Goal: Task Accomplishment & Management: Complete application form

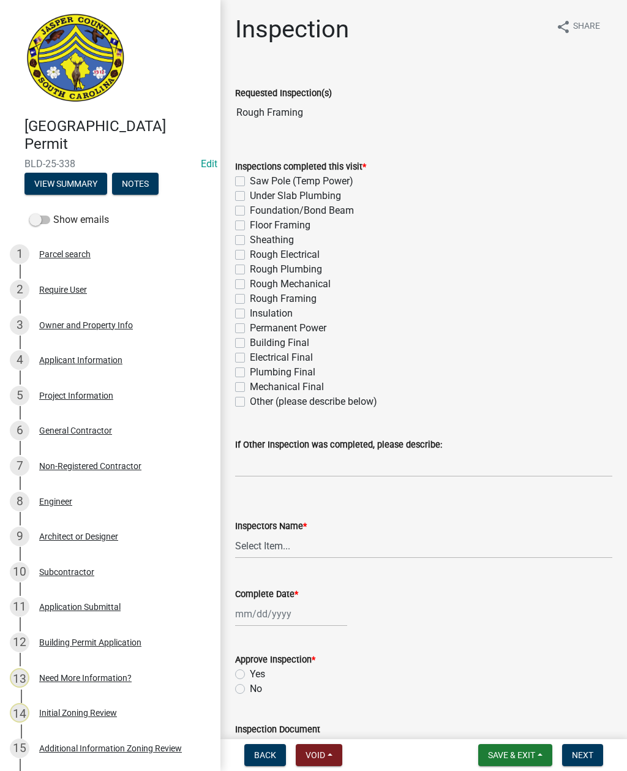
click at [251, 293] on label "Rough Framing" at bounding box center [283, 299] width 67 height 15
click at [251, 293] on input "Rough Framing" at bounding box center [254, 296] width 8 height 8
checkbox input "true"
checkbox input "false"
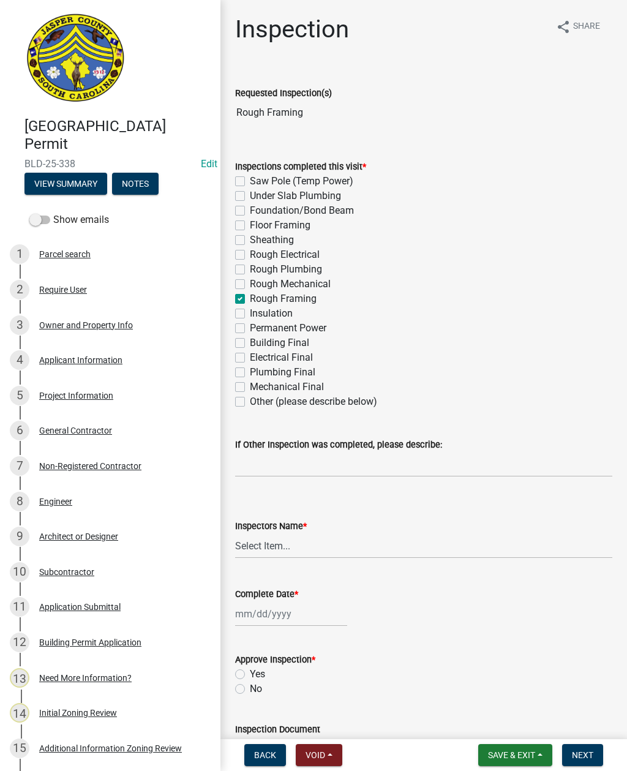
checkbox input "false"
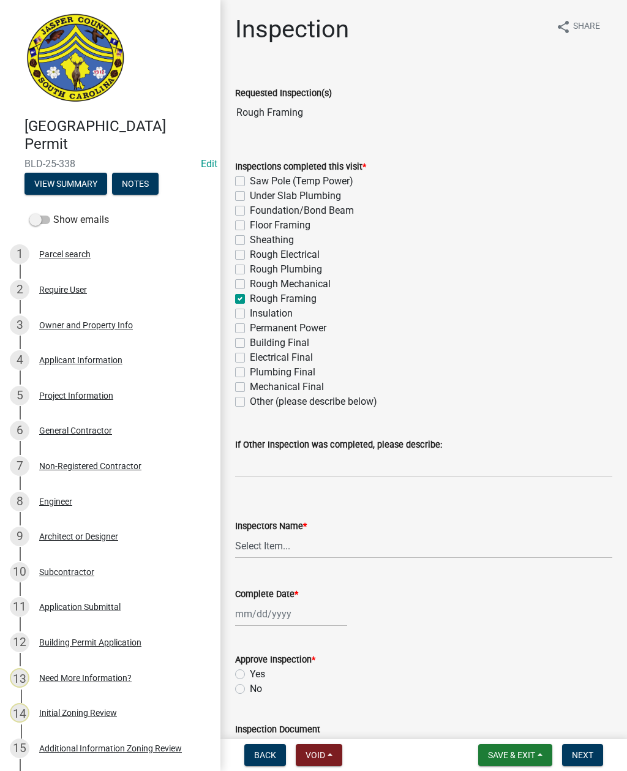
checkbox input "false"
checkbox input "true"
checkbox input "false"
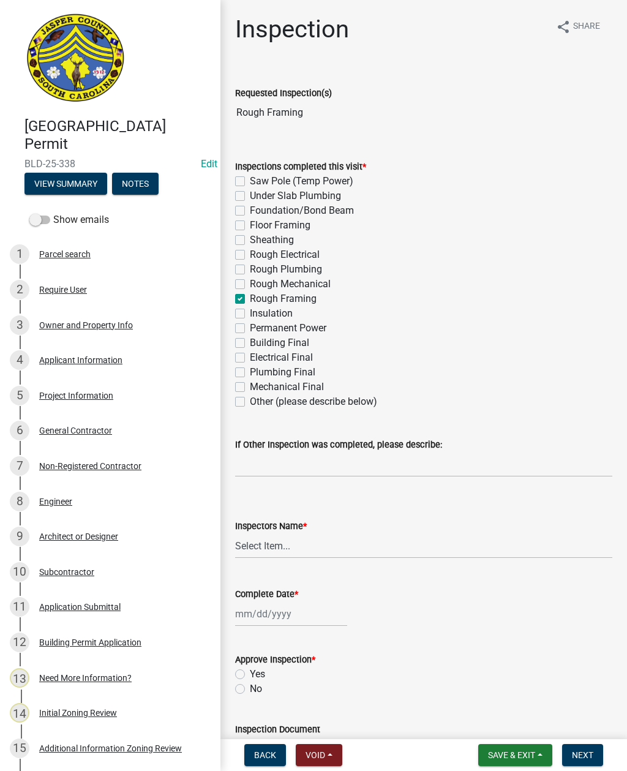
checkbox input "false"
click at [250, 252] on label "Rough Electrical" at bounding box center [285, 254] width 70 height 15
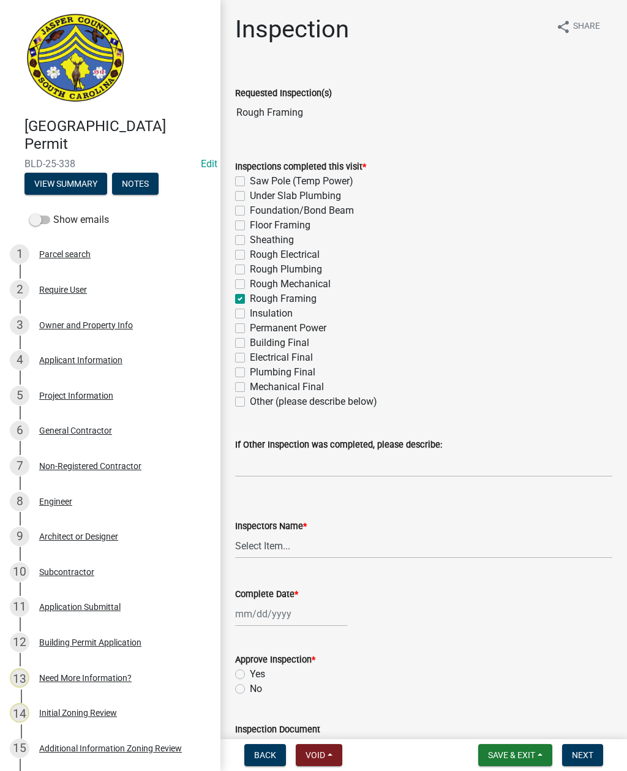
click at [250, 252] on input "Rough Electrical" at bounding box center [254, 251] width 8 height 8
checkbox input "true"
checkbox input "false"
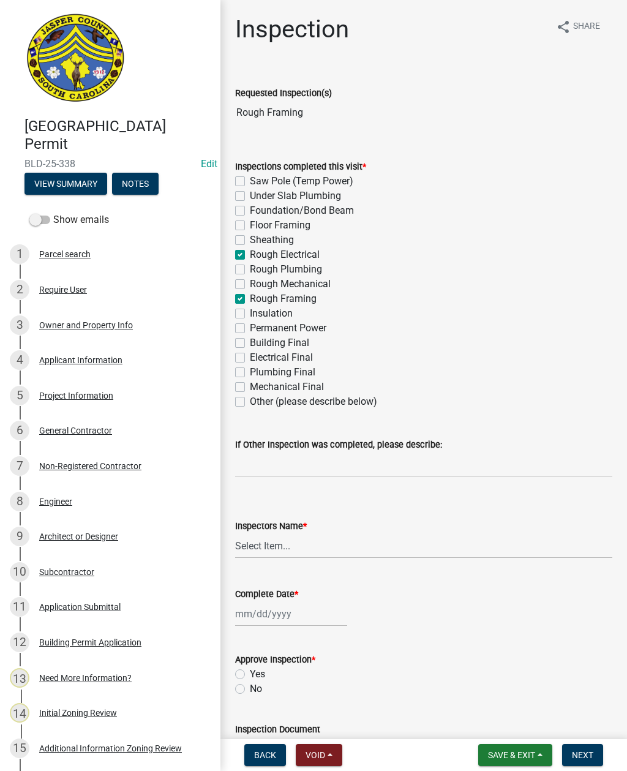
checkbox input "false"
checkbox input "true"
checkbox input "false"
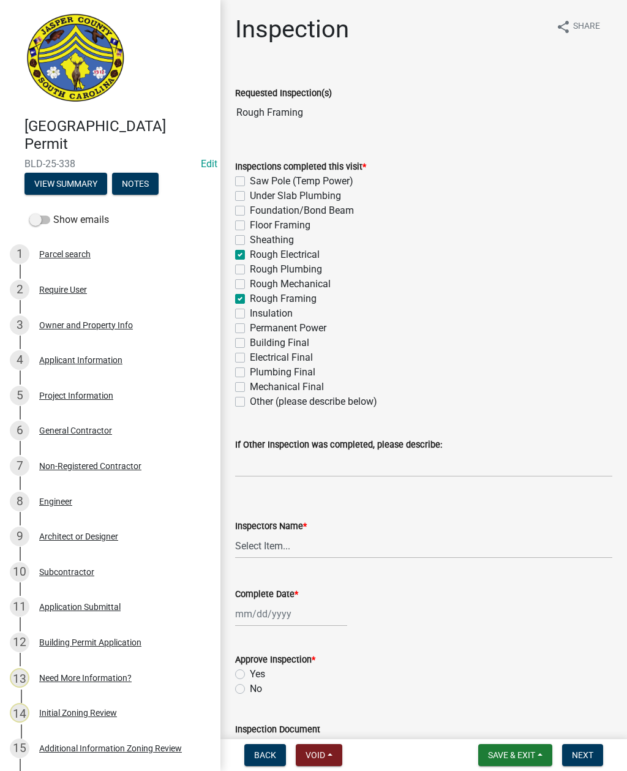
checkbox input "true"
checkbox input "false"
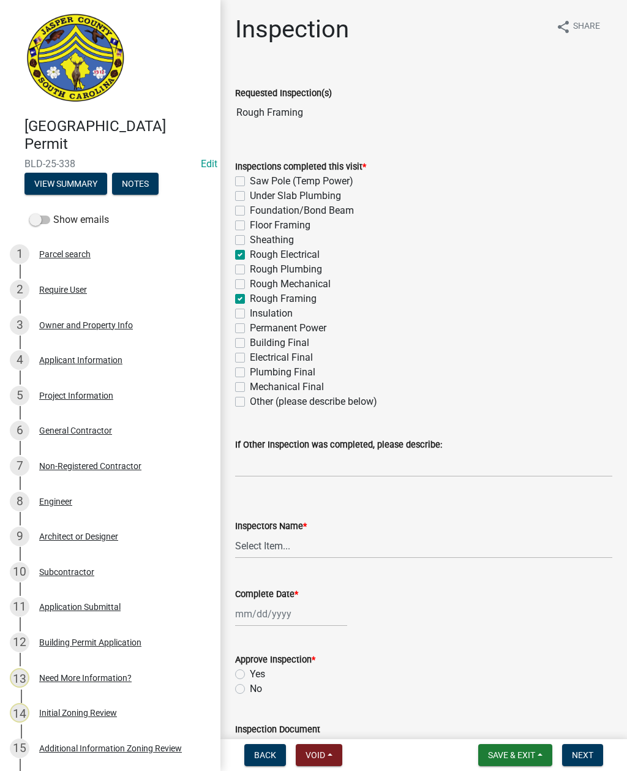
checkbox input "false"
click at [272, 550] on select "Select Item... [EMAIL_ADDRESS][DOMAIN_NAME] ([PERSON_NAME] ) rcampbell ([PERSON…" at bounding box center [423, 546] width 377 height 25
select select "2d9ba1e5-2fdd-4b15-98d0-073dcbeb5880"
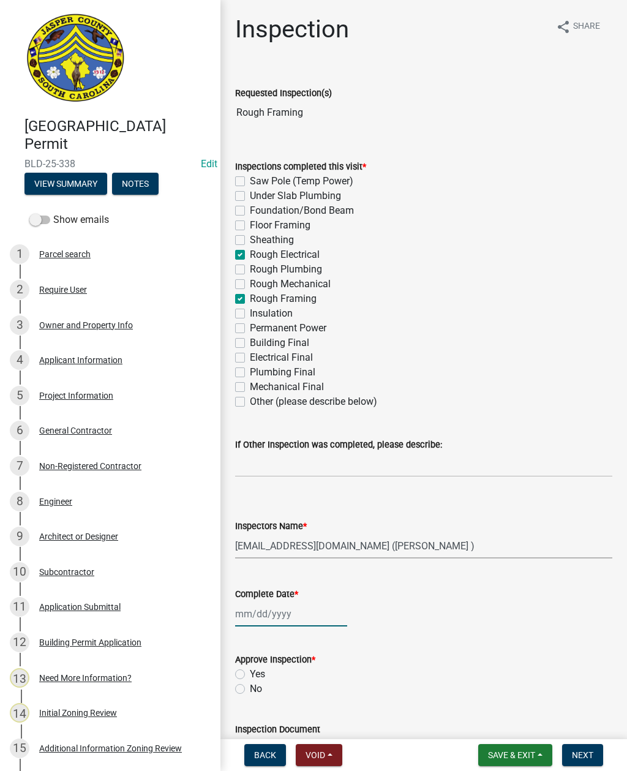
click at [257, 611] on div at bounding box center [291, 614] width 112 height 25
select select "9"
select select "2025"
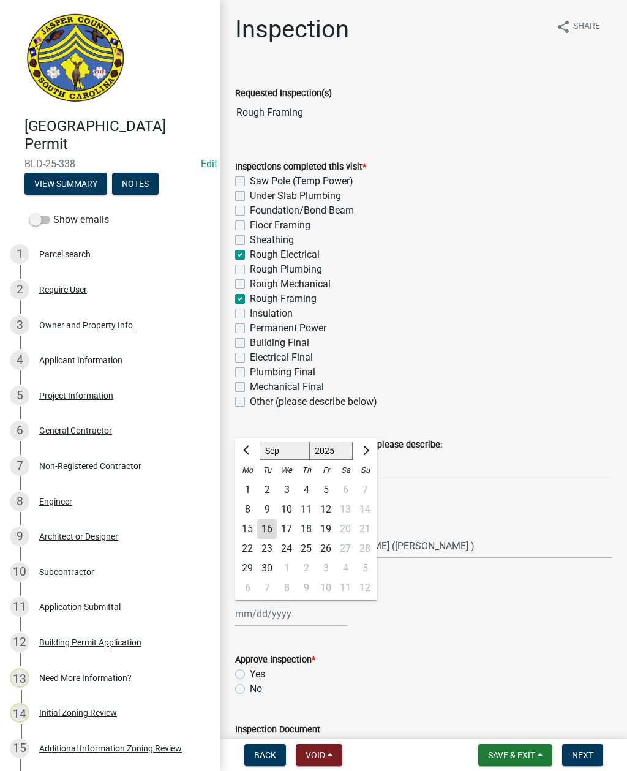
click at [260, 527] on div "16" at bounding box center [267, 529] width 20 height 20
type input "[DATE]"
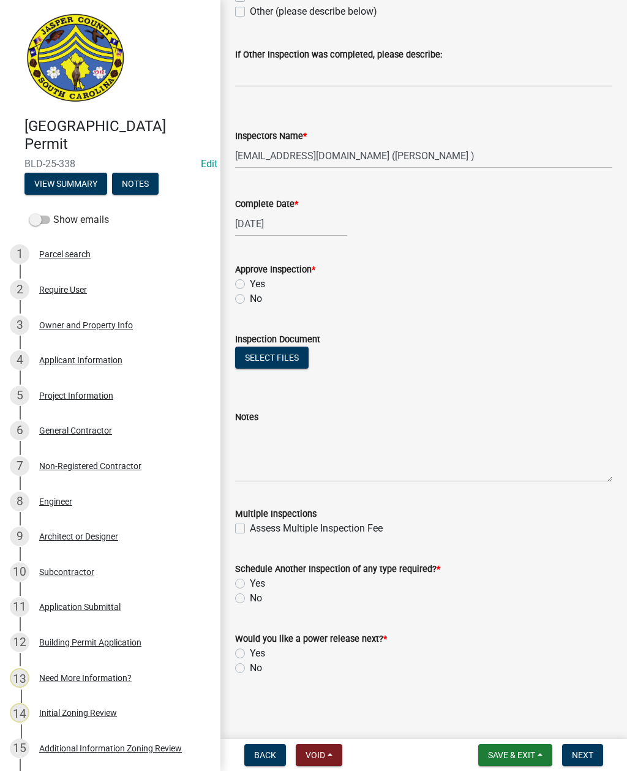
scroll to position [390, 0]
click at [250, 579] on label "Yes" at bounding box center [257, 583] width 15 height 15
click at [250, 579] on input "Yes" at bounding box center [254, 580] width 8 height 8
radio input "true"
click at [250, 665] on label "No" at bounding box center [256, 668] width 12 height 15
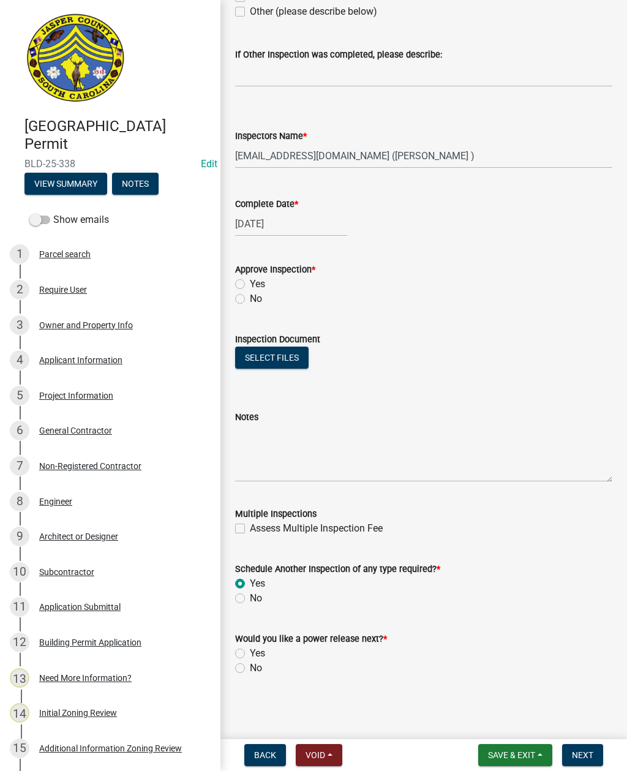
click at [250, 665] on input "No" at bounding box center [254, 665] width 8 height 8
radio input "true"
click at [250, 289] on label "Yes" at bounding box center [257, 284] width 15 height 15
click at [250, 285] on input "Yes" at bounding box center [254, 281] width 8 height 8
radio input "true"
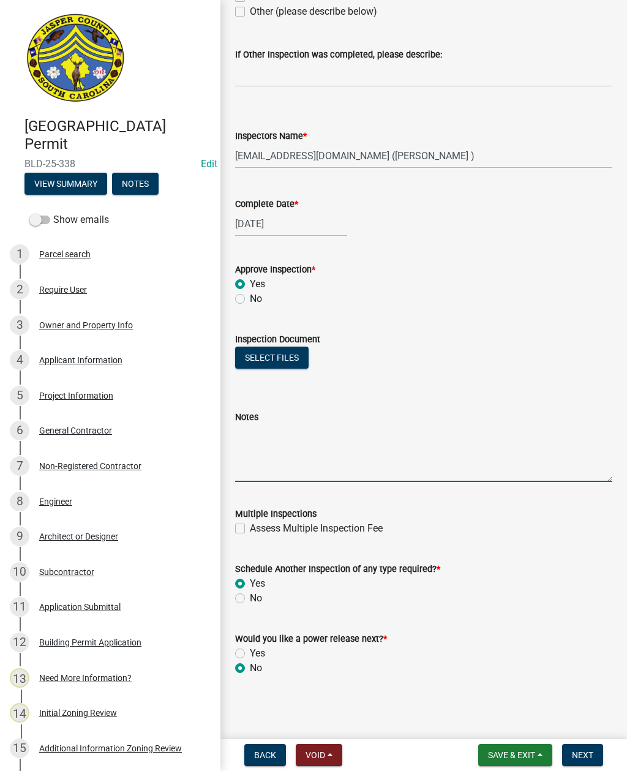
click at [293, 440] on textarea "Notes" at bounding box center [423, 454] width 377 height 58
type textarea "Need ground screw, and metal boxes on the inside and outside of the house"
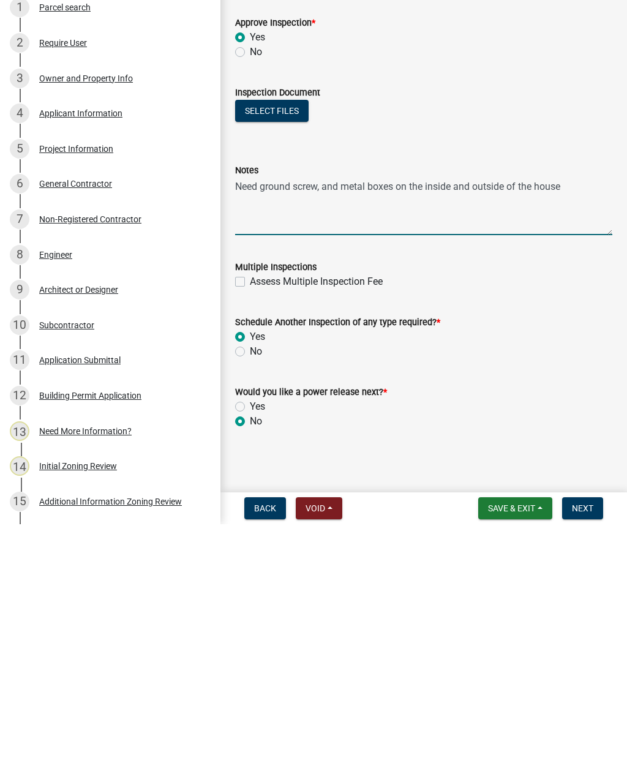
click at [581, 750] on span "Next" at bounding box center [582, 755] width 21 height 10
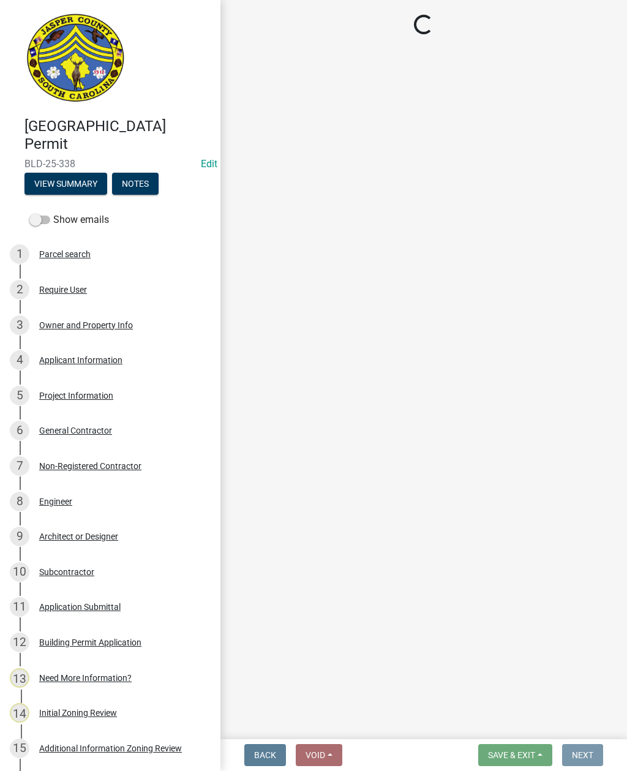
scroll to position [0, 0]
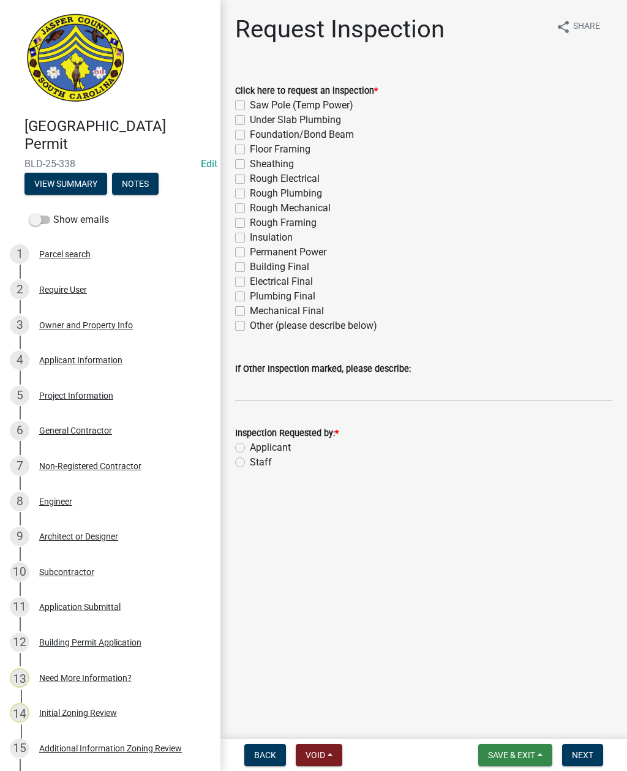
click at [495, 755] on span "Save & Exit" at bounding box center [511, 755] width 47 height 10
click at [491, 728] on button "Save & Exit" at bounding box center [504, 723] width 98 height 29
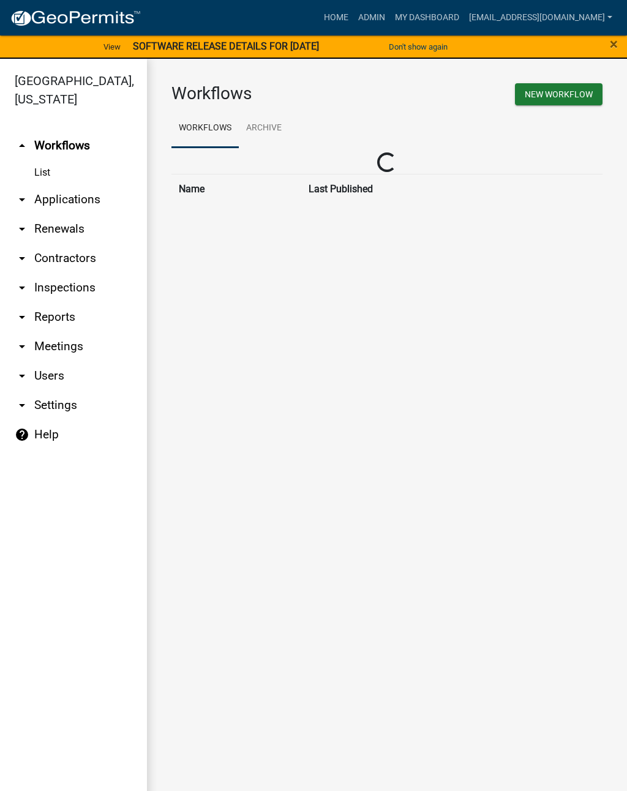
click at [369, 21] on link "Admin" at bounding box center [371, 17] width 37 height 23
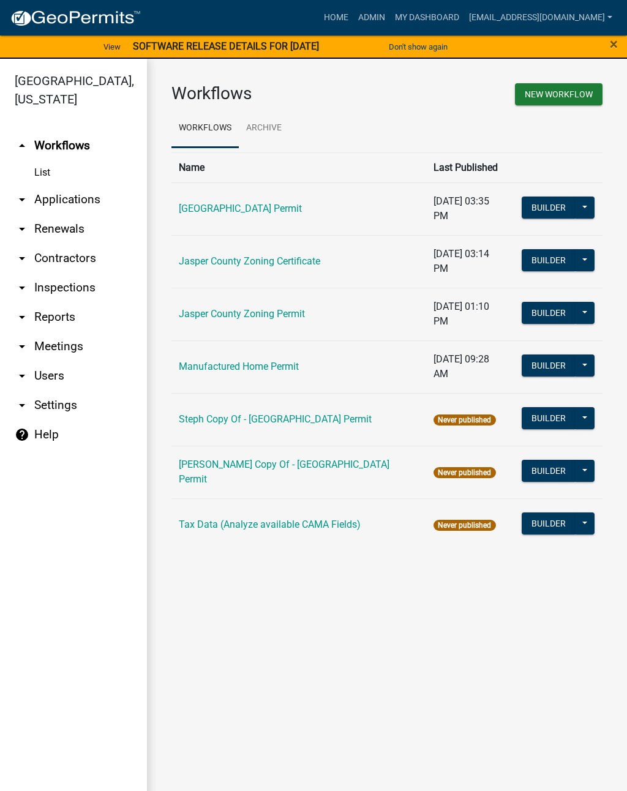
click at [74, 198] on link "arrow_drop_down Applications" at bounding box center [73, 199] width 147 height 29
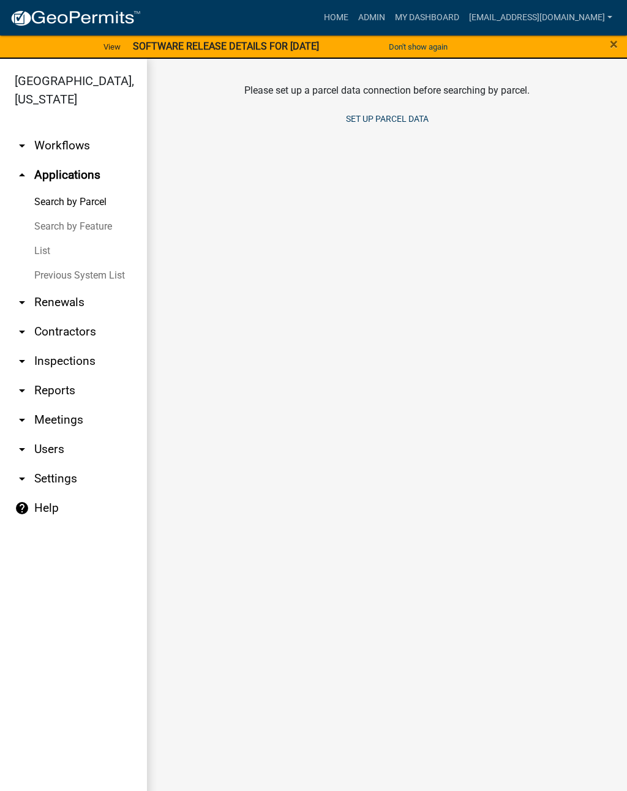
click at [44, 252] on link "List" at bounding box center [73, 251] width 147 height 25
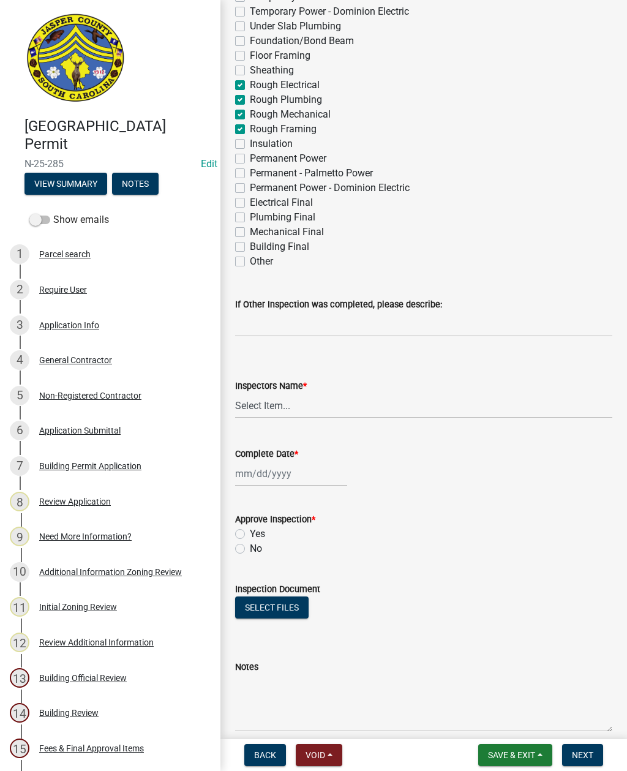
scroll to position [259, 0]
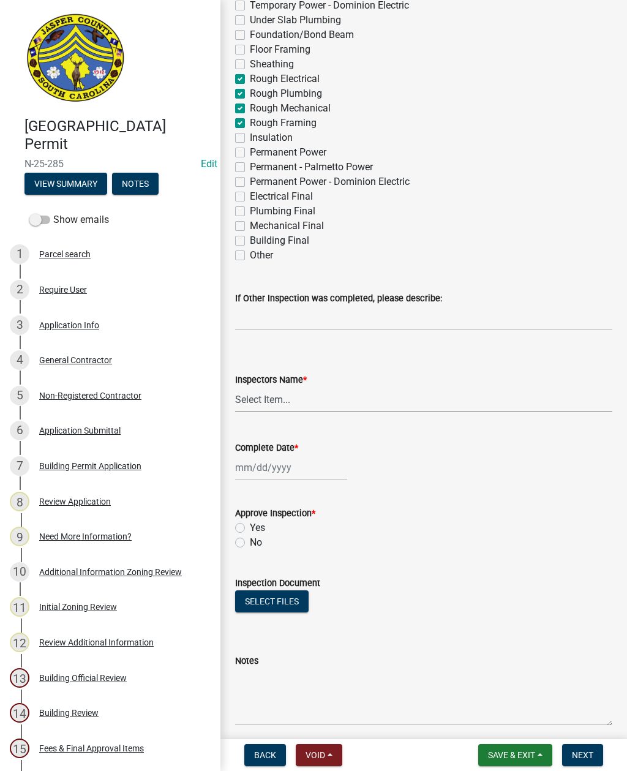
click at [282, 398] on select "Select Item... [EMAIL_ADDRESS][DOMAIN_NAME] ([PERSON_NAME] ) rcampbell ([PERSON…" at bounding box center [423, 399] width 377 height 25
select select "2d9ba1e5-2fdd-4b15-98d0-073dcbeb5880"
click at [280, 463] on div at bounding box center [291, 467] width 112 height 25
select select "9"
select select "2025"
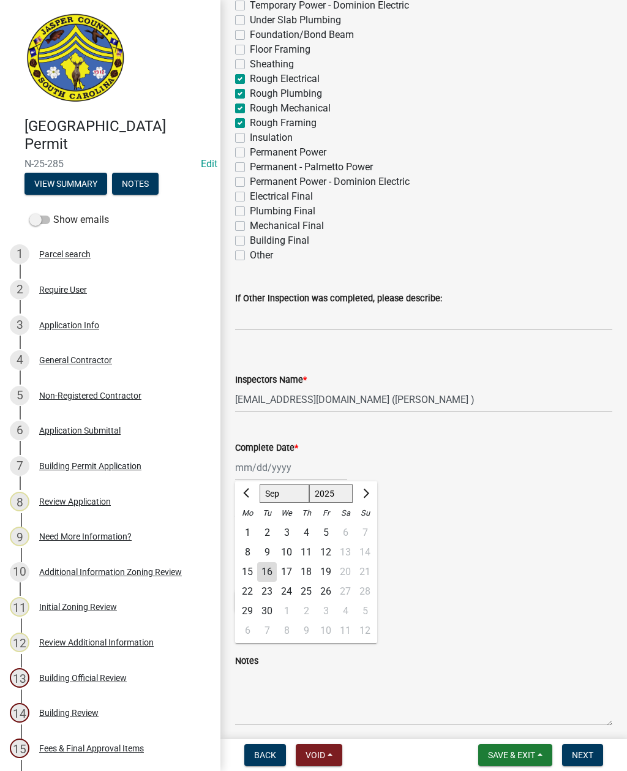
click at [269, 566] on div "16" at bounding box center [267, 572] width 20 height 20
type input "[DATE]"
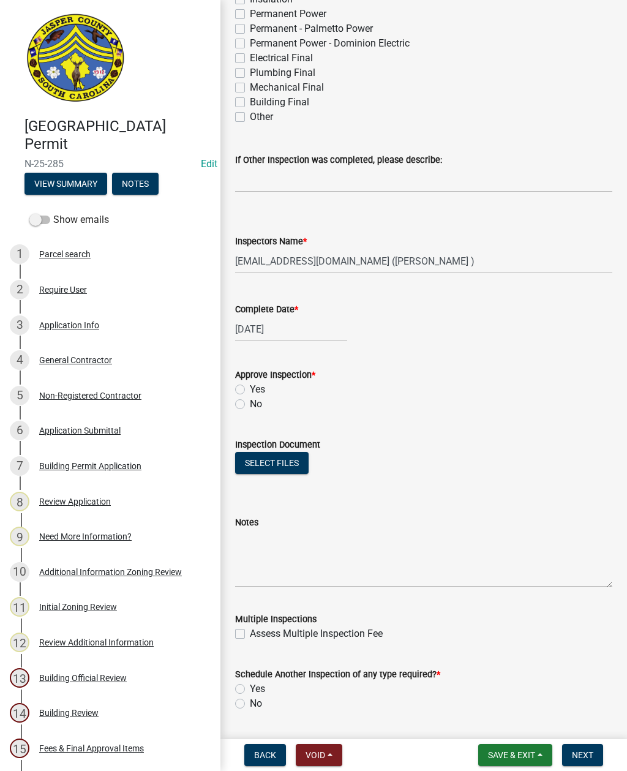
scroll to position [402, 0]
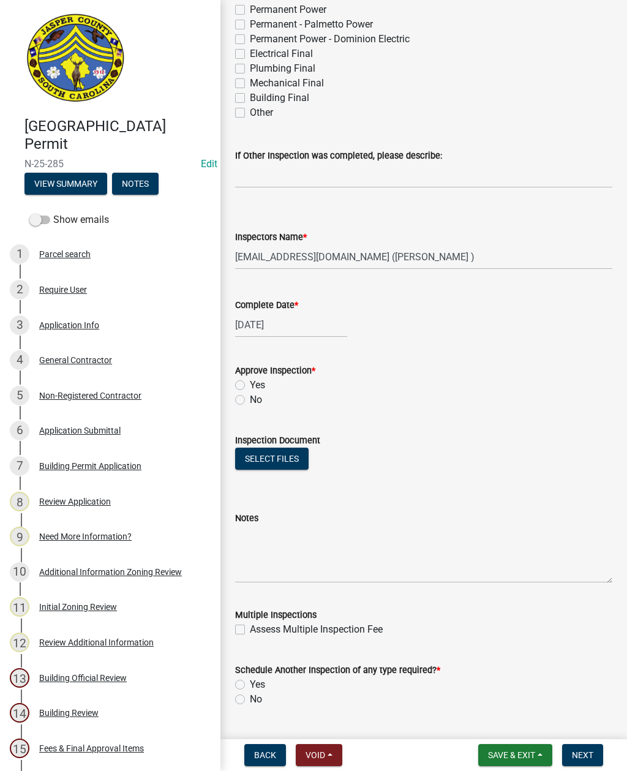
click at [250, 395] on label "No" at bounding box center [256, 400] width 12 height 15
click at [250, 395] on input "No" at bounding box center [254, 397] width 8 height 8
radio input "true"
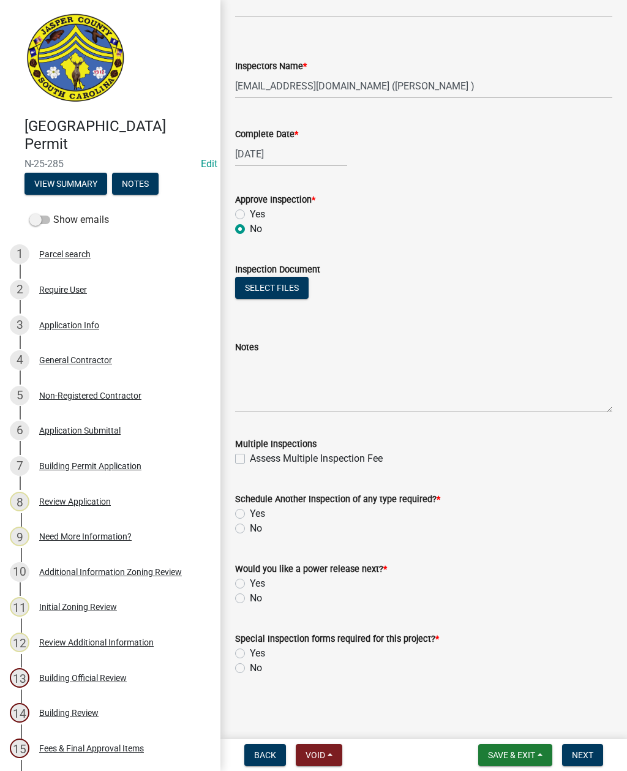
scroll to position [573, 0]
click at [250, 512] on label "Yes" at bounding box center [257, 514] width 15 height 15
click at [250, 512] on input "Yes" at bounding box center [254, 511] width 8 height 8
radio input "true"
click at [250, 598] on label "No" at bounding box center [256, 598] width 12 height 15
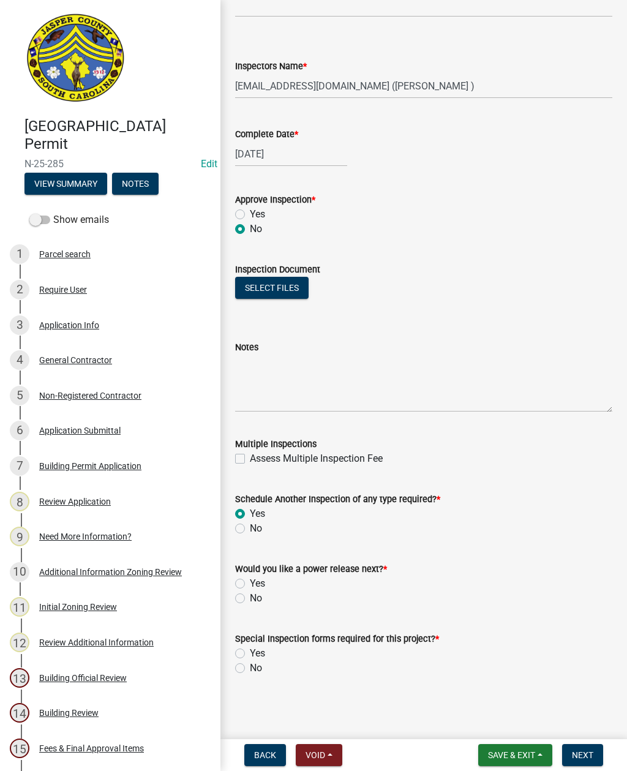
click at [250, 598] on input "No" at bounding box center [254, 595] width 8 height 8
radio input "true"
click at [250, 668] on label "No" at bounding box center [256, 668] width 12 height 15
click at [250, 668] on input "No" at bounding box center [254, 665] width 8 height 8
radio input "true"
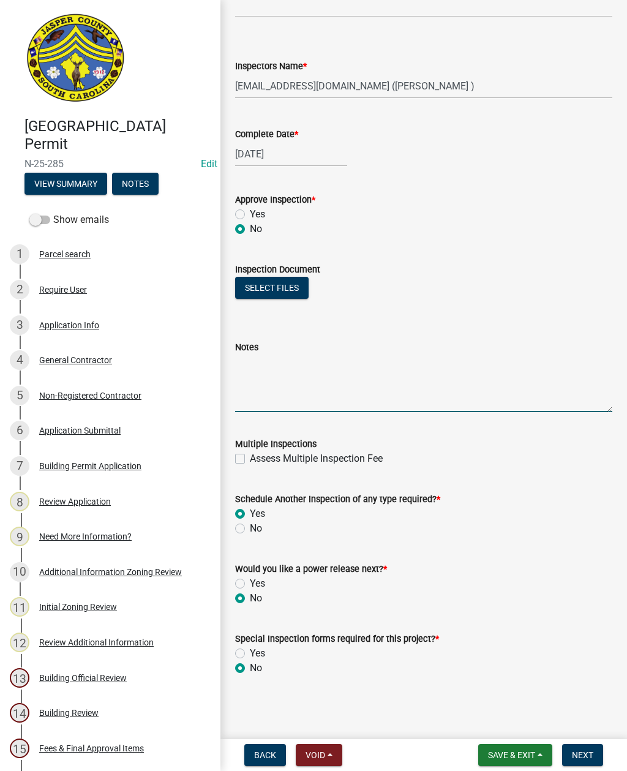
click at [307, 366] on textarea "Notes" at bounding box center [423, 384] width 377 height 58
click at [404, 369] on textarea "Missing several hanger brackets on floor joist underneath house" at bounding box center [423, 384] width 377 height 58
click at [508, 372] on textarea "Missing several hanger brackets on joist underneath house" at bounding box center [423, 384] width 377 height 58
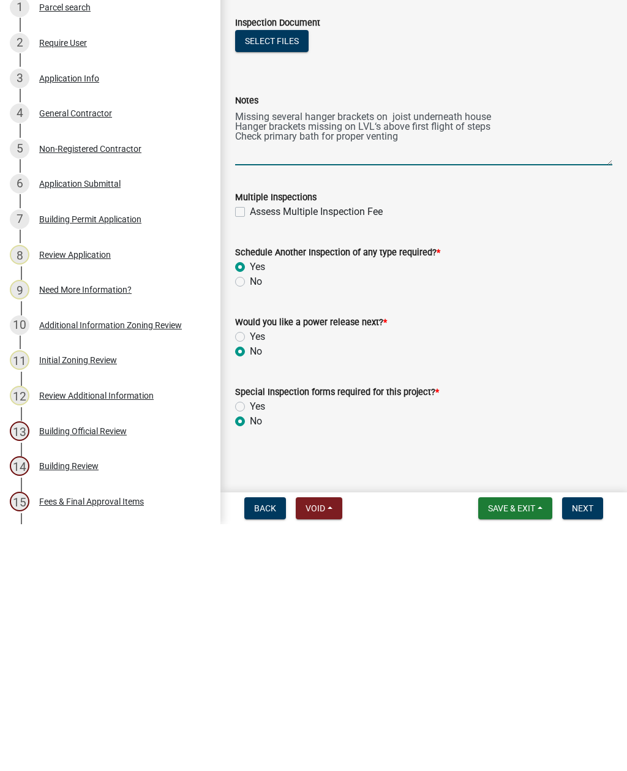
type textarea "Missing several hanger brackets on joist underneath house Hanger brackets missi…"
click at [250, 451] on label "Assess Multiple Inspection Fee" at bounding box center [316, 458] width 133 height 15
click at [250, 451] on input "Assess Multiple Inspection Fee" at bounding box center [254, 455] width 8 height 8
checkbox input "true"
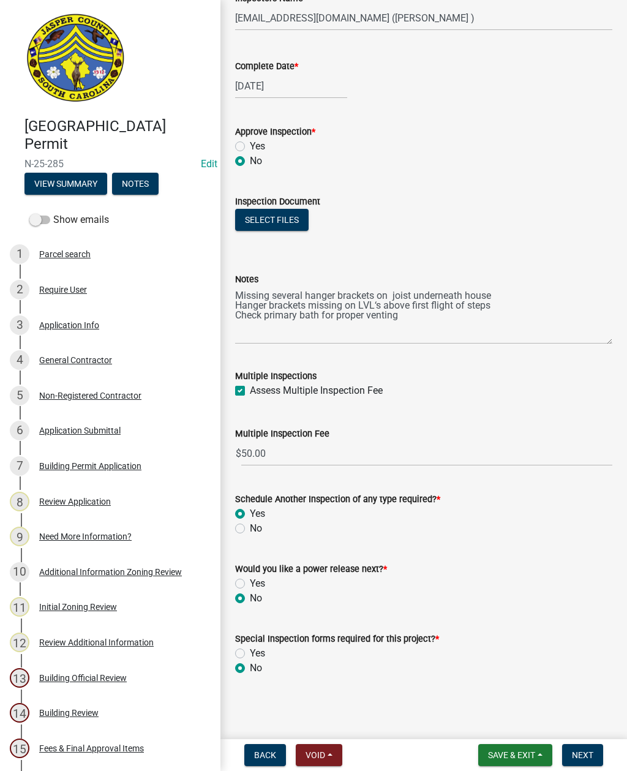
scroll to position [641, 0]
click at [583, 753] on span "Next" at bounding box center [582, 755] width 21 height 10
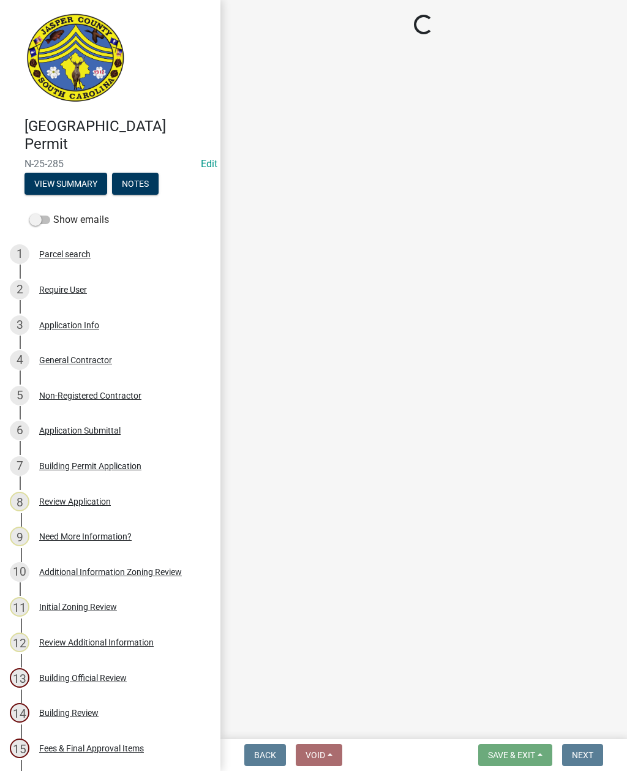
select select "3: 3"
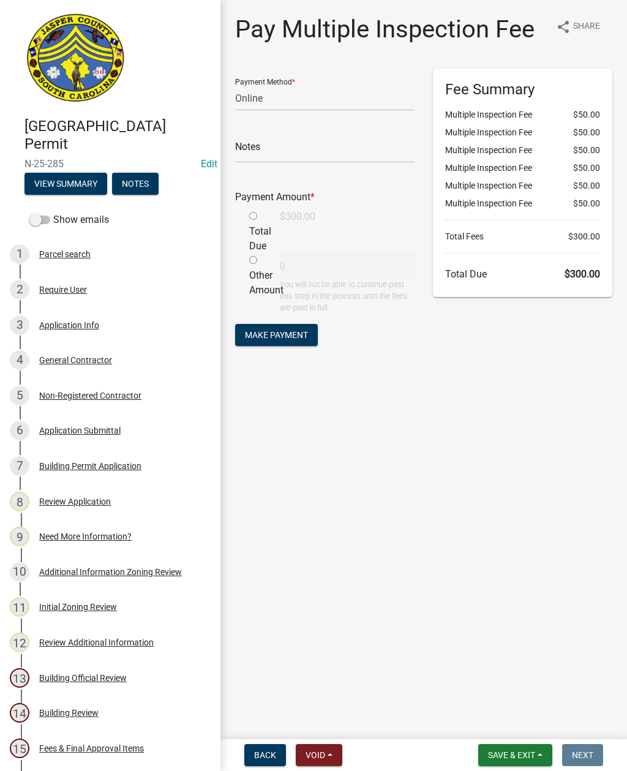
click at [576, 349] on div "Fee Summary Multiple Inspection Fee $50.00 Multiple Inspection Fee $50.00 Multi…" at bounding box center [523, 215] width 198 height 292
click at [254, 263] on input "radio" at bounding box center [253, 260] width 8 height 8
radio input "true"
click at [437, 353] on div "Fee Summary Multiple Inspection Fee $50.00 Multiple Inspection Fee $50.00 Multi…" at bounding box center [523, 215] width 198 height 292
click at [350, 95] on select "Credit Card POS Check Cash Online" at bounding box center [324, 98] width 179 height 25
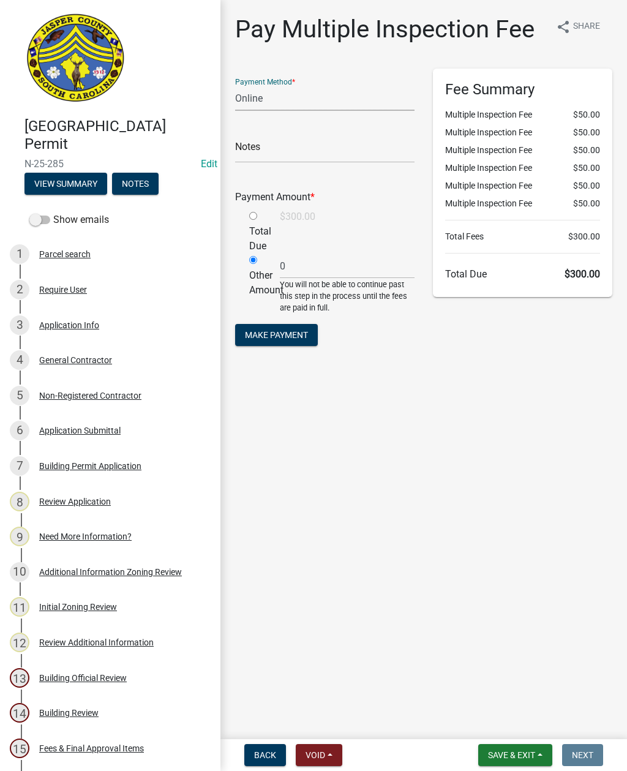
click at [251, 225] on div "Total Due" at bounding box center [255, 232] width 31 height 44
click at [255, 219] on input "radio" at bounding box center [253, 216] width 8 height 8
radio input "true"
radio input "false"
type input "300"
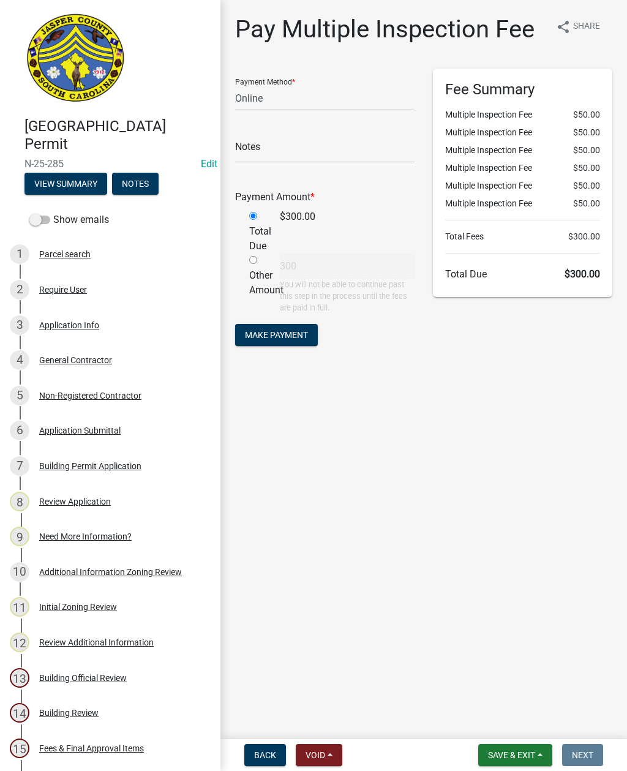
click at [256, 264] on input "radio" at bounding box center [253, 260] width 8 height 8
radio input "true"
radio input "false"
click at [347, 270] on input "300" at bounding box center [347, 266] width 135 height 25
type input "3"
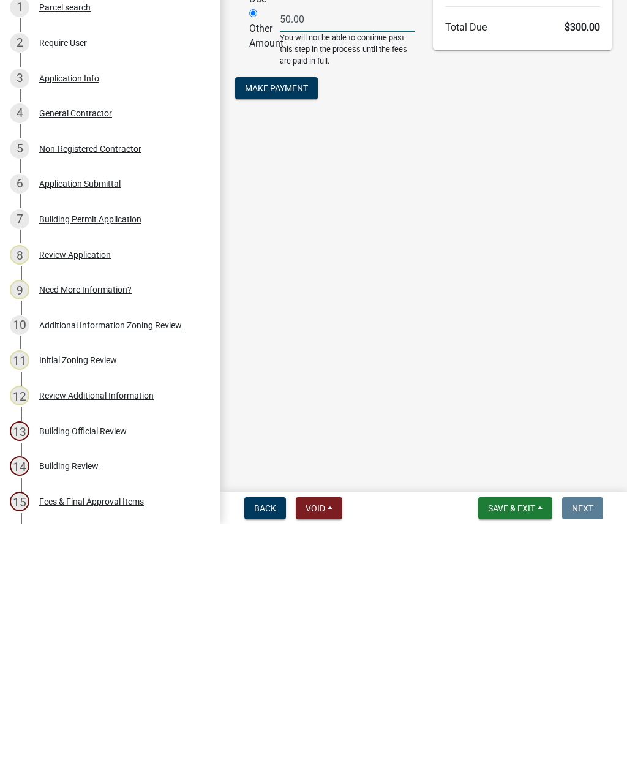
type input "50.00"
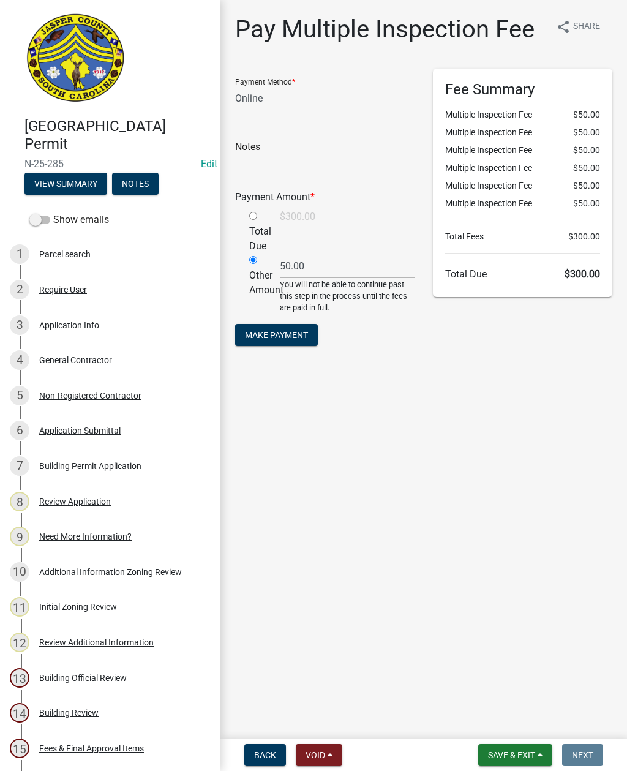
click at [518, 752] on span "Save & Exit" at bounding box center [511, 755] width 47 height 10
click at [497, 723] on button "Save & Exit" at bounding box center [504, 723] width 98 height 29
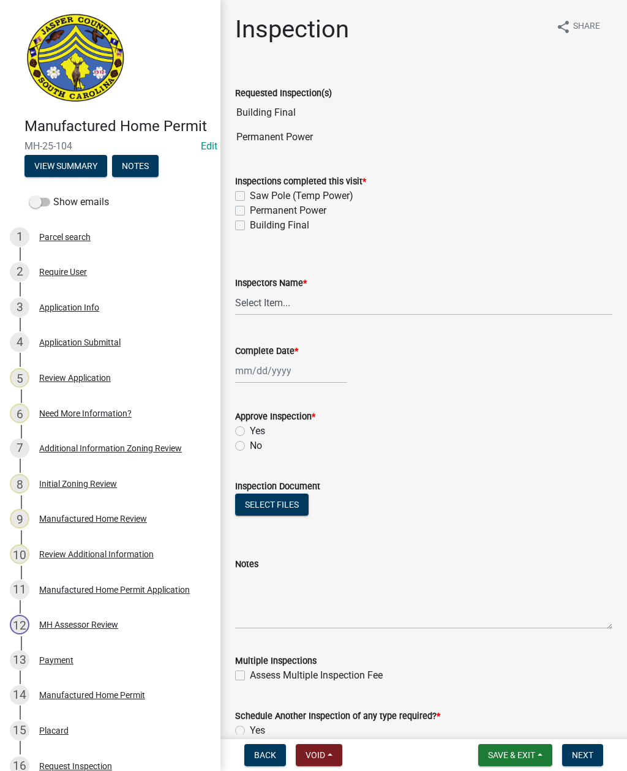
click at [250, 214] on label "Permanent Power" at bounding box center [288, 210] width 77 height 15
click at [250, 211] on input "Permanent Power" at bounding box center [254, 207] width 8 height 8
checkbox input "true"
checkbox input "false"
checkbox input "true"
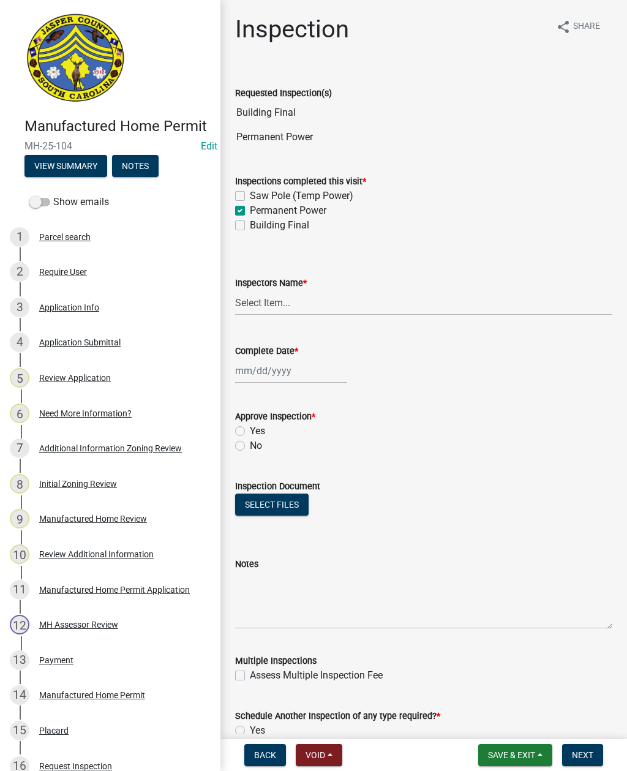
click at [250, 222] on label "Building Final" at bounding box center [279, 225] width 59 height 15
click at [250, 222] on input "Building Final" at bounding box center [254, 222] width 8 height 8
checkbox input "true"
checkbox input "false"
checkbox input "true"
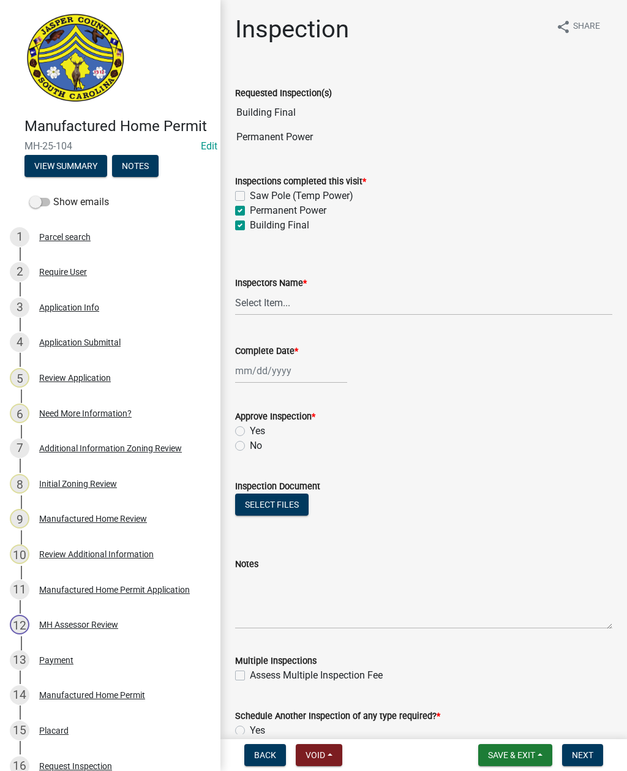
checkbox input "true"
click at [278, 300] on select "Select Item... [EMAIL_ADDRESS][DOMAIN_NAME] ([PERSON_NAME] ) rcampbell ([PERSON…" at bounding box center [423, 302] width 377 height 25
select select "2d9ba1e5-2fdd-4b15-98d0-073dcbeb5880"
click at [274, 373] on div at bounding box center [291, 370] width 112 height 25
select select "9"
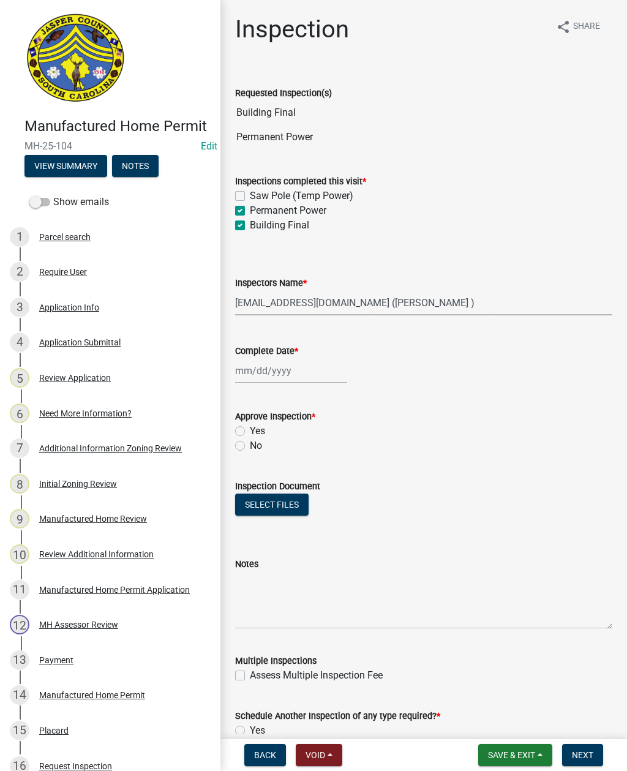
select select "2025"
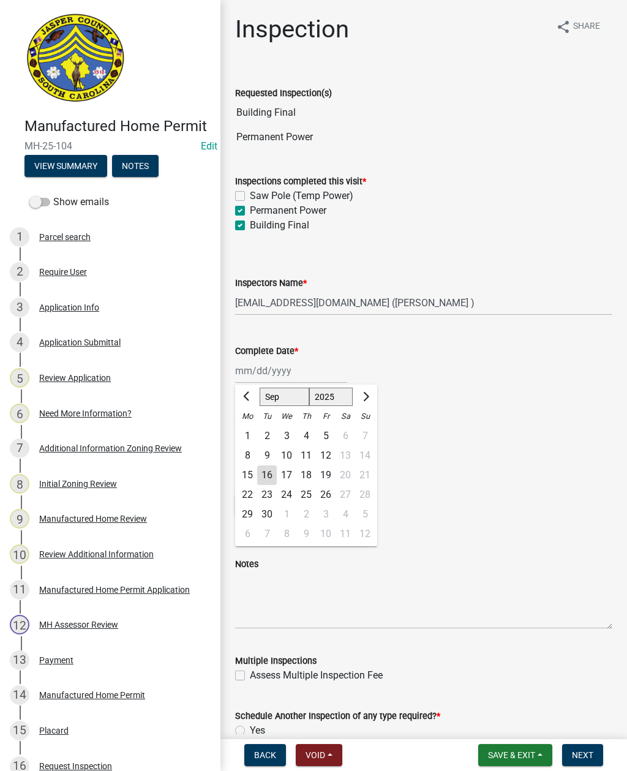
click at [269, 469] on div "16" at bounding box center [267, 476] width 20 height 20
type input "[DATE]"
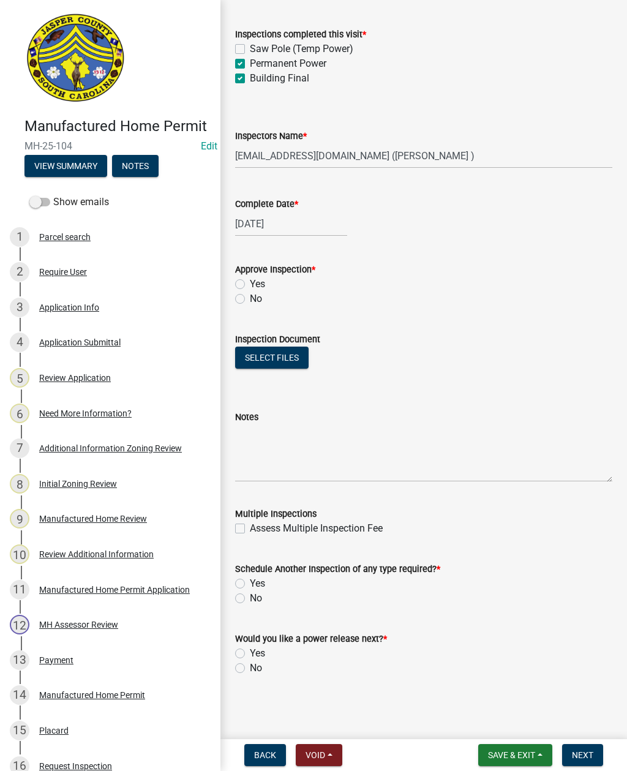
scroll to position [147, 0]
click at [250, 280] on label "Yes" at bounding box center [257, 284] width 15 height 15
click at [250, 280] on input "Yes" at bounding box center [254, 281] width 8 height 8
radio input "true"
click at [250, 595] on label "No" at bounding box center [256, 598] width 12 height 15
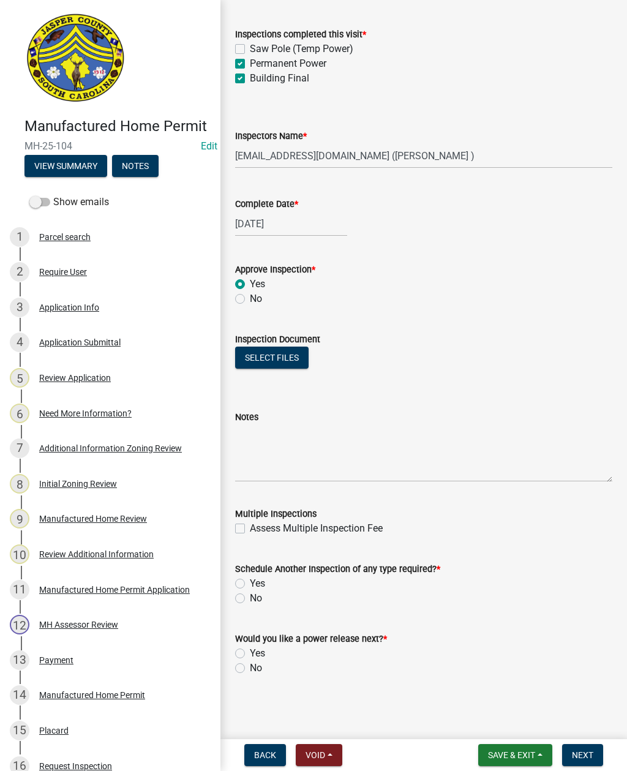
click at [250, 595] on input "No" at bounding box center [254, 595] width 8 height 8
radio input "true"
click at [250, 667] on label "No" at bounding box center [256, 668] width 12 height 15
click at [250, 667] on input "No" at bounding box center [254, 665] width 8 height 8
radio input "true"
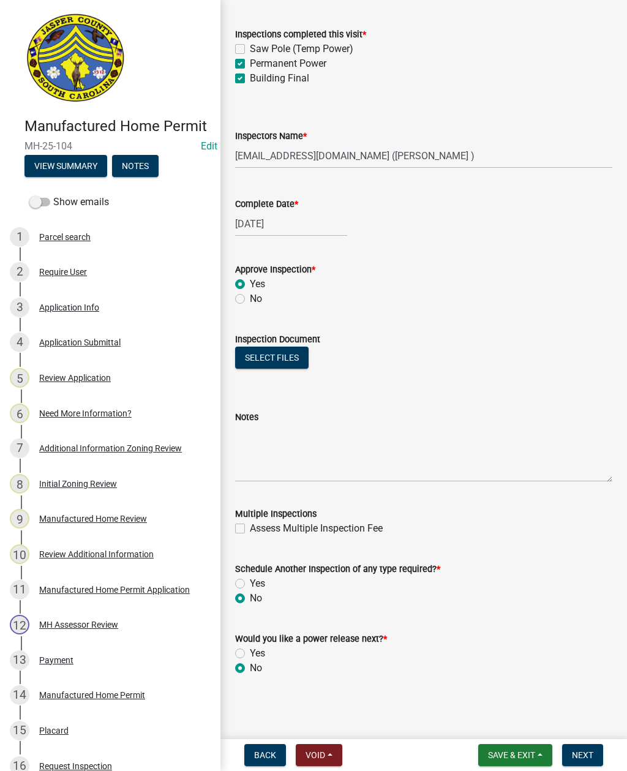
click at [250, 651] on label "Yes" at bounding box center [257, 653] width 15 height 15
click at [250, 651] on input "Yes" at bounding box center [254, 650] width 8 height 8
radio input "true"
click at [267, 358] on button "Select files" at bounding box center [272, 358] width 74 height 22
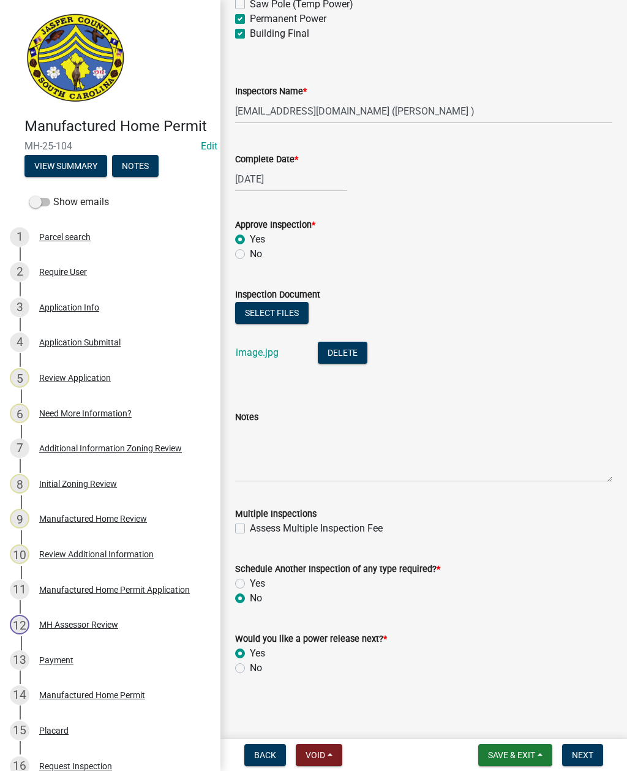
scroll to position [192, 0]
click at [584, 750] on span "Next" at bounding box center [582, 755] width 21 height 10
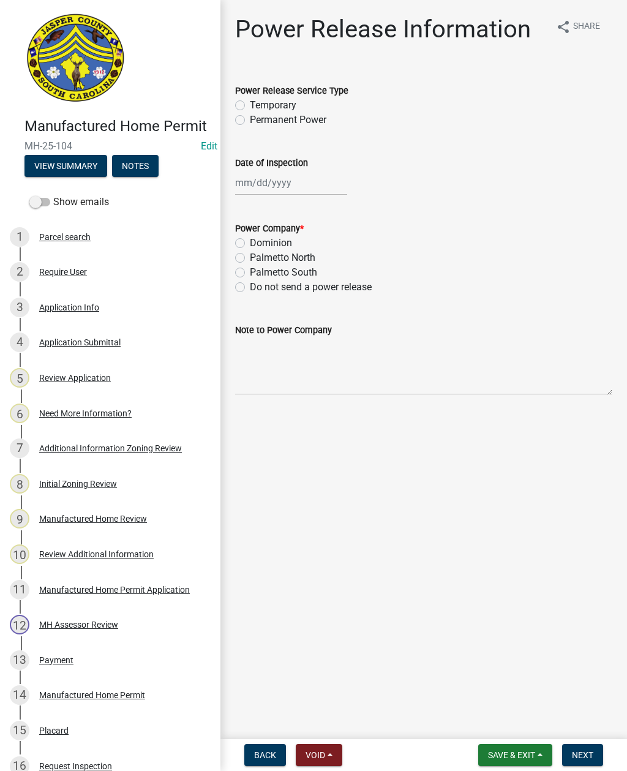
click at [250, 241] on label "Dominion" at bounding box center [271, 243] width 42 height 15
click at [250, 241] on input "Dominion" at bounding box center [254, 240] width 8 height 8
radio input "true"
click at [268, 179] on div at bounding box center [291, 182] width 112 height 25
select select "9"
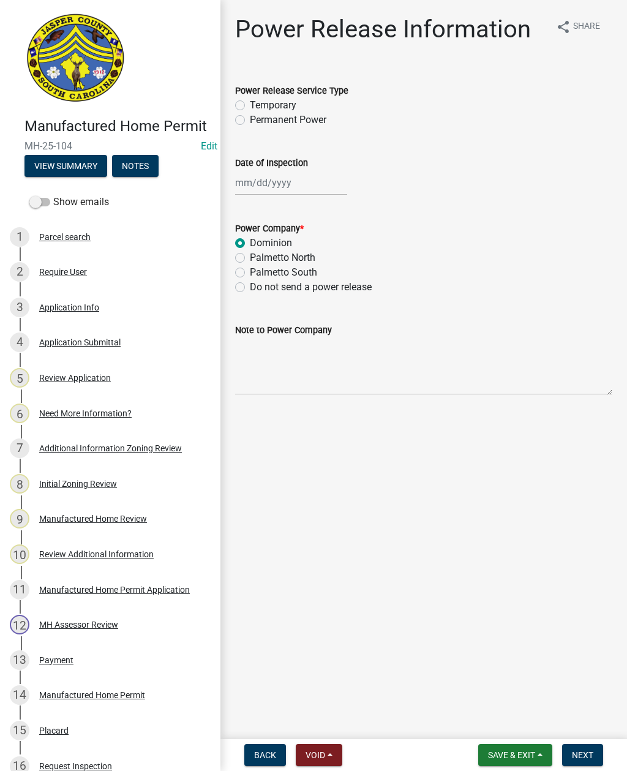
select select "2025"
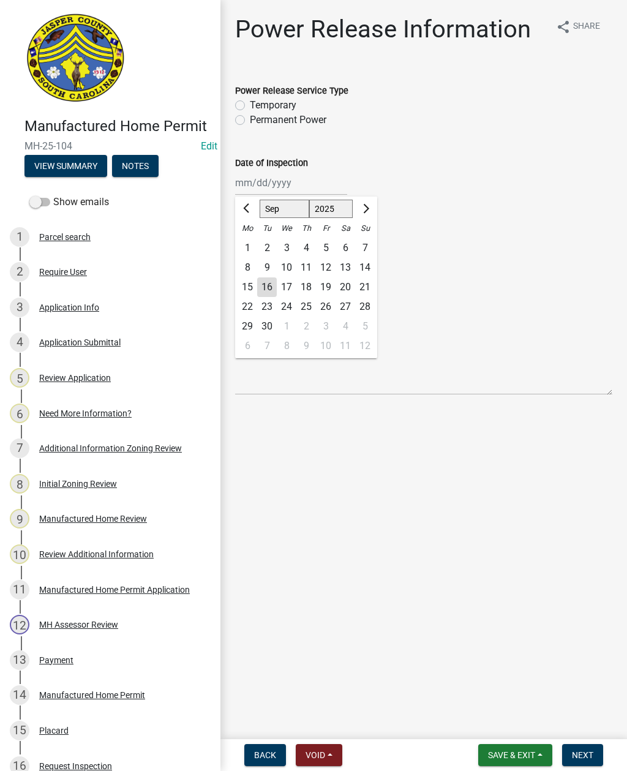
click at [269, 285] on div "16" at bounding box center [267, 287] width 20 height 20
type input "[DATE]"
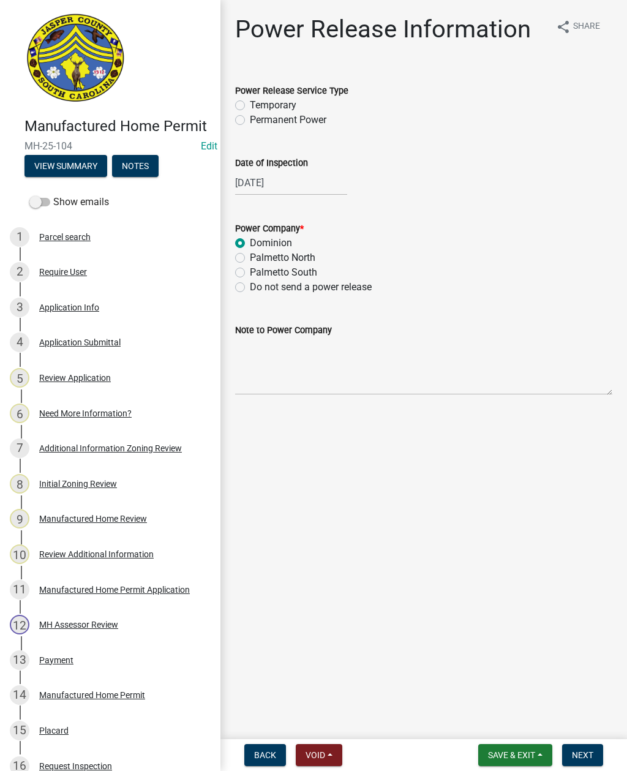
click at [250, 117] on label "Permanent Power" at bounding box center [288, 120] width 77 height 15
click at [250, 117] on input "Permanent Power" at bounding box center [254, 117] width 8 height 8
radio input "true"
click at [279, 350] on textarea "Note to Power Company" at bounding box center [423, 367] width 377 height 58
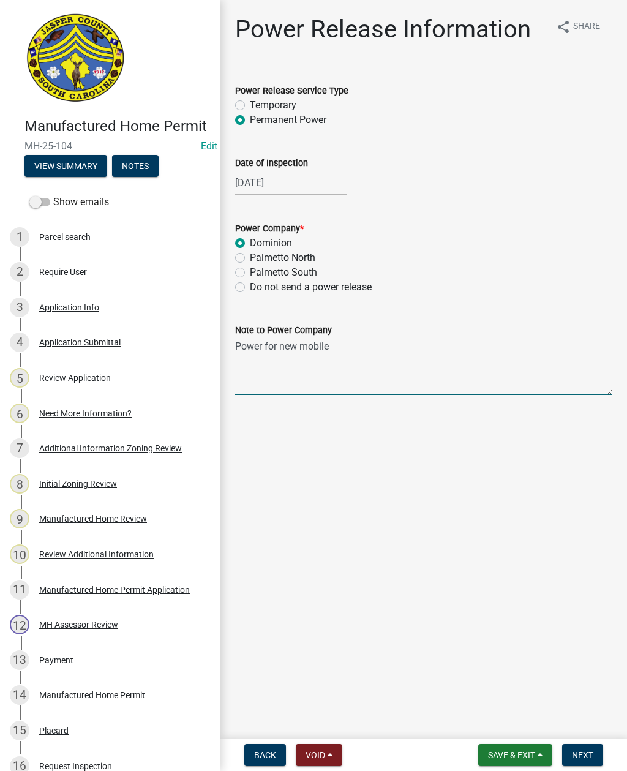
type textarea "Power for new mobile home"
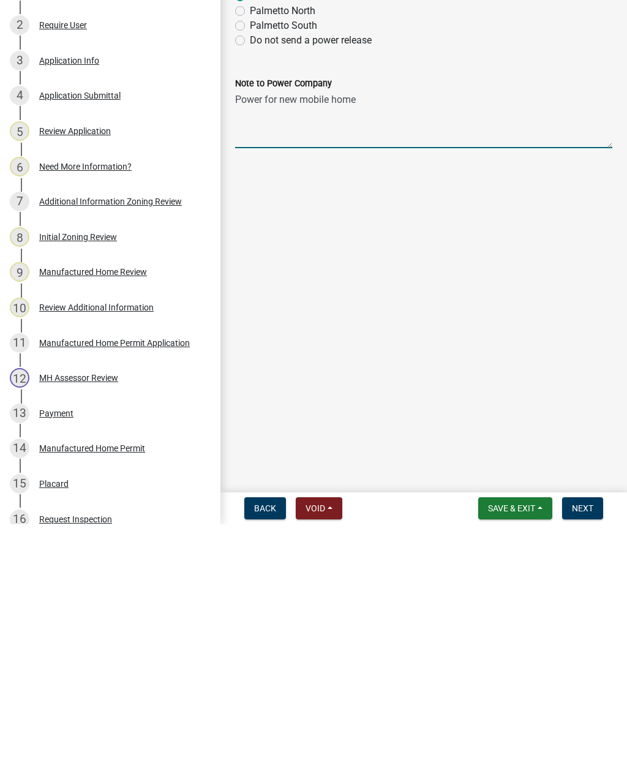
click at [581, 750] on span "Next" at bounding box center [582, 755] width 21 height 10
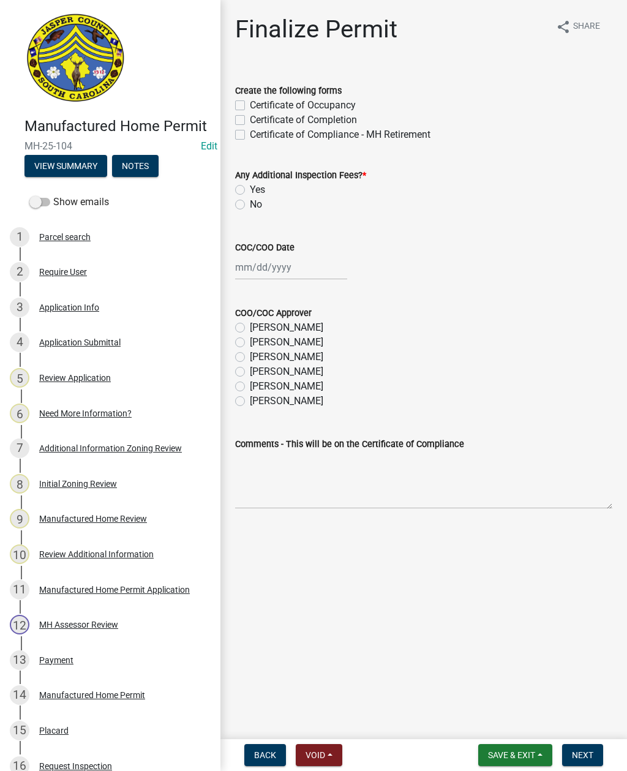
click at [250, 102] on label "Certificate of Occupancy" at bounding box center [303, 105] width 106 height 15
click at [250, 102] on input "Certificate of Occupancy" at bounding box center [254, 102] width 8 height 8
checkbox input "true"
checkbox input "false"
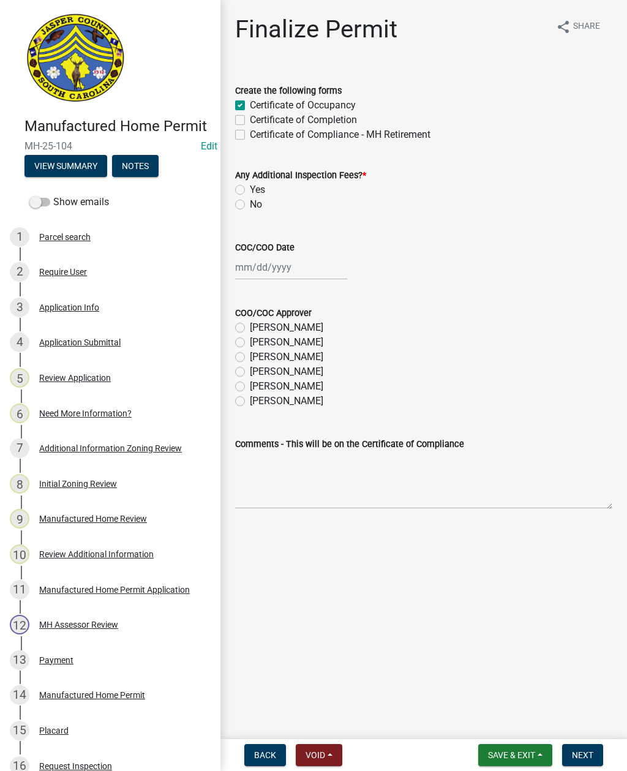
click at [250, 203] on label "No" at bounding box center [256, 204] width 12 height 15
click at [250, 203] on input "No" at bounding box center [254, 201] width 8 height 8
radio input "true"
click at [284, 273] on div at bounding box center [291, 267] width 112 height 25
select select "9"
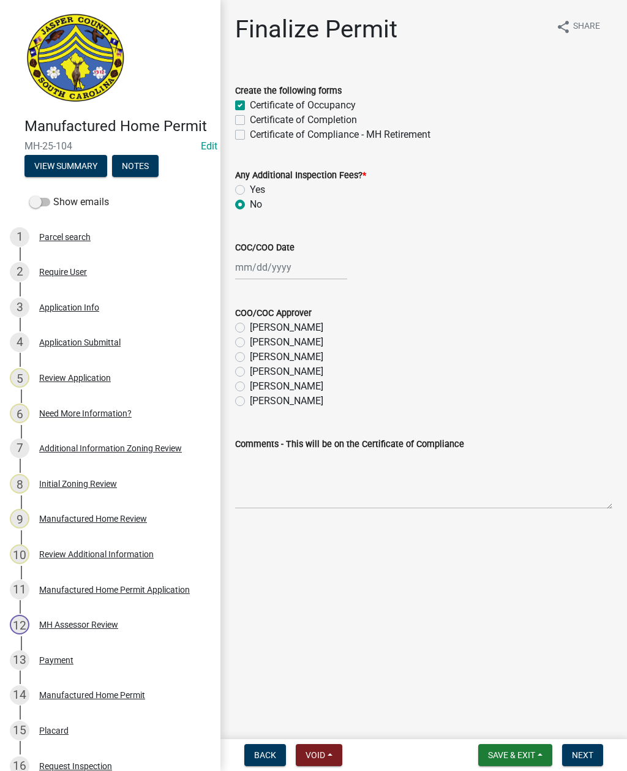
select select "2025"
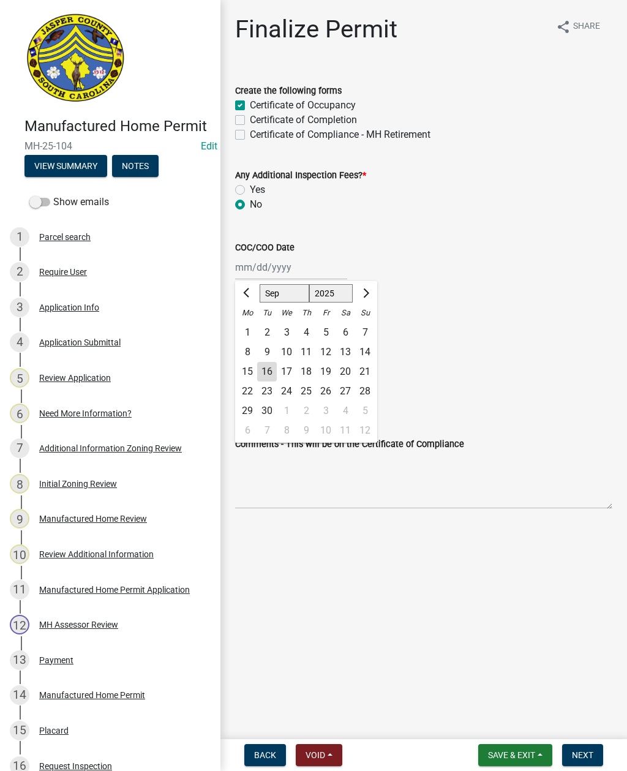
click at [266, 374] on div "16" at bounding box center [267, 372] width 20 height 20
type input "09/16/2025"
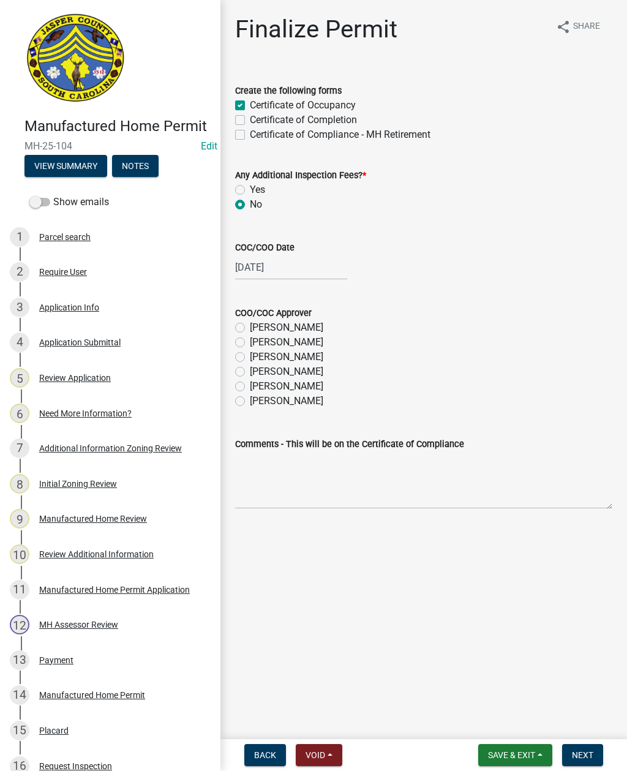
click at [250, 385] on label "[PERSON_NAME]" at bounding box center [287, 386] width 74 height 15
click at [250, 385] on input "[PERSON_NAME]" at bounding box center [254, 383] width 8 height 8
radio input "true"
click at [583, 752] on span "Next" at bounding box center [582, 755] width 21 height 10
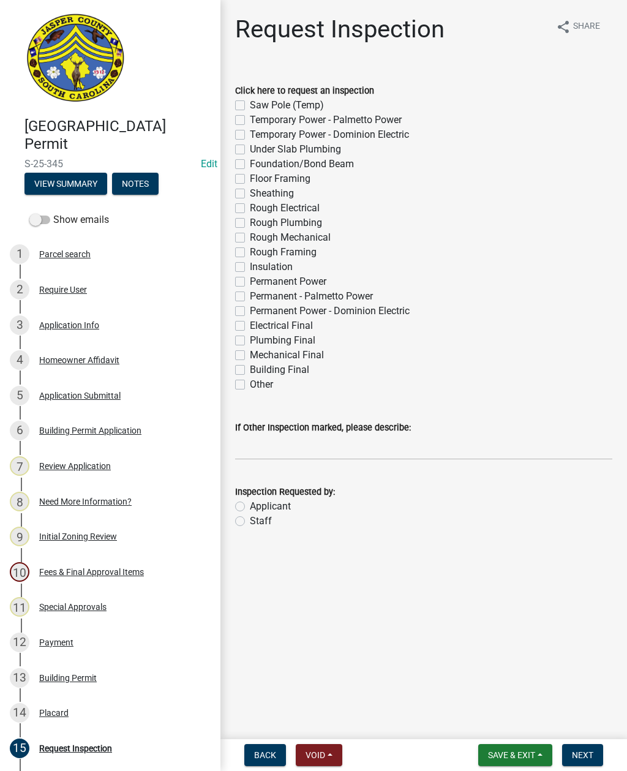
click at [232, 289] on div "Click here to request an inspection Saw Pole (Temp) Temporary Power - Palmetto …" at bounding box center [424, 230] width 396 height 323
click at [250, 281] on label "Permanent Power" at bounding box center [288, 281] width 77 height 15
click at [250, 281] on input "Permanent Power" at bounding box center [254, 278] width 8 height 8
checkbox input "true"
checkbox input "false"
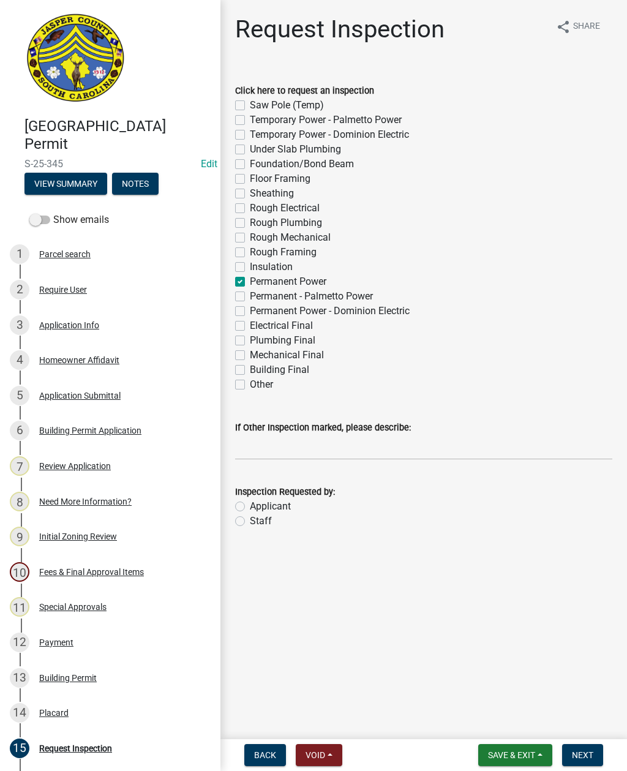
checkbox input "false"
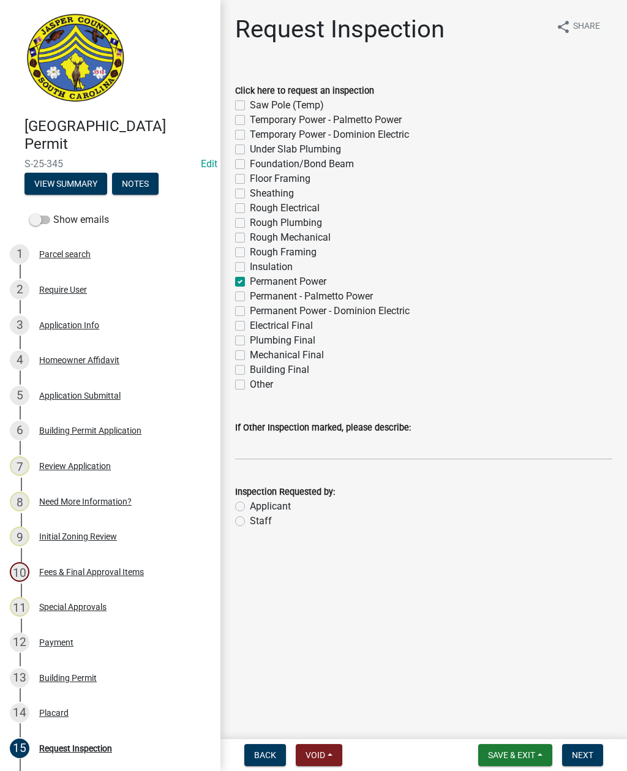
checkbox input "false"
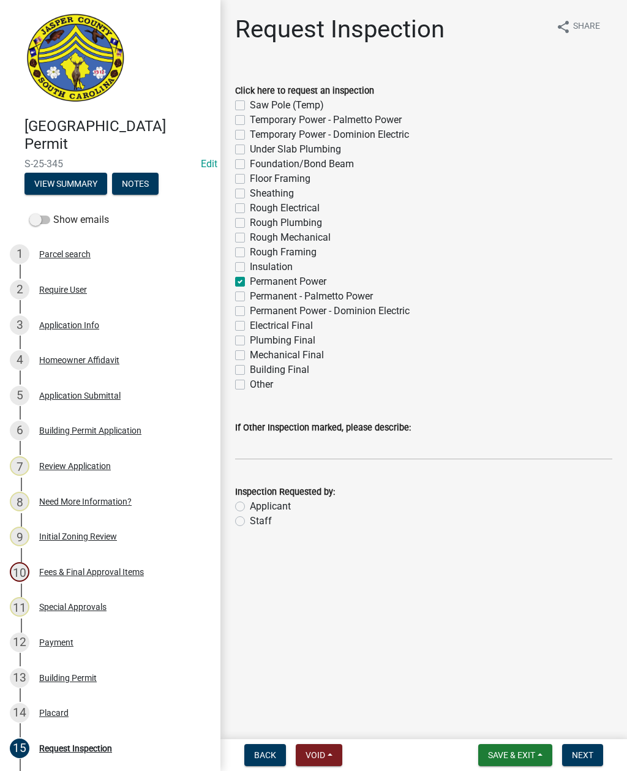
checkbox input "false"
checkbox input "true"
checkbox input "false"
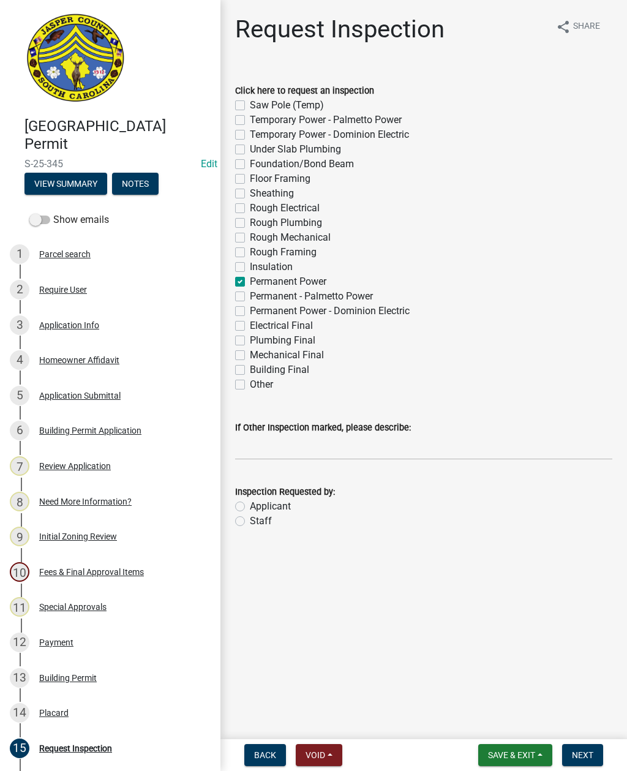
checkbox input "false"
click at [235, 526] on div "Inspection Requested by: Applicant Staff" at bounding box center [424, 499] width 396 height 59
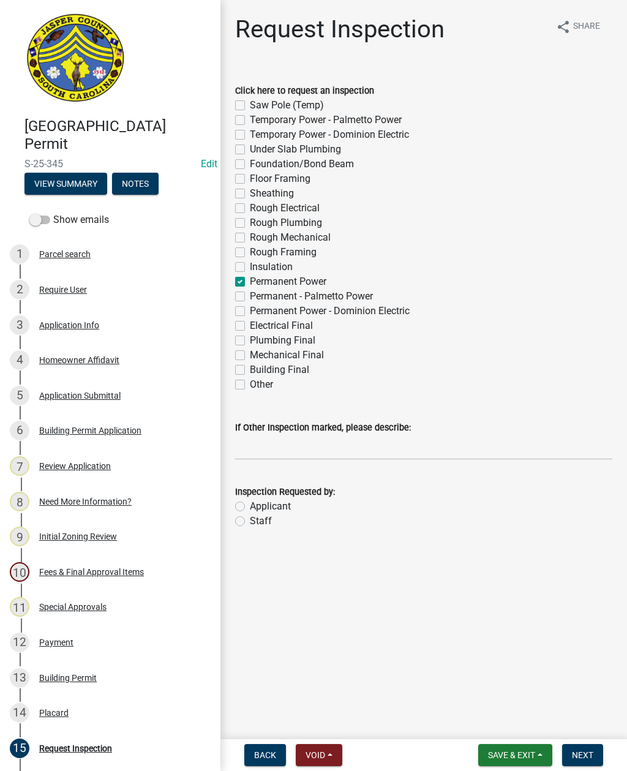
click at [250, 521] on label "Staff" at bounding box center [261, 521] width 22 height 15
click at [250, 521] on input "Staff" at bounding box center [254, 518] width 8 height 8
radio input "true"
click at [289, 439] on input "If Other Inspection marked, please describe:" at bounding box center [423, 447] width 377 height 25
type input "Do not add to schedule"
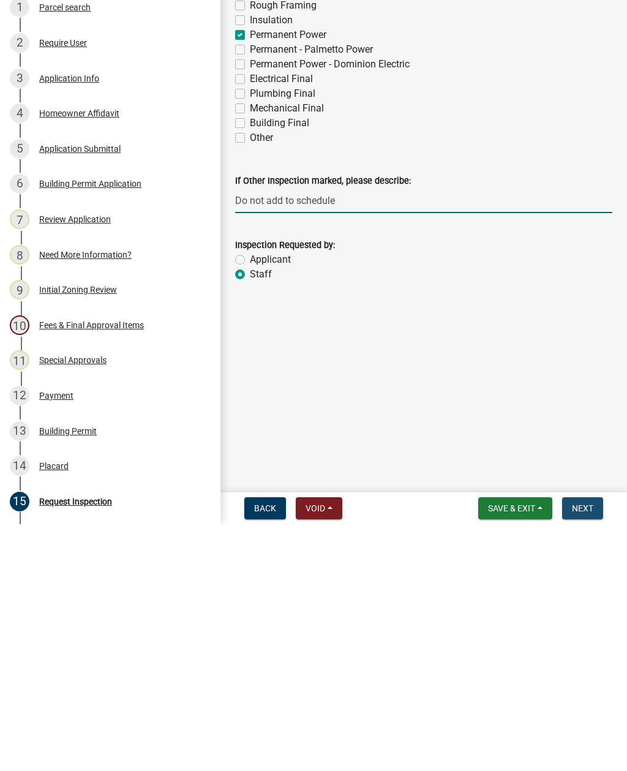
click at [584, 561] on span "Next" at bounding box center [582, 755] width 21 height 10
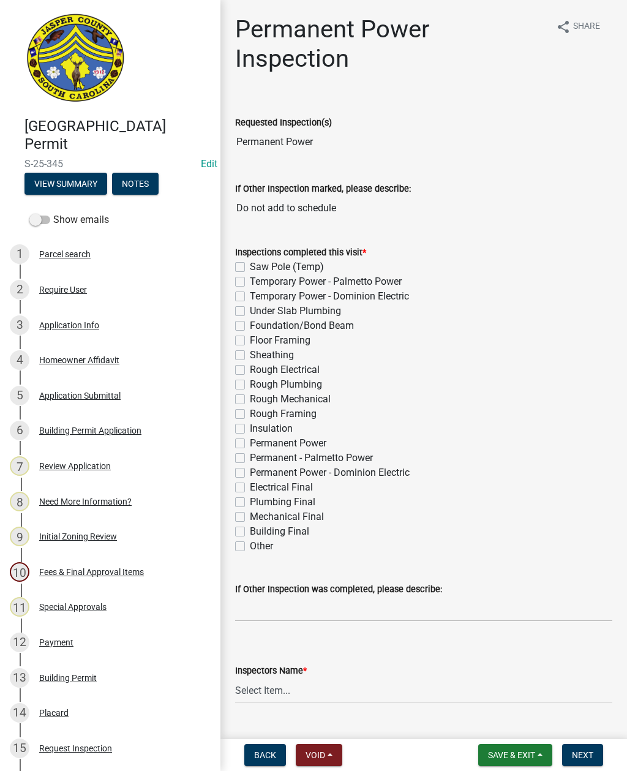
click at [250, 442] on label "Permanent Power" at bounding box center [288, 443] width 77 height 15
click at [250, 442] on input "Permanent Power" at bounding box center [254, 440] width 8 height 8
checkbox input "true"
checkbox input "false"
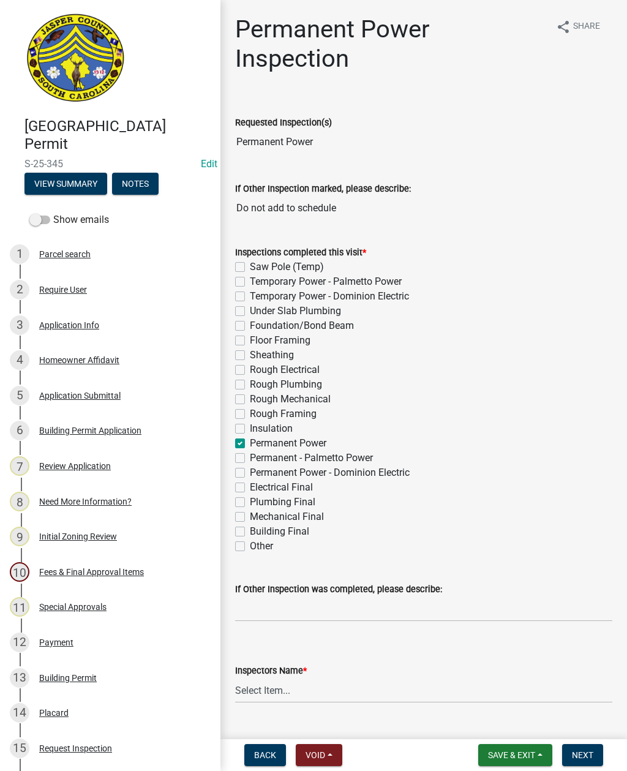
checkbox input "false"
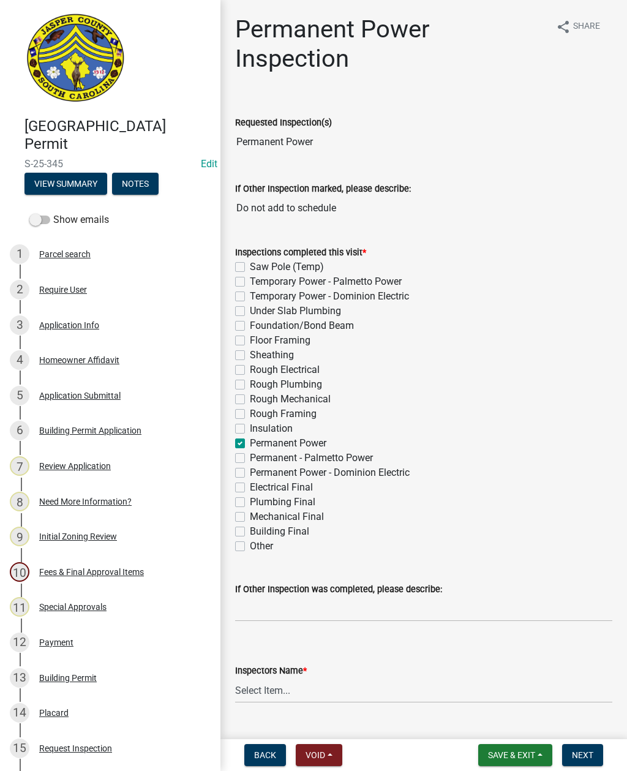
checkbox input "false"
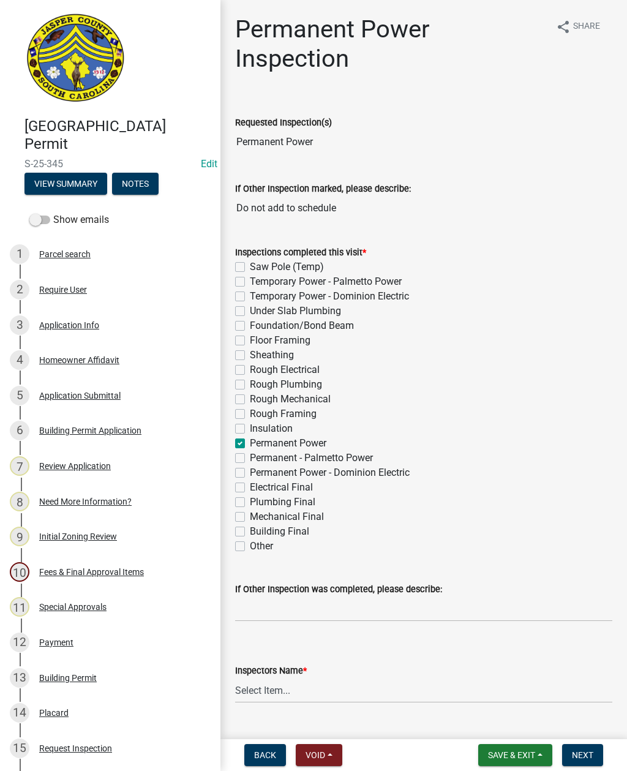
checkbox input "true"
checkbox input "false"
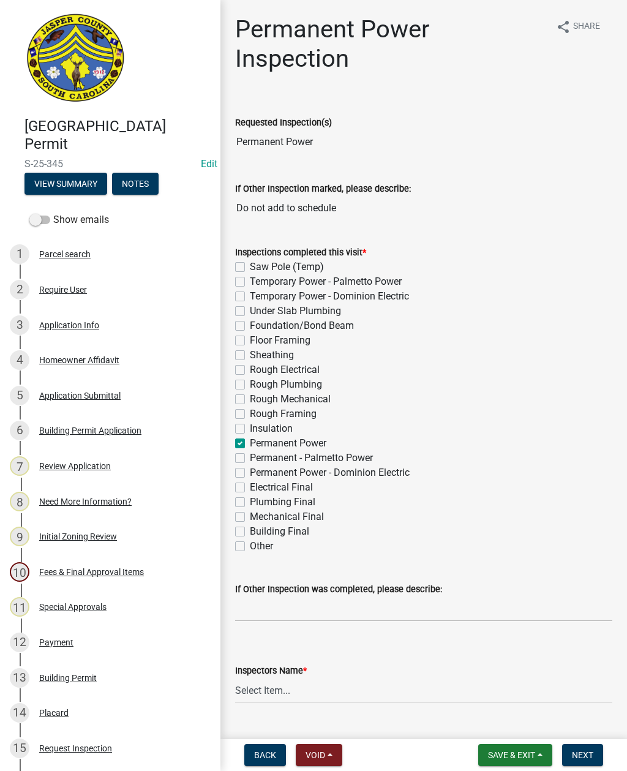
checkbox input "false"
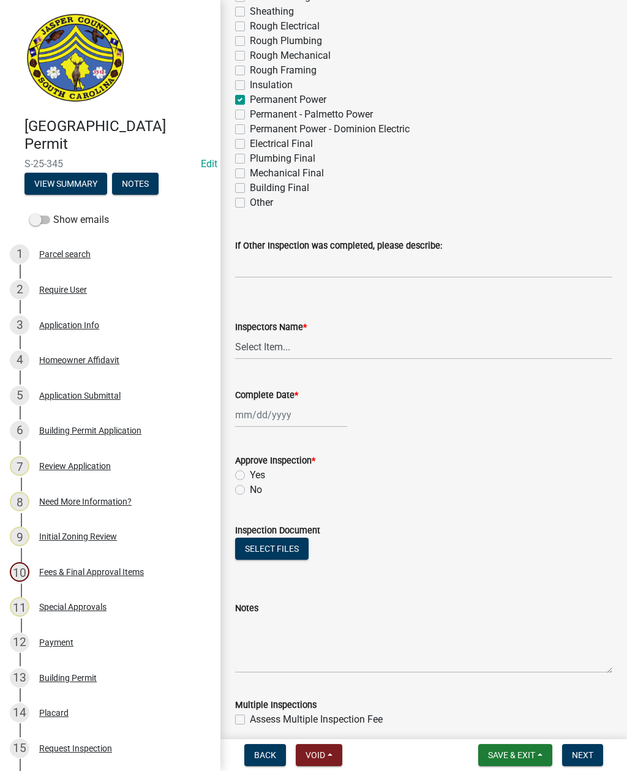
scroll to position [345, 0]
click at [246, 346] on select "Select Item... [EMAIL_ADDRESS][DOMAIN_NAME] ([PERSON_NAME] ) rcampbell ([PERSON…" at bounding box center [423, 345] width 377 height 25
select select "2d9ba1e5-2fdd-4b15-98d0-073dcbeb5880"
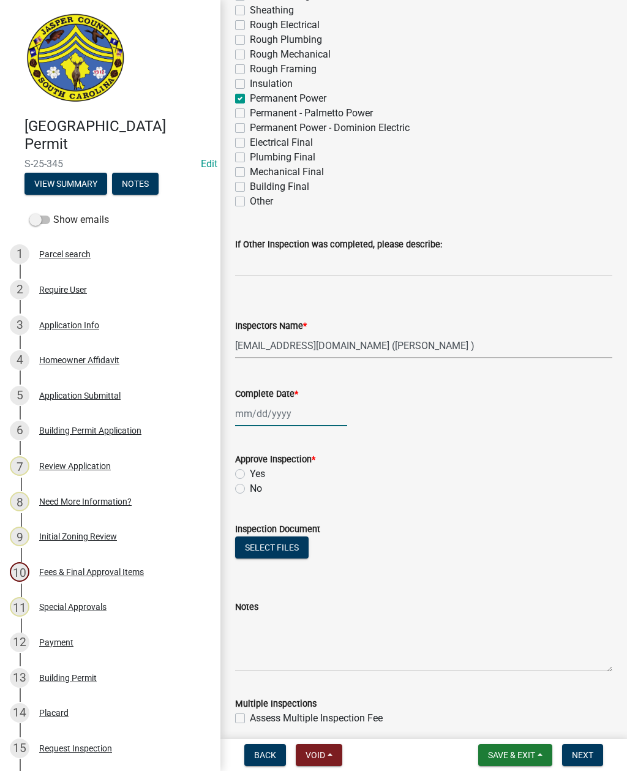
click at [262, 418] on div at bounding box center [291, 413] width 112 height 25
select select "9"
select select "2025"
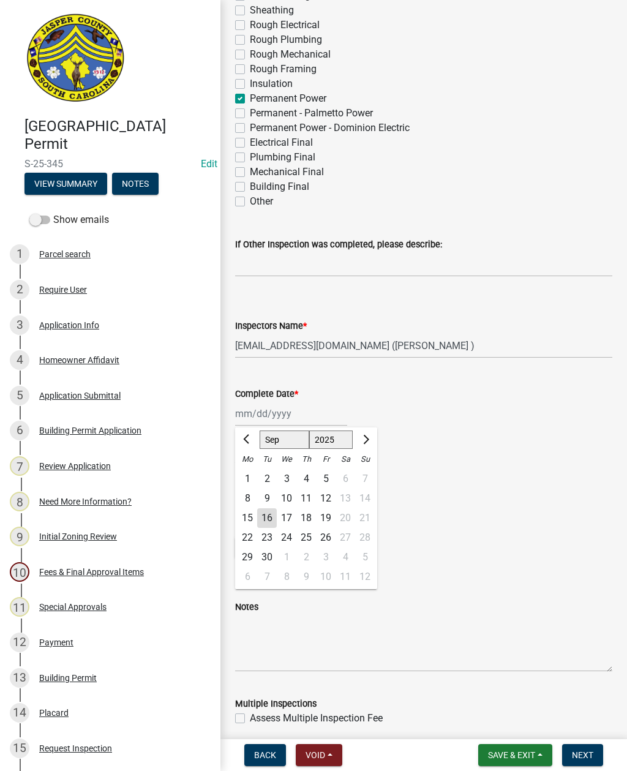
click at [266, 517] on div "16" at bounding box center [267, 518] width 20 height 20
type input "[DATE]"
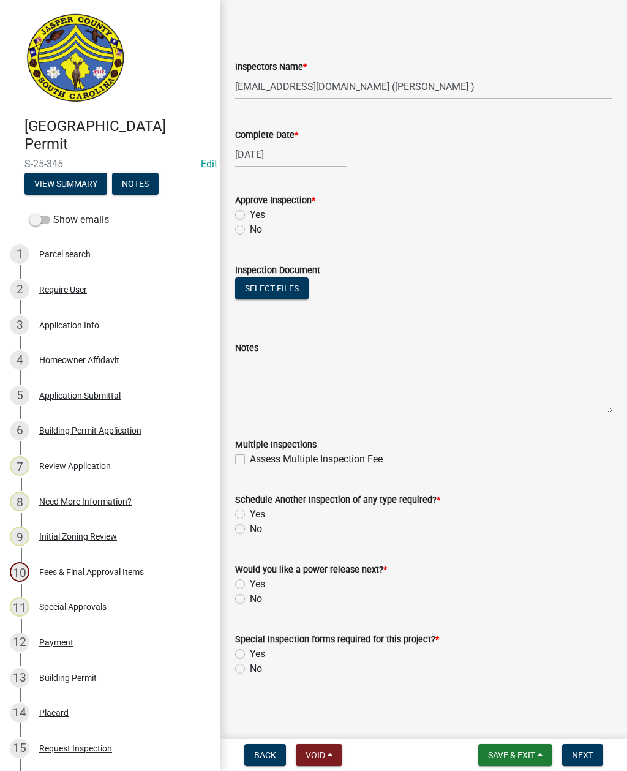
scroll to position [604, 0]
click at [244, 507] on div "Schedule Another Inspection of any type required? *" at bounding box center [423, 500] width 377 height 15
click at [236, 522] on div "No" at bounding box center [423, 529] width 377 height 15
click at [250, 517] on label "Yes" at bounding box center [257, 514] width 15 height 15
click at [250, 515] on input "Yes" at bounding box center [254, 511] width 8 height 8
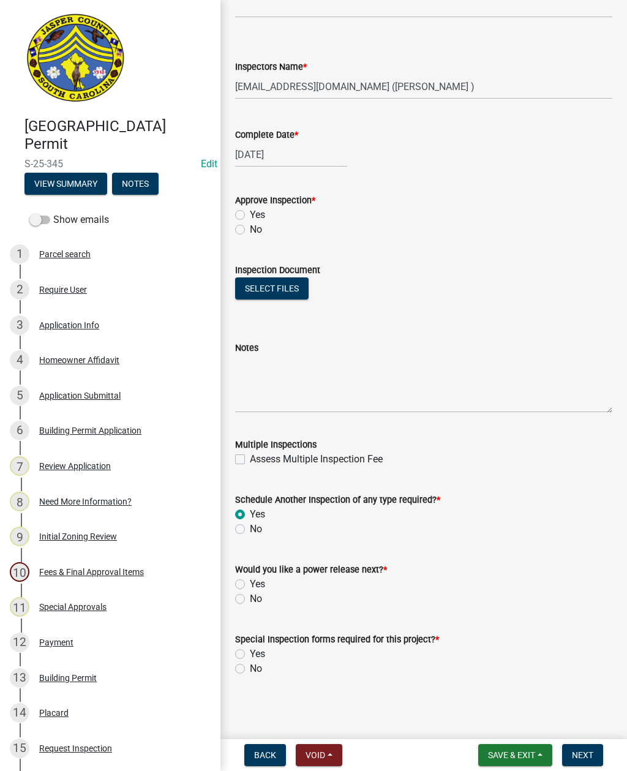
radio input "true"
click at [250, 561] on label "Yes" at bounding box center [257, 584] width 15 height 15
click at [250, 561] on input "Yes" at bounding box center [254, 581] width 8 height 8
radio input "true"
click at [250, 561] on label "Yes" at bounding box center [257, 584] width 15 height 15
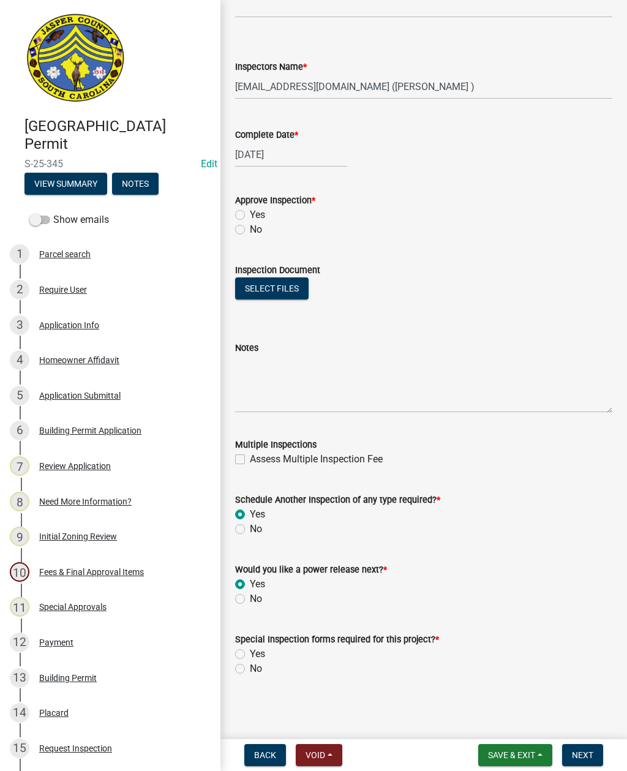
click at [250, 561] on input "Yes" at bounding box center [254, 581] width 8 height 8
click at [250, 561] on label "No" at bounding box center [256, 599] width 12 height 15
click at [250, 561] on input "No" at bounding box center [254, 596] width 8 height 8
radio input "true"
click at [250, 561] on label "No" at bounding box center [256, 669] width 12 height 15
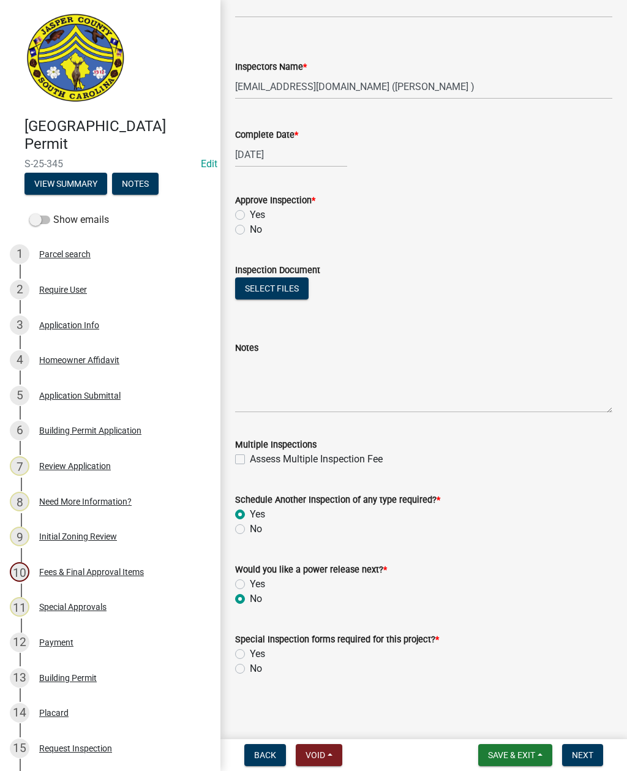
click at [250, 561] on input "No" at bounding box center [254, 666] width 8 height 8
radio input "true"
click at [250, 213] on label "Yes" at bounding box center [257, 215] width 15 height 15
click at [250, 213] on input "Yes" at bounding box center [254, 212] width 8 height 8
radio input "true"
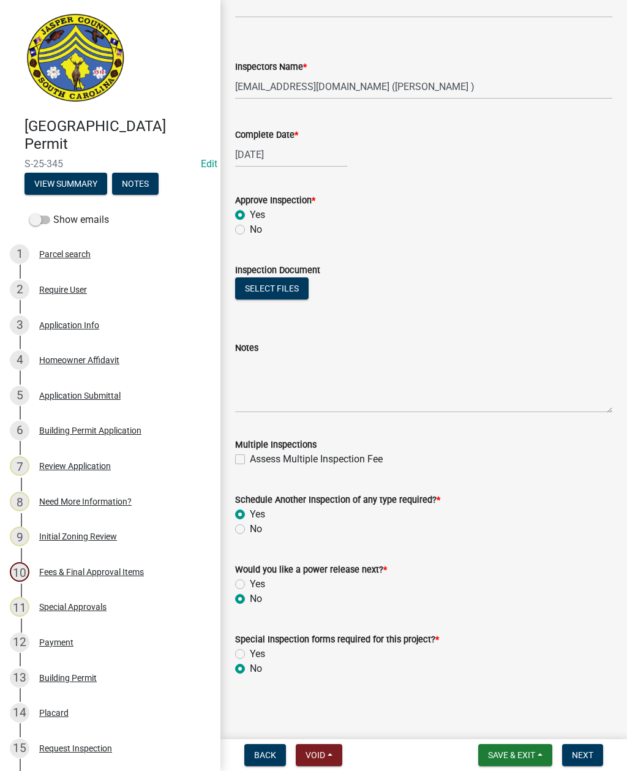
click at [250, 561] on label "Yes" at bounding box center [257, 584] width 15 height 15
click at [250, 561] on input "Yes" at bounding box center [254, 581] width 8 height 8
radio input "true"
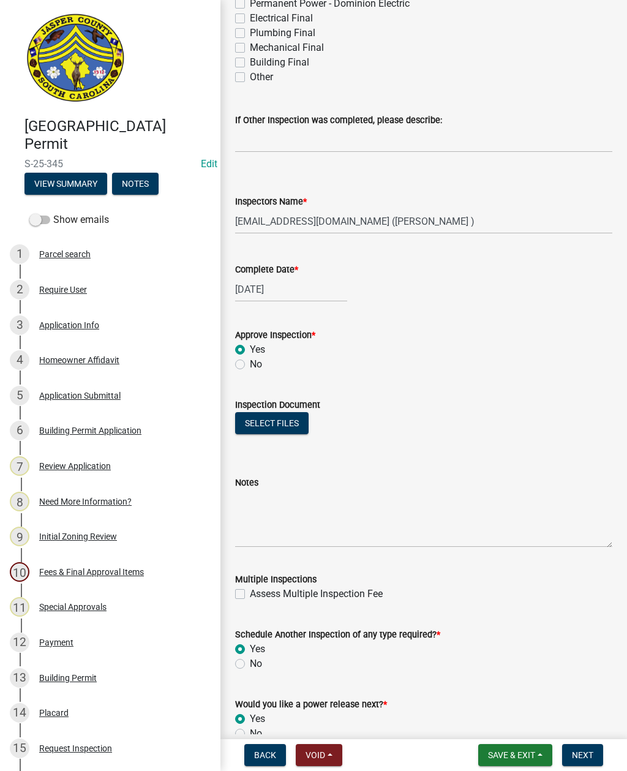
click at [583, 561] on span "Next" at bounding box center [582, 755] width 21 height 10
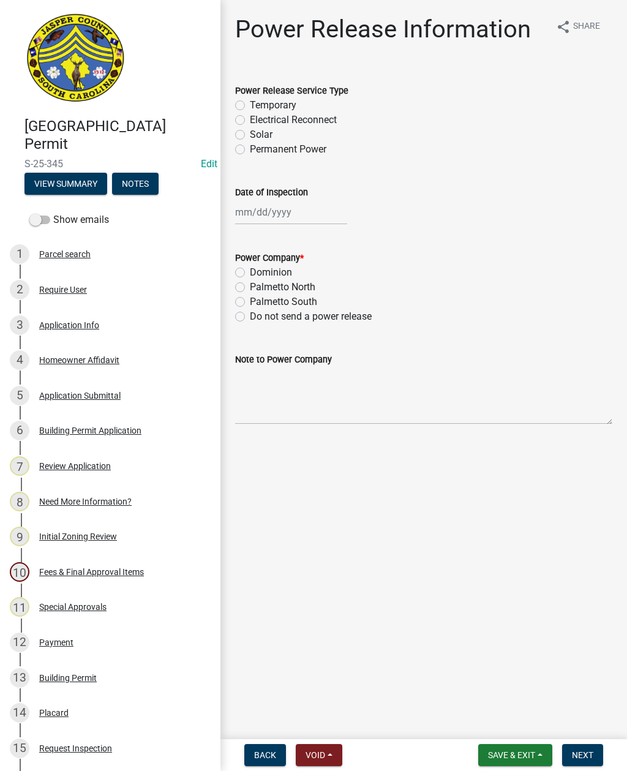
scroll to position [0, 0]
click at [250, 146] on label "Permanent Power" at bounding box center [288, 149] width 77 height 15
click at [250, 146] on input "Permanent Power" at bounding box center [254, 146] width 8 height 8
radio input "true"
click at [274, 211] on div at bounding box center [291, 212] width 112 height 25
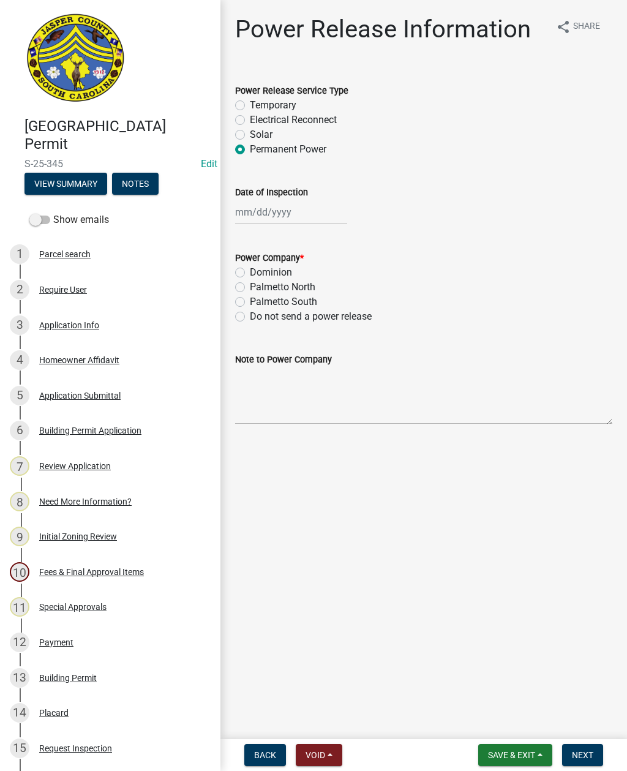
select select "9"
select select "2025"
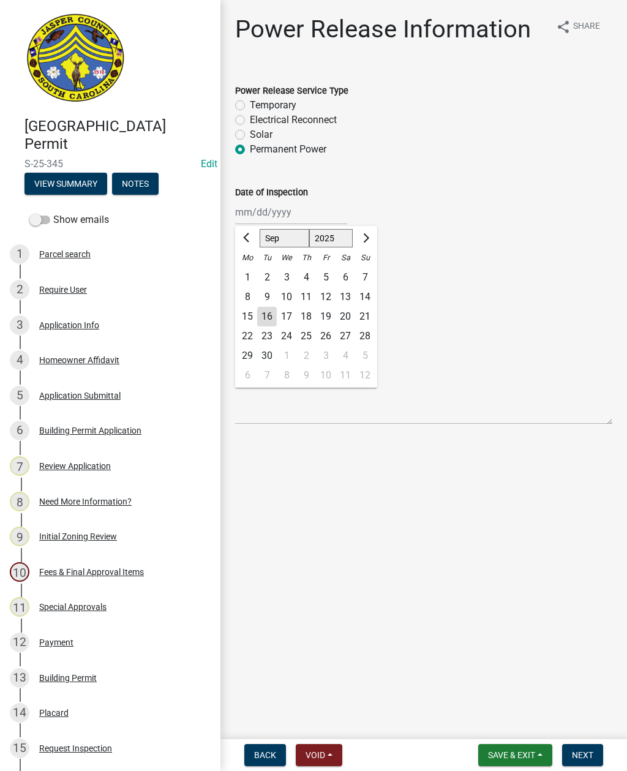
click at [260, 317] on div "16" at bounding box center [267, 317] width 20 height 20
type input "[DATE]"
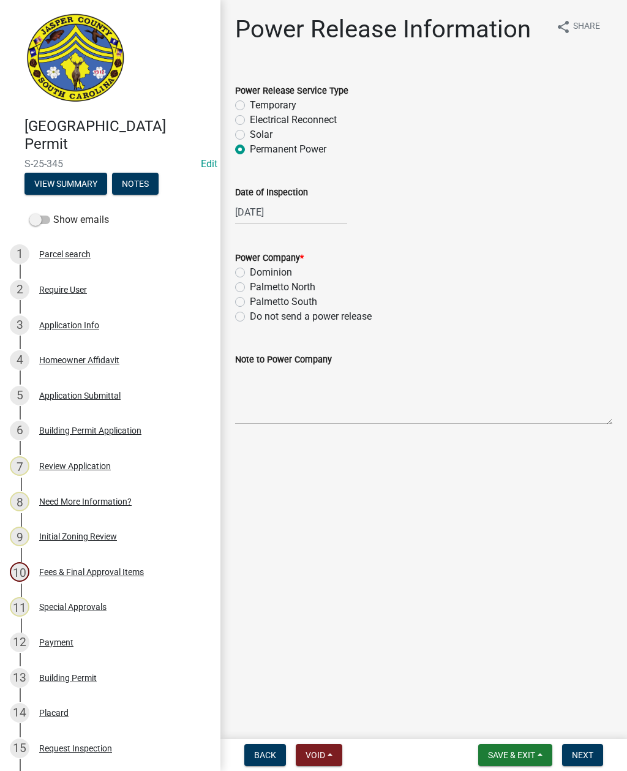
click at [250, 291] on label "Palmetto North" at bounding box center [283, 287] width 66 height 15
click at [250, 288] on input "Palmetto North" at bounding box center [254, 284] width 8 height 8
radio input "true"
click at [269, 410] on textarea "Note to Power Company" at bounding box center [423, 396] width 377 height 58
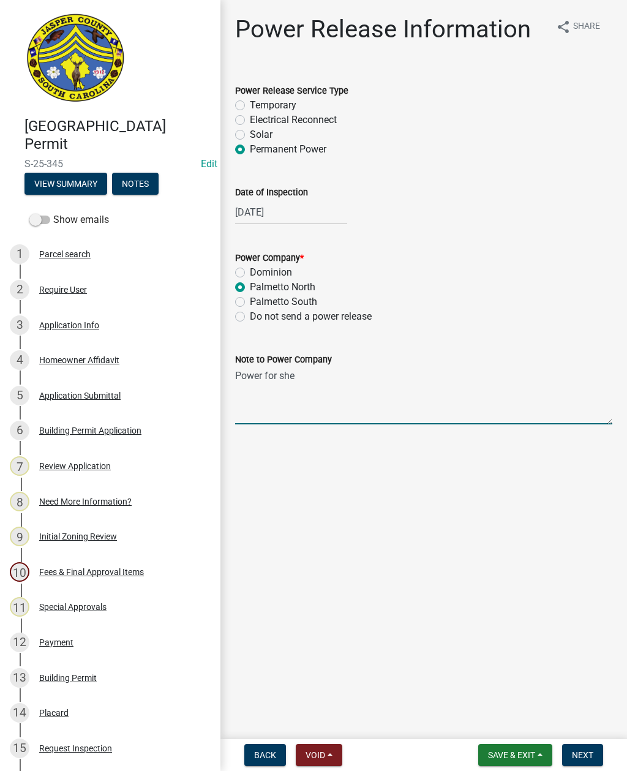
type textarea "Power for shed"
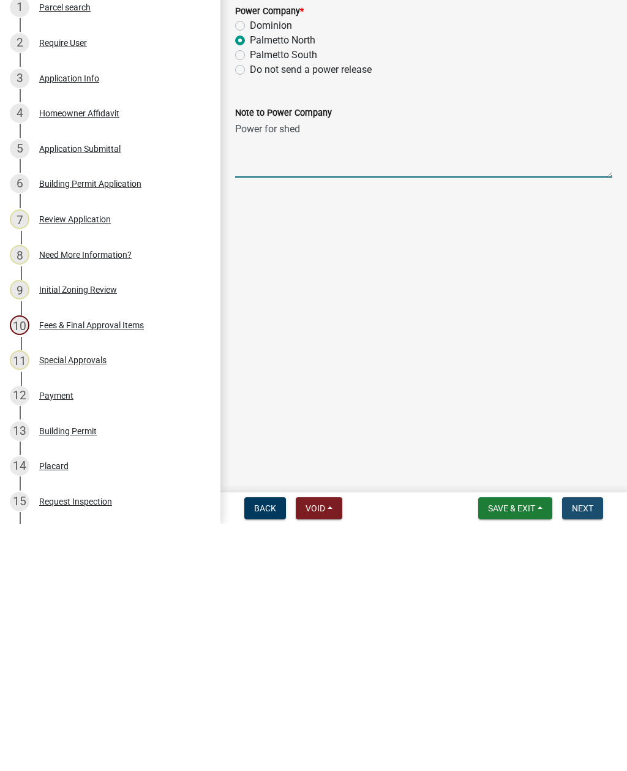
click at [580, 561] on button "Next" at bounding box center [582, 755] width 41 height 22
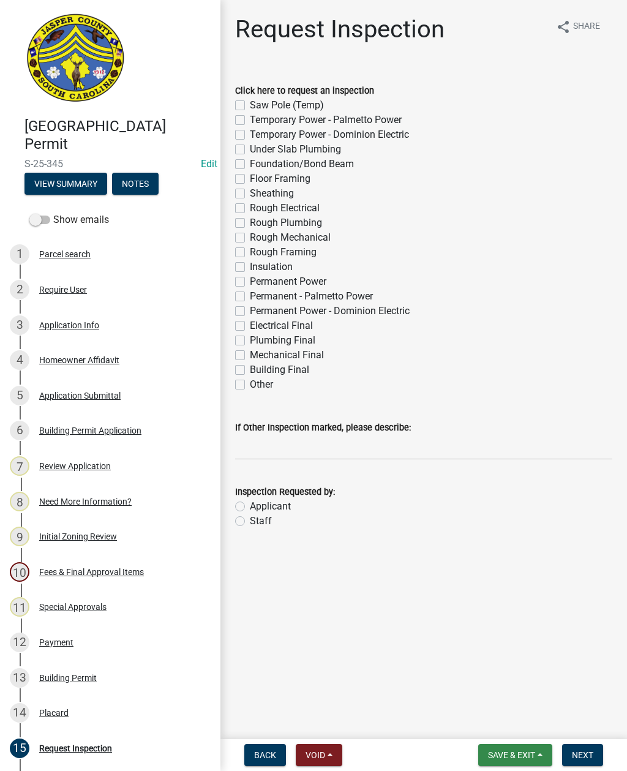
click at [515, 561] on span "Save & Exit" at bounding box center [511, 755] width 47 height 10
click at [510, 561] on button "Save & Exit" at bounding box center [504, 723] width 98 height 29
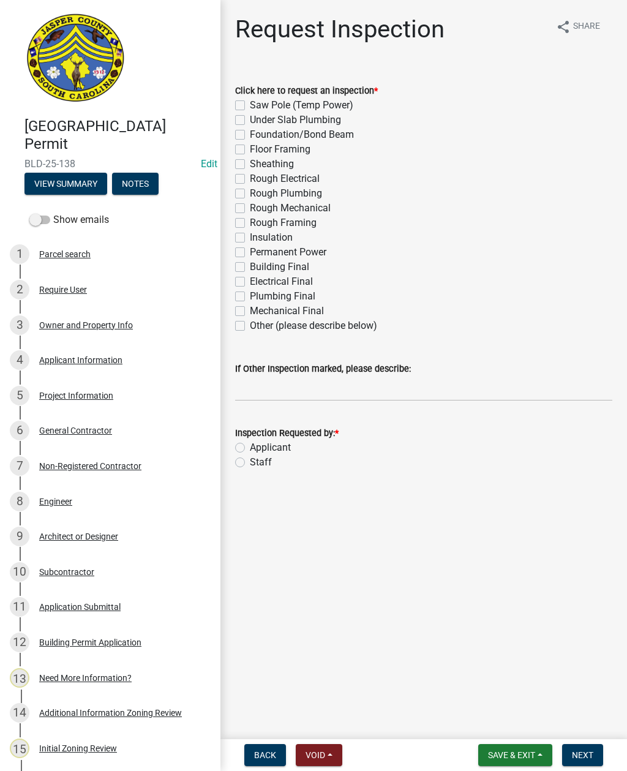
click at [62, 186] on button "View Summary" at bounding box center [66, 184] width 83 height 22
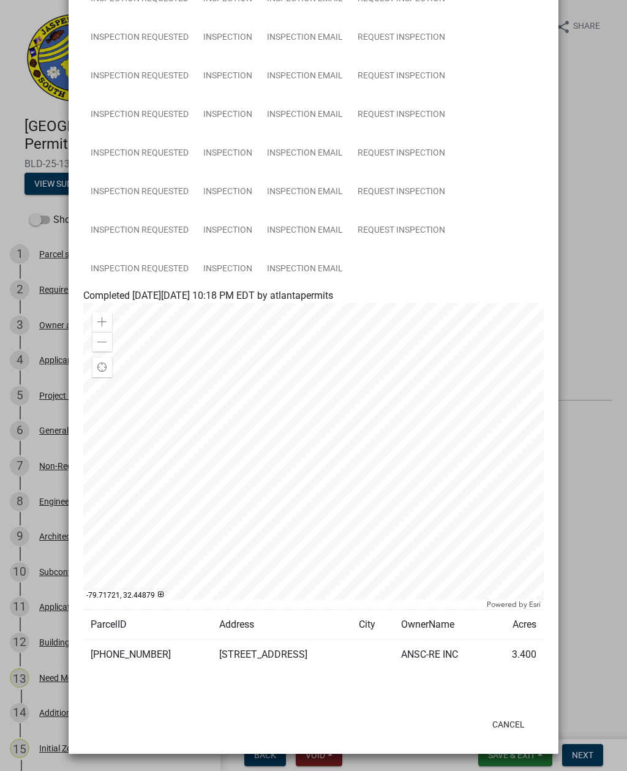
scroll to position [1761, 0]
click at [162, 265] on link "Inspection Requested" at bounding box center [139, 269] width 113 height 39
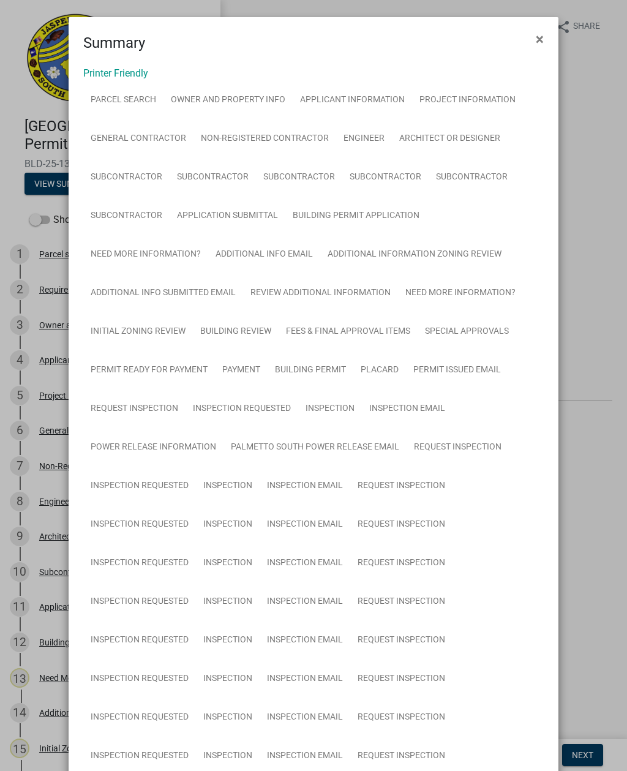
scroll to position [0, 0]
click at [546, 32] on button "×" at bounding box center [540, 39] width 28 height 34
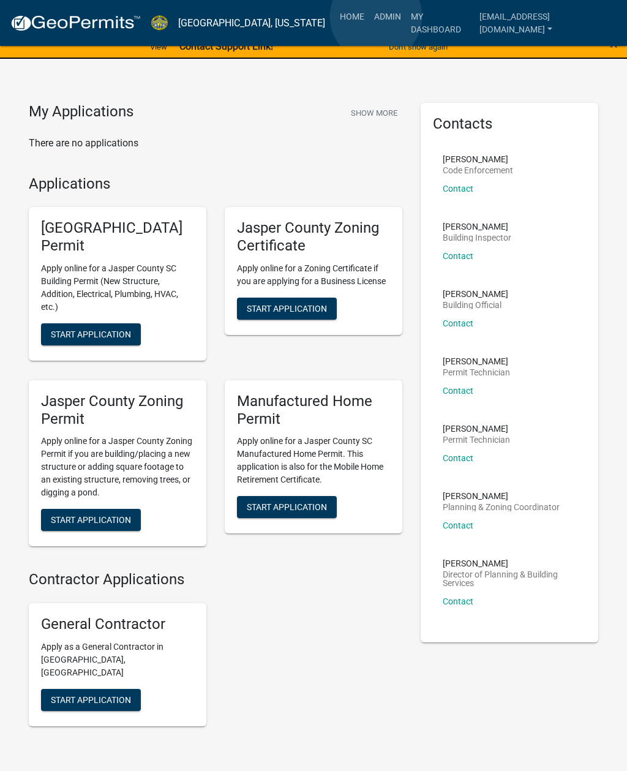
click at [376, 17] on link "Admin" at bounding box center [387, 16] width 37 height 23
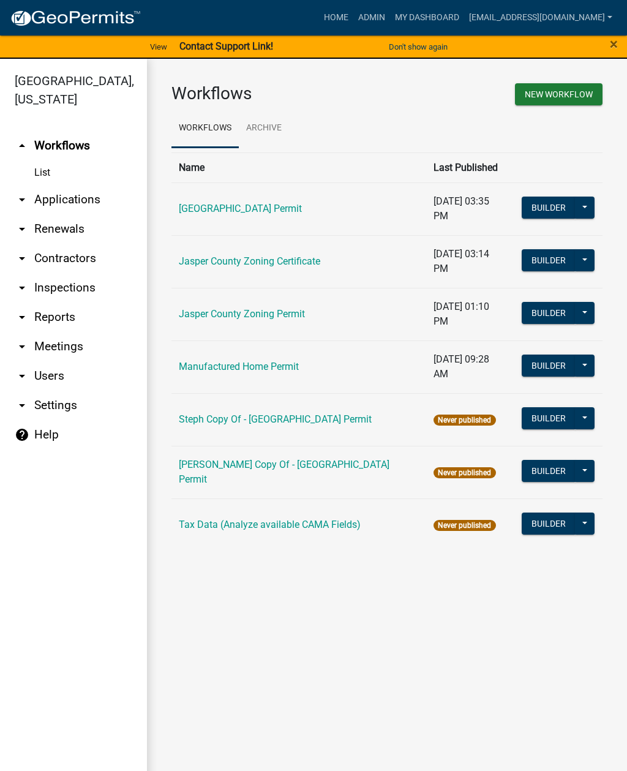
click at [72, 199] on link "arrow_drop_down Applications" at bounding box center [73, 199] width 147 height 29
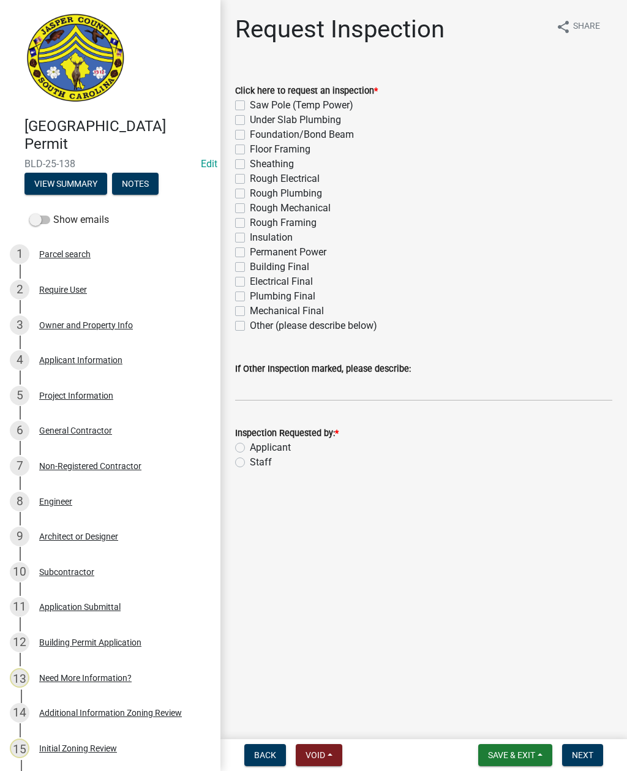
click at [250, 325] on label "Other (please describe below)" at bounding box center [313, 326] width 127 height 15
click at [250, 325] on input "Other (please describe below)" at bounding box center [254, 323] width 8 height 8
checkbox input "true"
checkbox input "false"
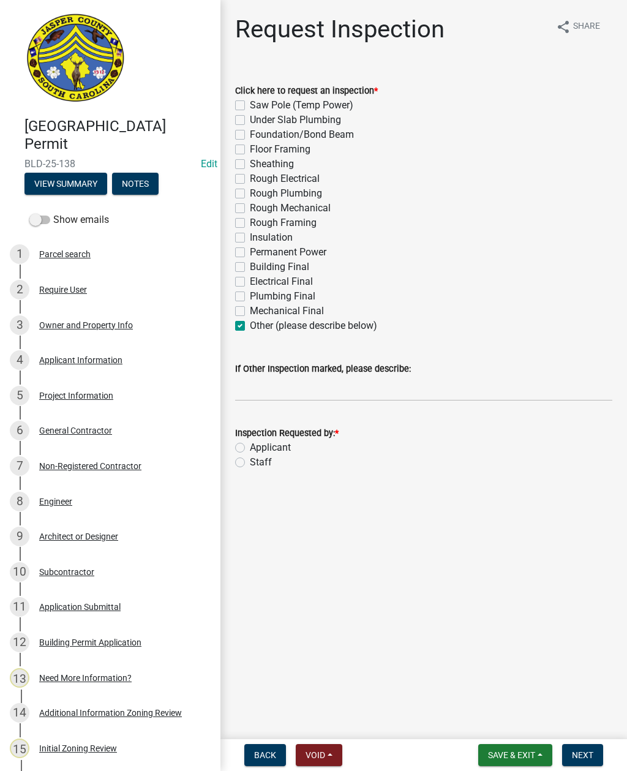
checkbox input "false"
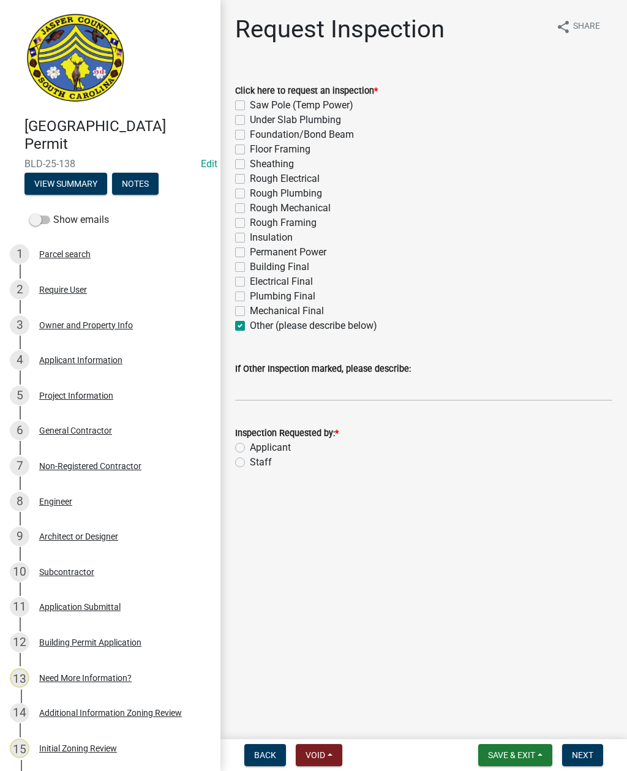
checkbox input "false"
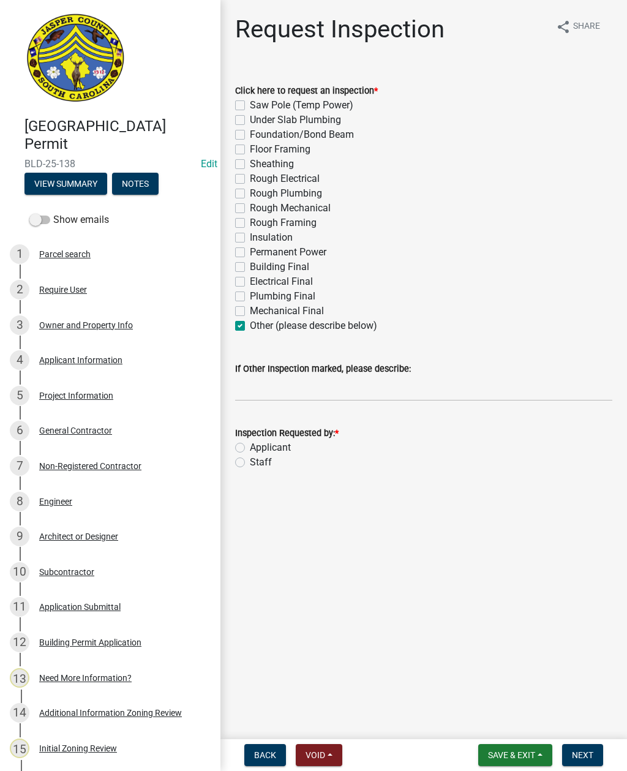
checkbox input "false"
checkbox input "true"
click at [318, 385] on input "If Other Inspection marked, please describe:" at bounding box center [423, 388] width 377 height 25
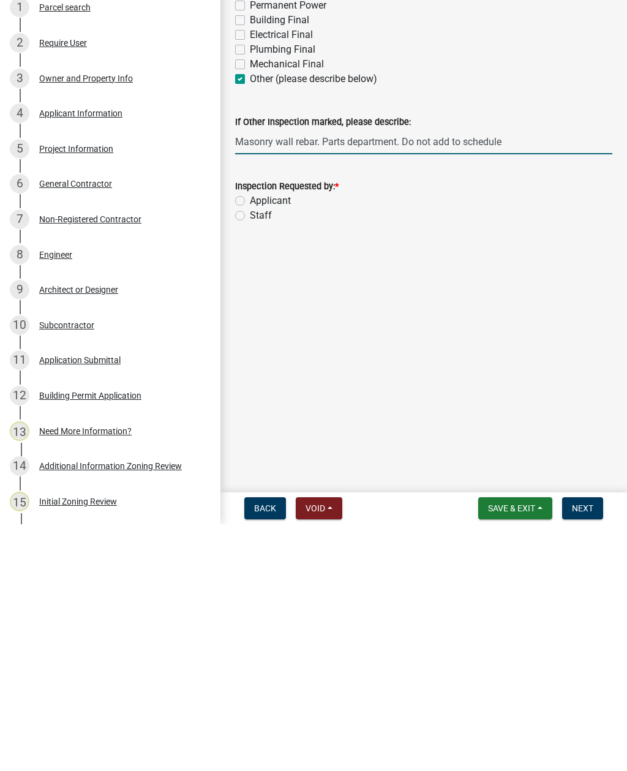
type input "Masonry wall rebar. Parts department. Do not add to schedule"
click at [250, 455] on label "Staff" at bounding box center [261, 462] width 22 height 15
click at [250, 455] on input "Staff" at bounding box center [254, 459] width 8 height 8
radio input "true"
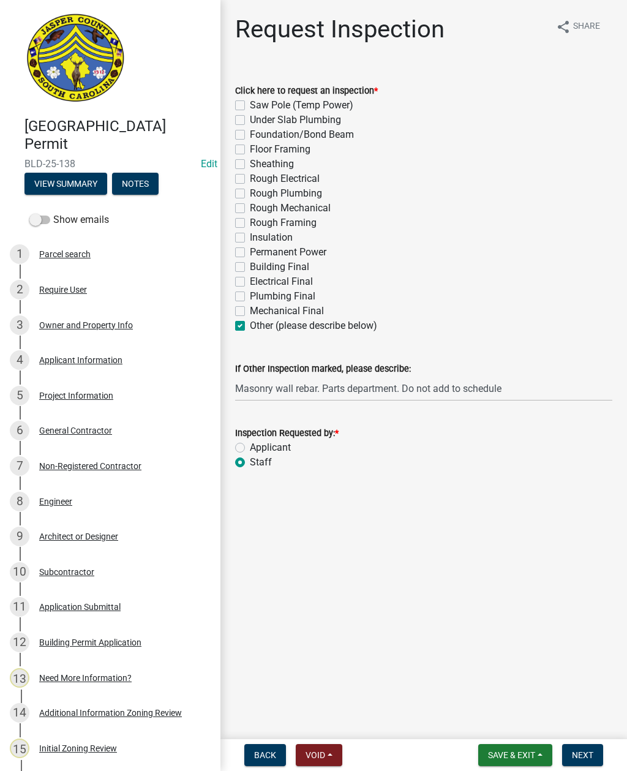
click at [584, 755] on span "Next" at bounding box center [582, 755] width 21 height 10
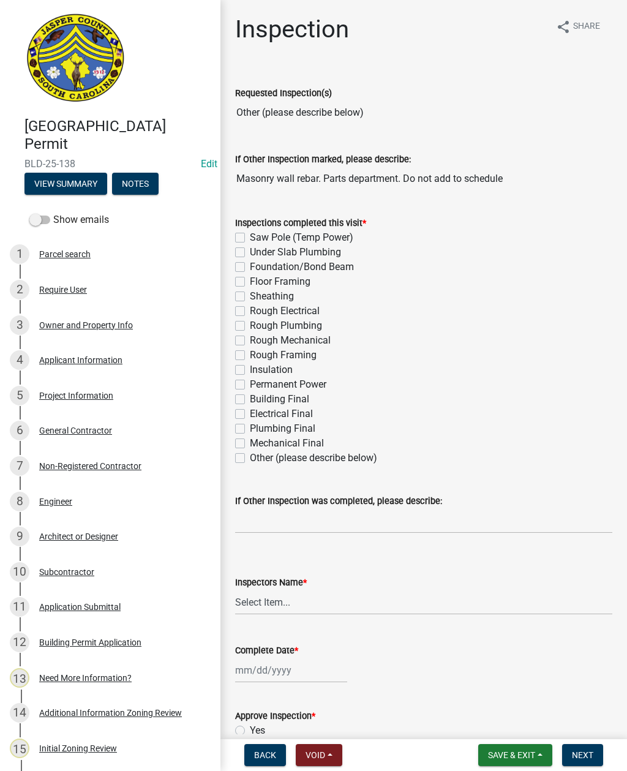
click at [250, 456] on label "Other (please describe below)" at bounding box center [313, 458] width 127 height 15
click at [250, 456] on input "Other (please describe below)" at bounding box center [254, 455] width 8 height 8
checkbox input "true"
checkbox input "false"
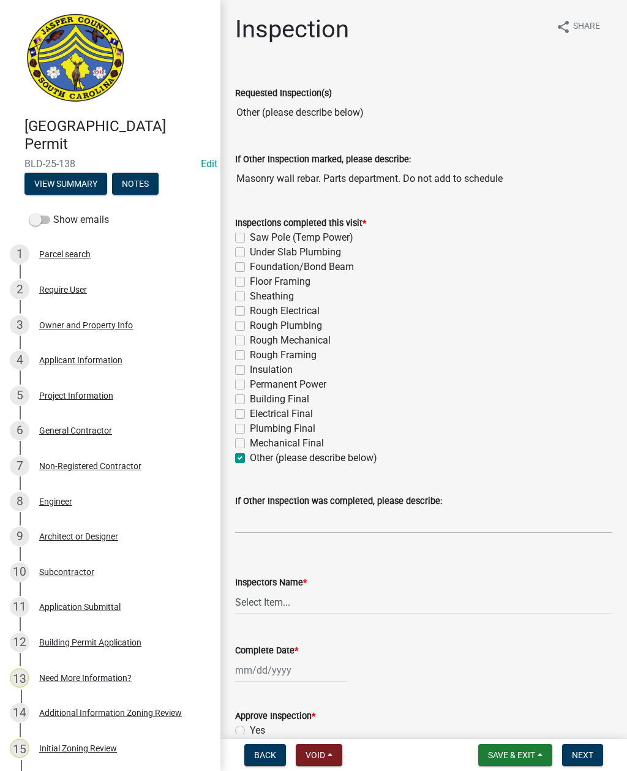
checkbox input "false"
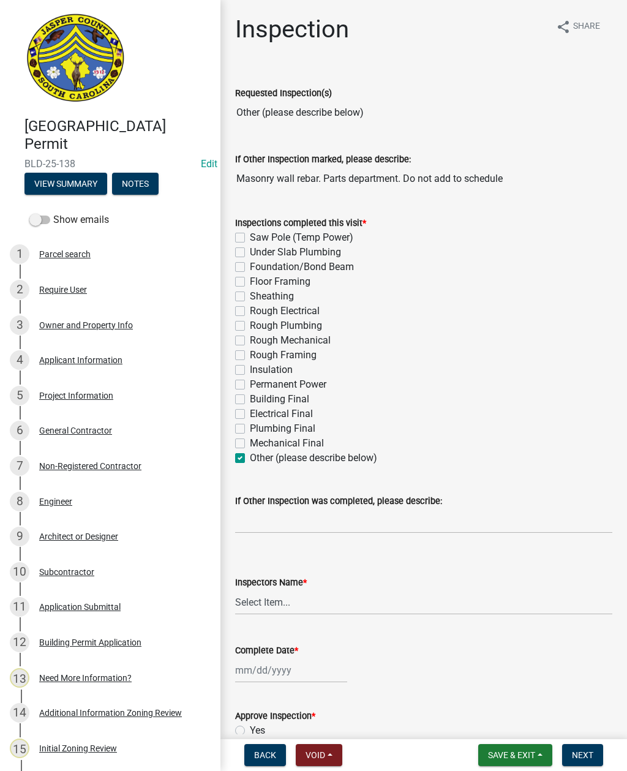
checkbox input "false"
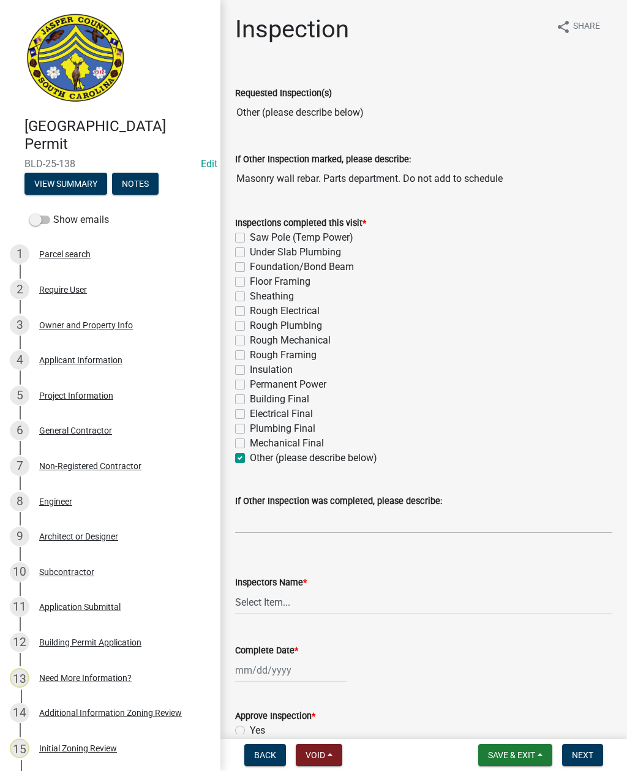
checkbox input "false"
checkbox input "true"
click at [279, 506] on label "If Other Inspection was completed, please describe:" at bounding box center [338, 501] width 207 height 9
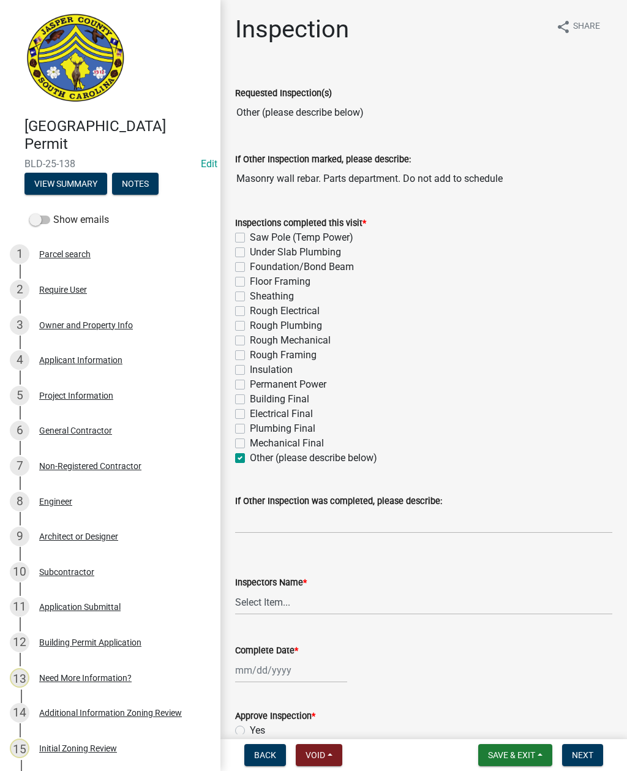
click at [279, 508] on input "If Other Inspection was completed, please describe:" at bounding box center [423, 520] width 377 height 25
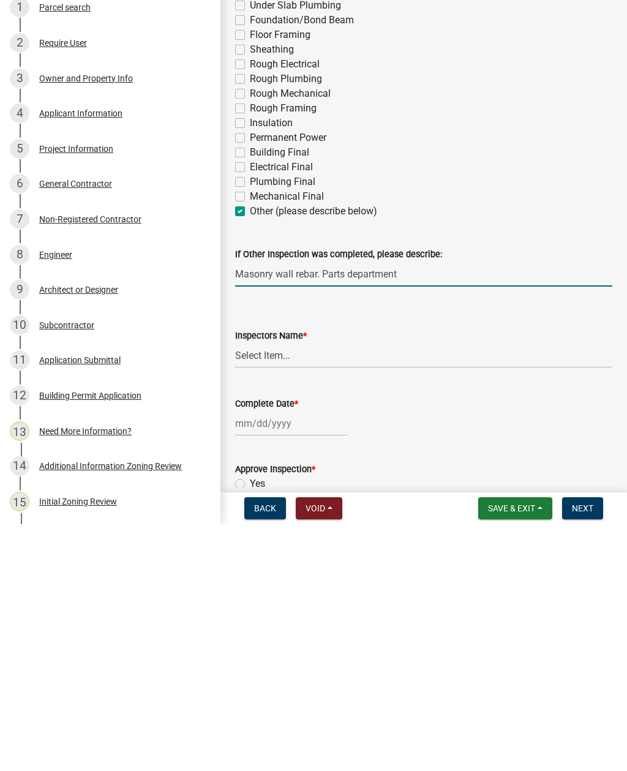
type input "Masonry wall rebar. Parts department"
click at [265, 590] on select "Select Item... [EMAIL_ADDRESS][DOMAIN_NAME] ([PERSON_NAME] ) rcampbell ([PERSON…" at bounding box center [423, 602] width 377 height 25
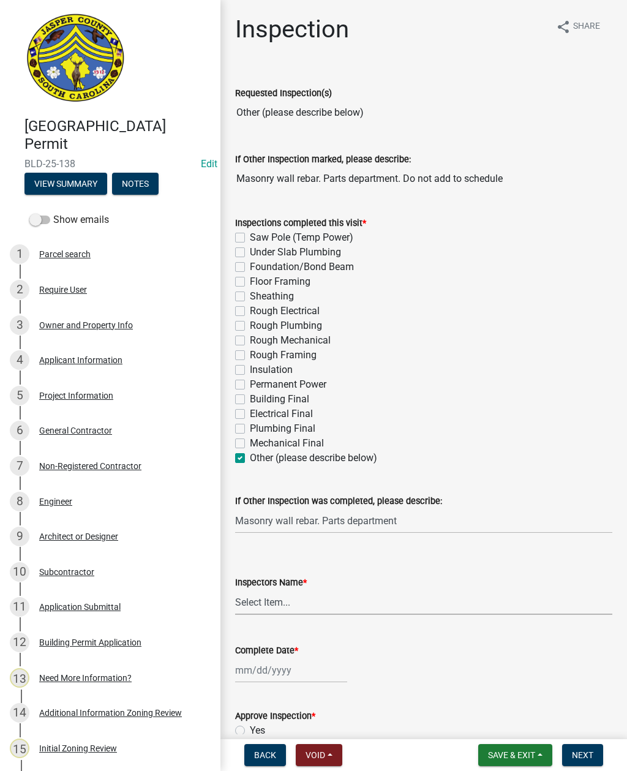
select select "2d9ba1e5-2fdd-4b15-98d0-073dcbeb5880"
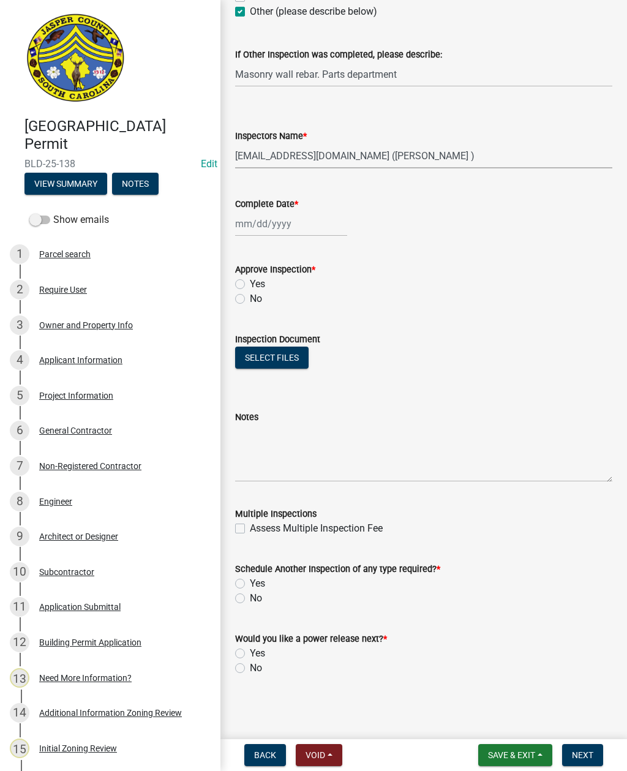
scroll to position [447, 0]
click at [274, 224] on div at bounding box center [291, 223] width 112 height 25
select select "9"
select select "2025"
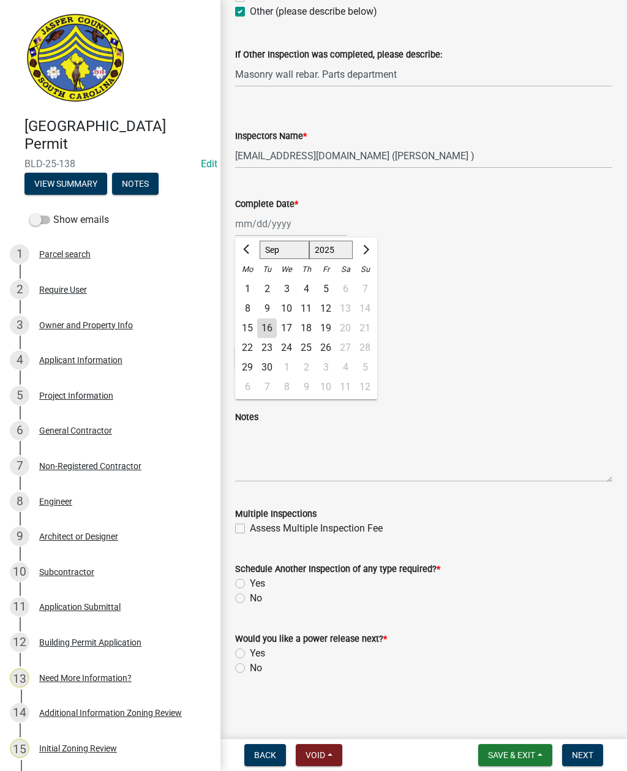
click at [266, 333] on div "16" at bounding box center [267, 329] width 20 height 20
type input "[DATE]"
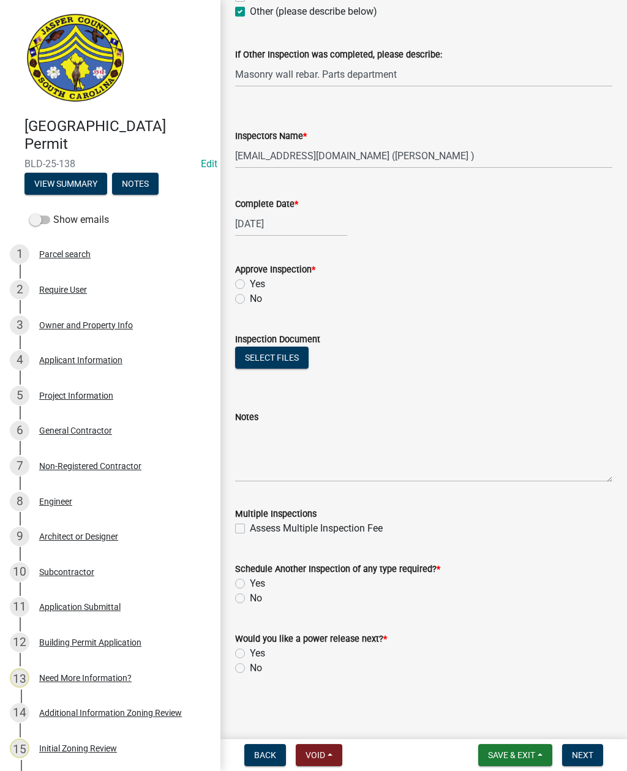
click at [250, 284] on label "Yes" at bounding box center [257, 284] width 15 height 15
click at [250, 284] on input "Yes" at bounding box center [254, 281] width 8 height 8
radio input "true"
click at [250, 581] on label "Yes" at bounding box center [257, 583] width 15 height 15
click at [250, 581] on input "Yes" at bounding box center [254, 580] width 8 height 8
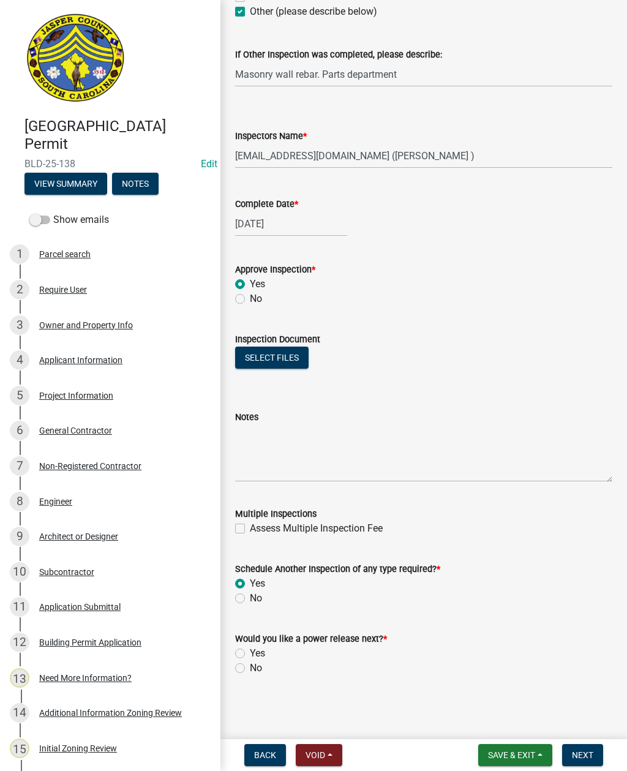
radio input "true"
click at [250, 667] on label "No" at bounding box center [256, 668] width 12 height 15
click at [250, 667] on input "No" at bounding box center [254, 665] width 8 height 8
radio input "true"
click at [513, 760] on span "Save & Exit" at bounding box center [511, 755] width 47 height 10
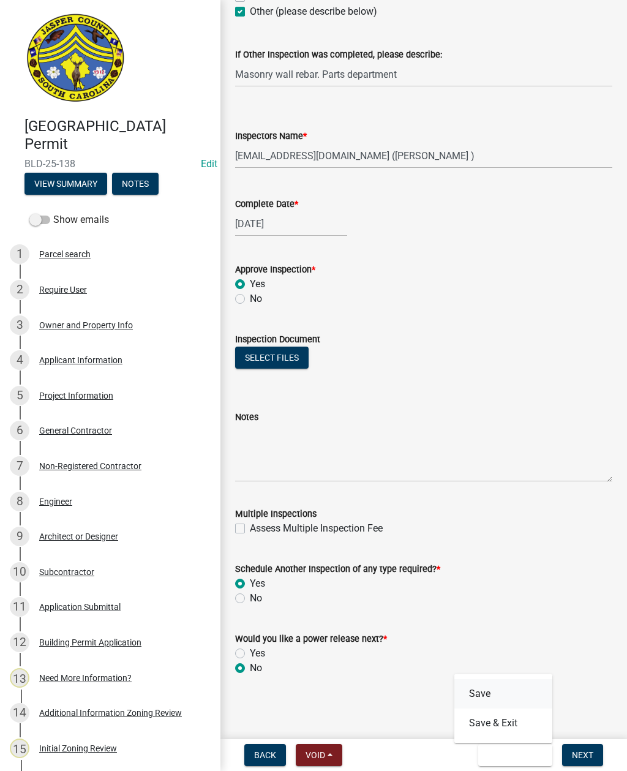
click at [481, 686] on button "Save" at bounding box center [504, 693] width 98 height 29
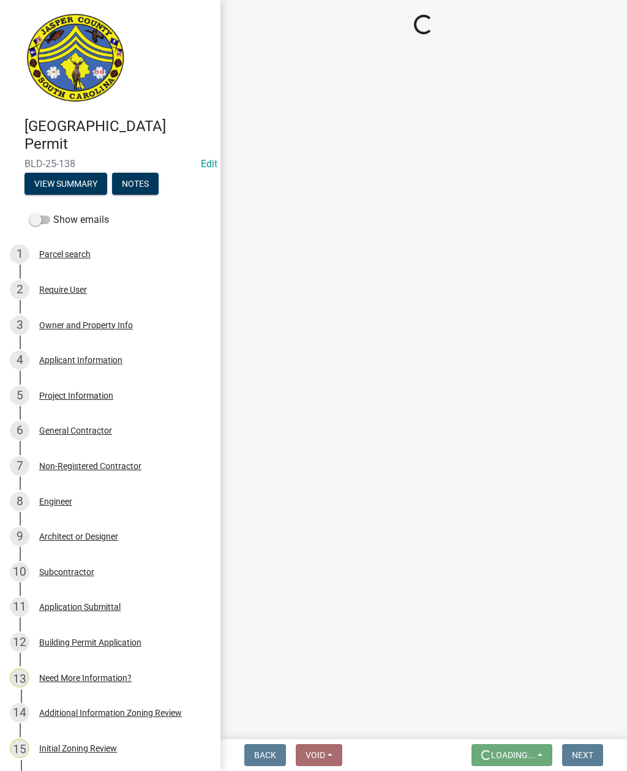
scroll to position [0, 0]
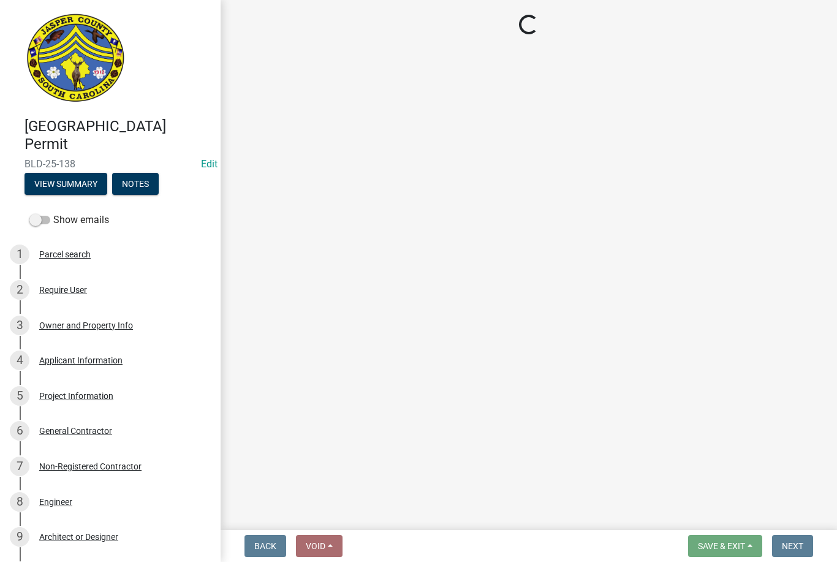
select select "2d9ba1e5-2fdd-4b15-98d0-073dcbeb5880"
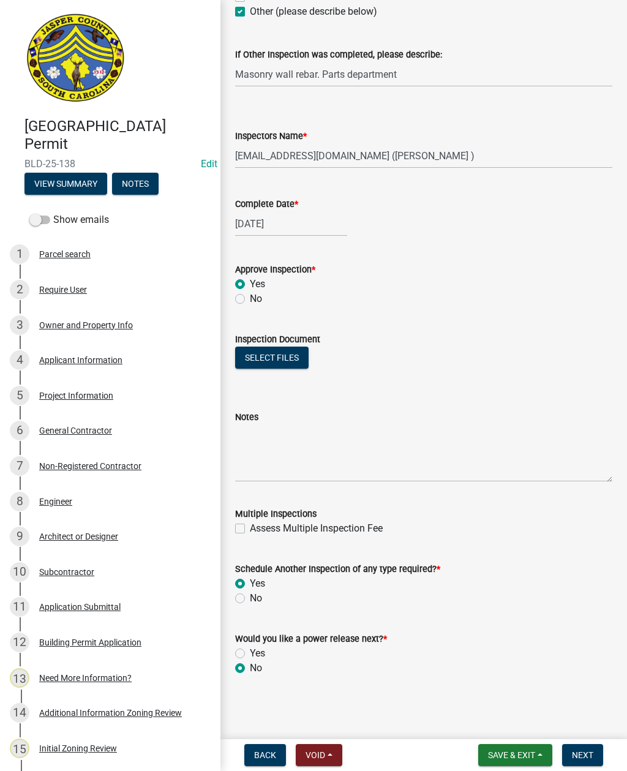
scroll to position [447, 0]
click at [586, 755] on span "Next" at bounding box center [582, 755] width 21 height 10
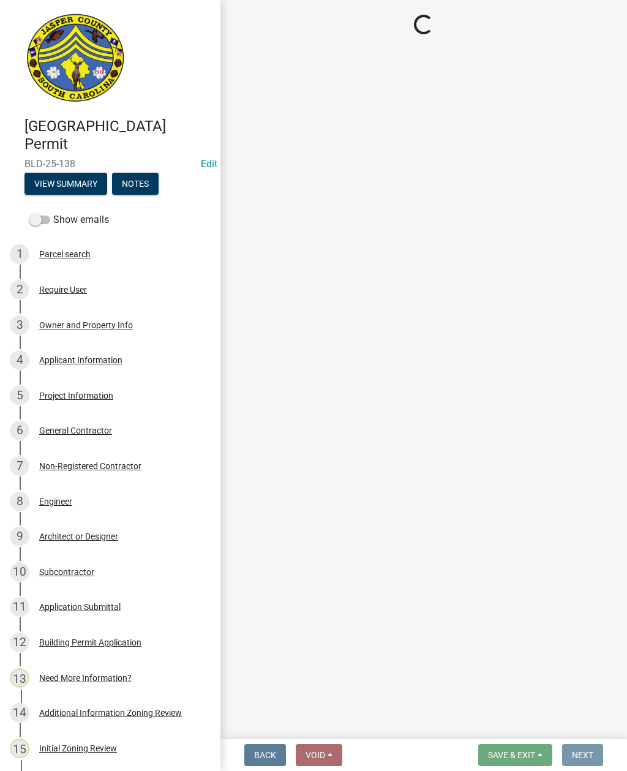
scroll to position [0, 0]
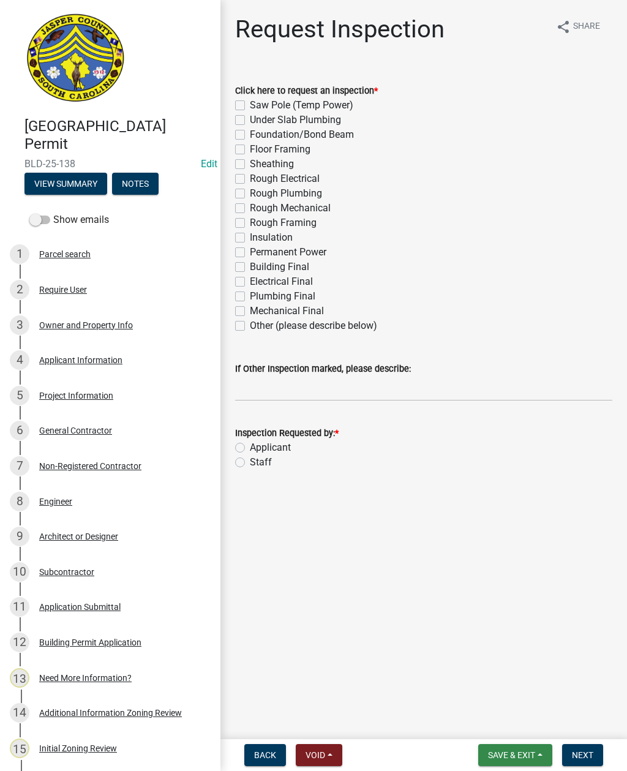
click at [519, 760] on span "Save & Exit" at bounding box center [511, 755] width 47 height 10
click at [500, 723] on button "Save & Exit" at bounding box center [504, 723] width 98 height 29
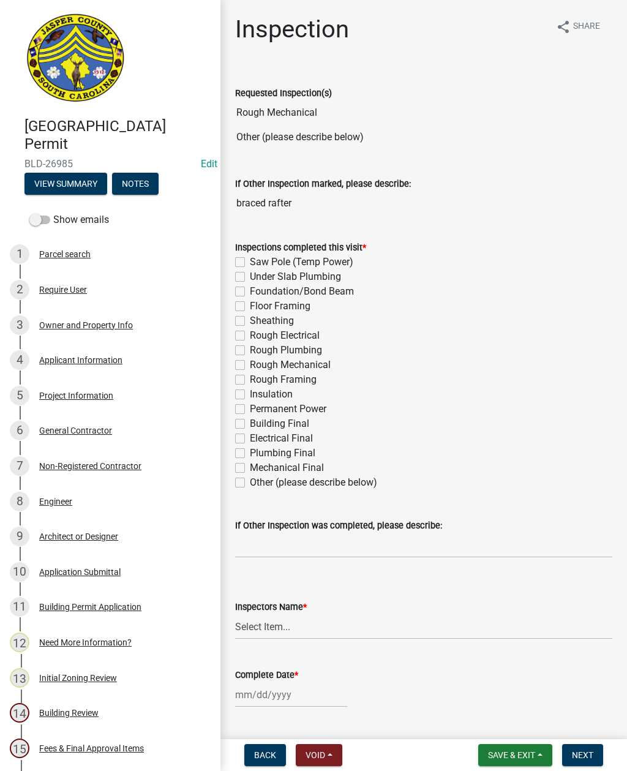
click at [250, 360] on label "Rough Mechanical" at bounding box center [290, 365] width 81 height 15
click at [250, 360] on input "Rough Mechanical" at bounding box center [254, 362] width 8 height 8
checkbox input "true"
checkbox input "false"
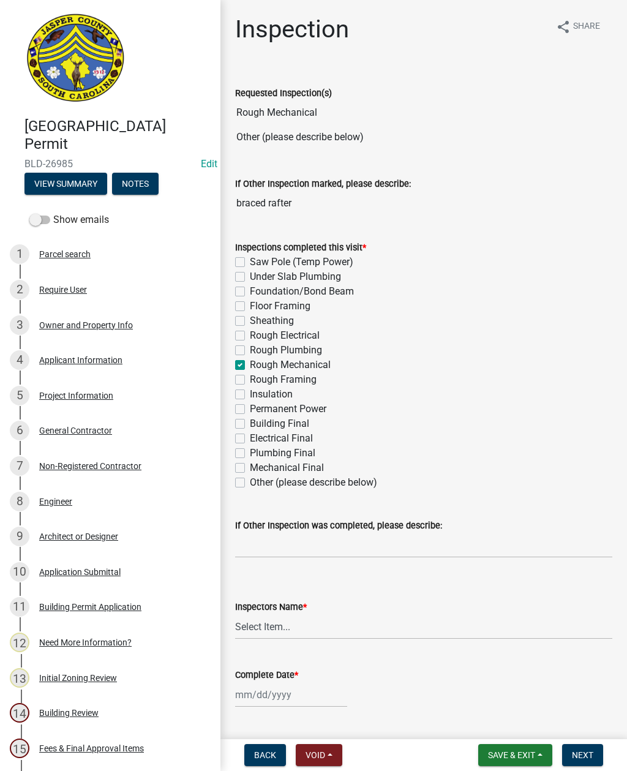
checkbox input "false"
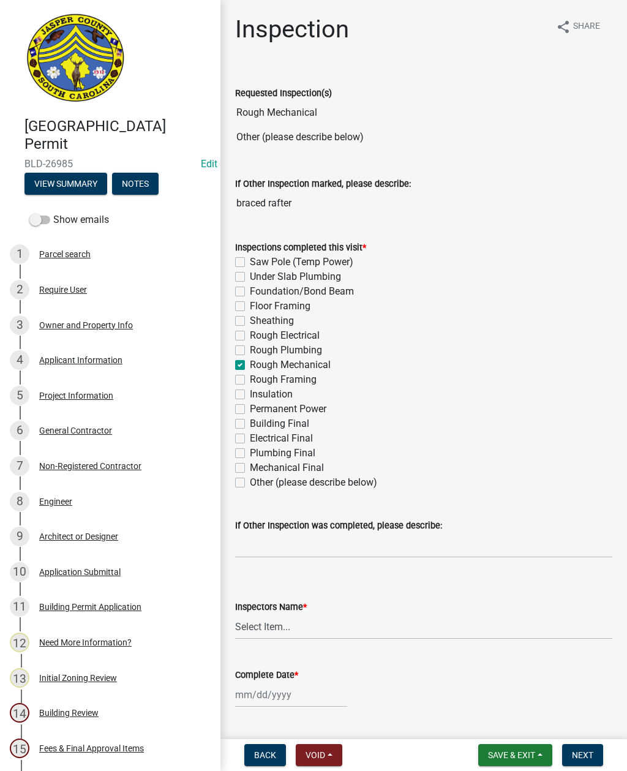
checkbox input "true"
checkbox input "false"
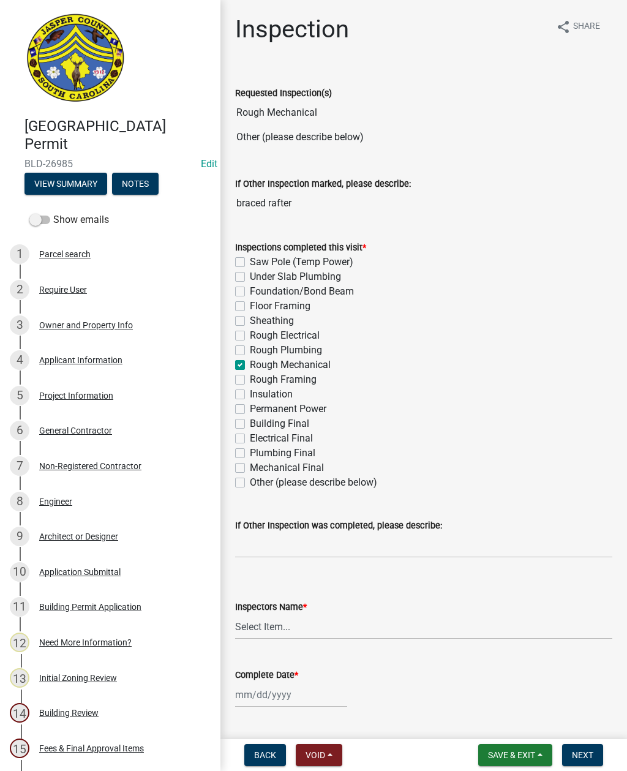
checkbox input "false"
click at [250, 472] on label "Mechanical Final" at bounding box center [287, 468] width 74 height 15
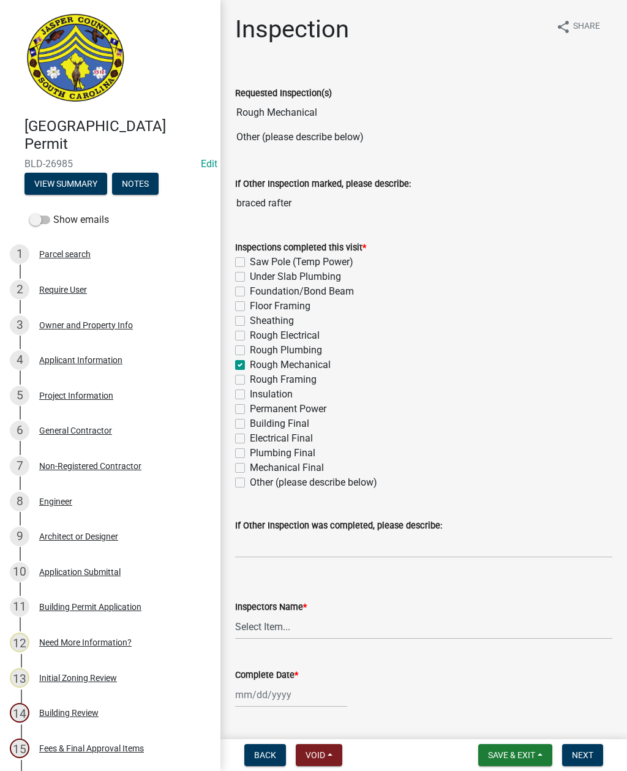
click at [250, 469] on input "Mechanical Final" at bounding box center [254, 465] width 8 height 8
checkbox input "true"
checkbox input "false"
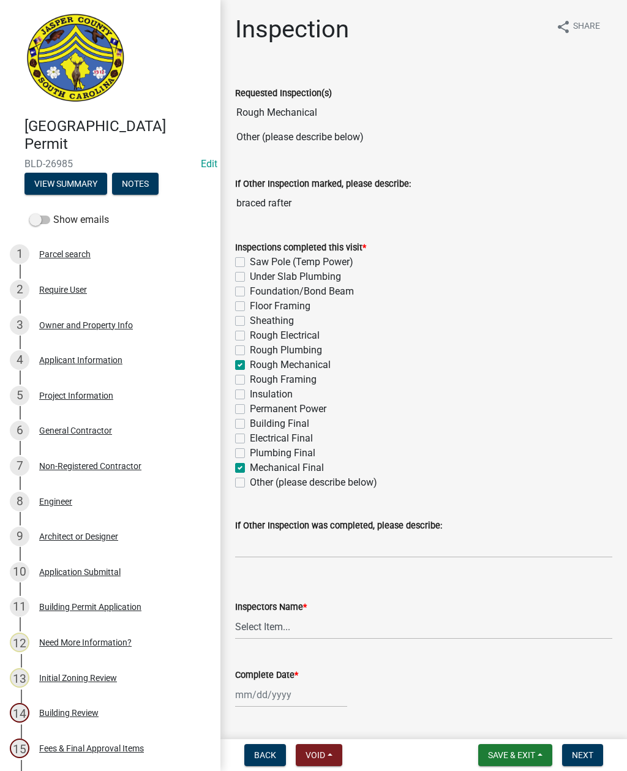
checkbox input "false"
checkbox input "true"
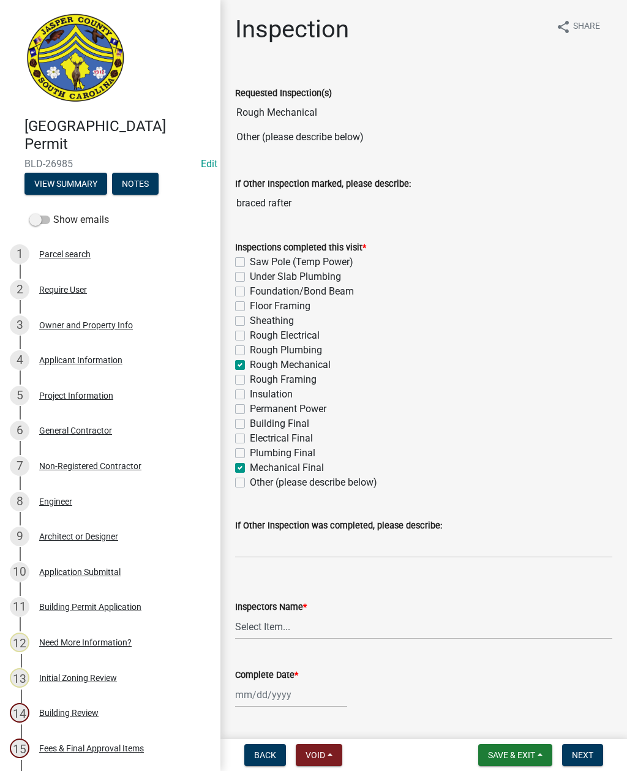
checkbox input "false"
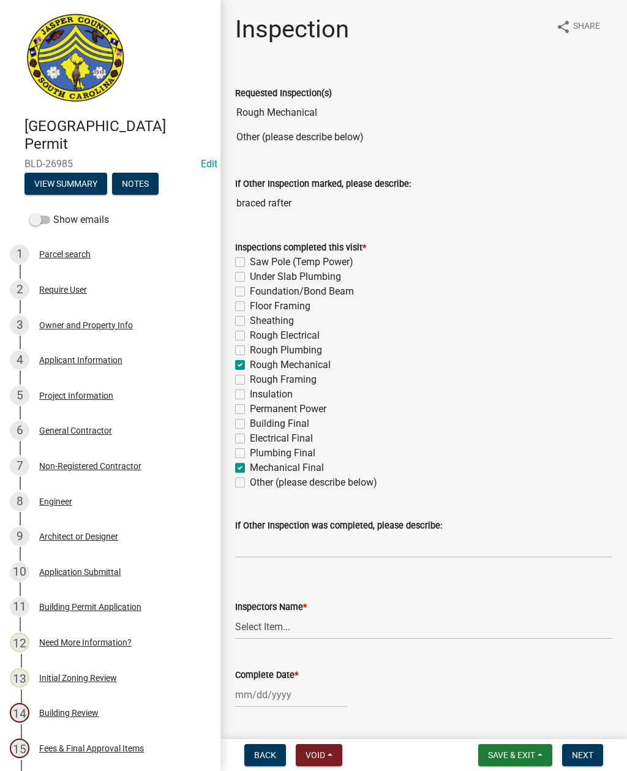
checkbox input "false"
checkbox input "true"
click at [250, 485] on label "Other (please describe below)" at bounding box center [313, 482] width 127 height 15
click at [250, 483] on input "Other (please describe below)" at bounding box center [254, 479] width 8 height 8
checkbox input "true"
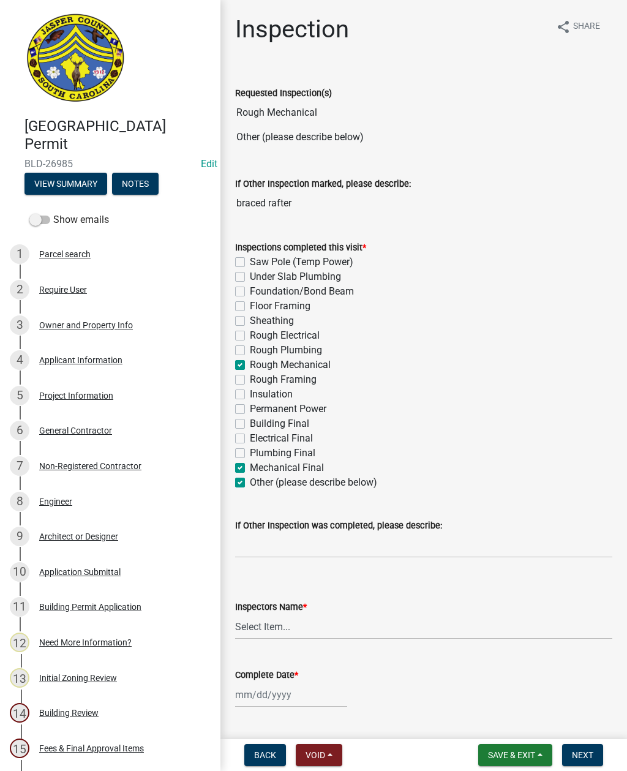
checkbox input "false"
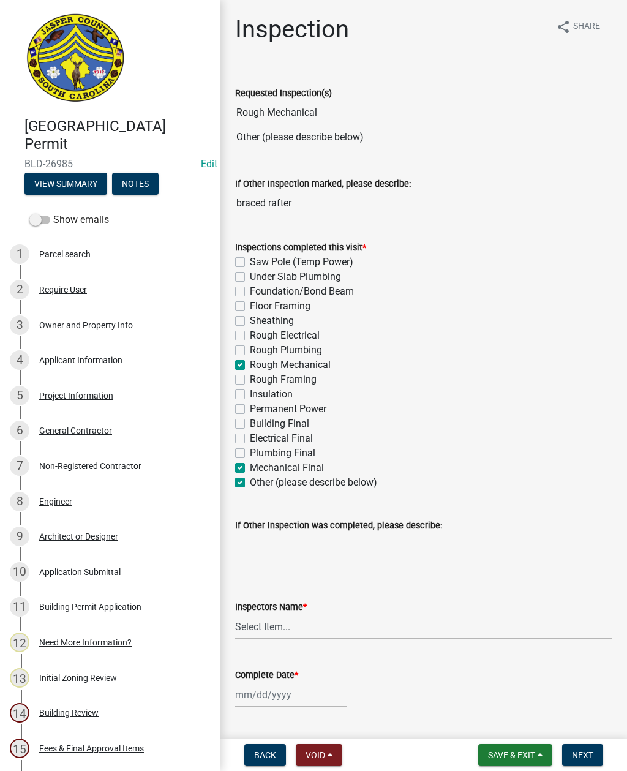
checkbox input "false"
checkbox input "true"
checkbox input "false"
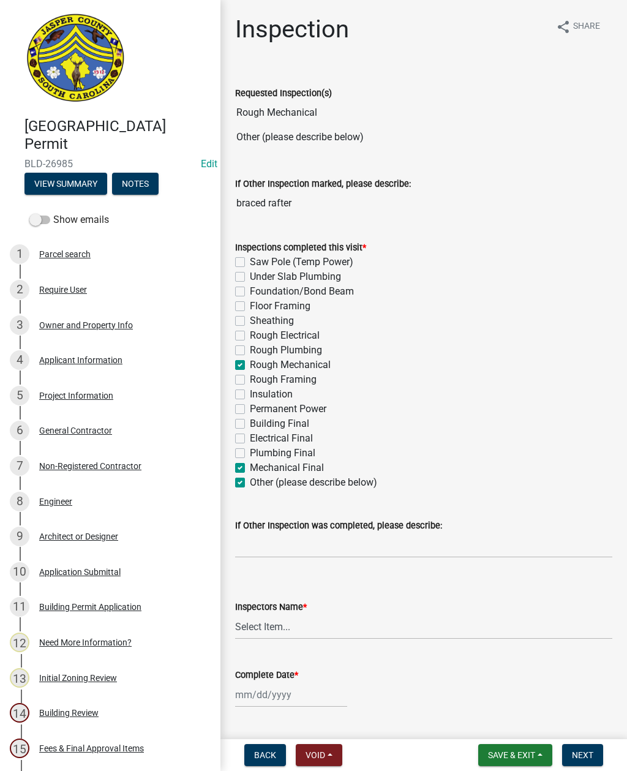
checkbox input "false"
checkbox input "true"
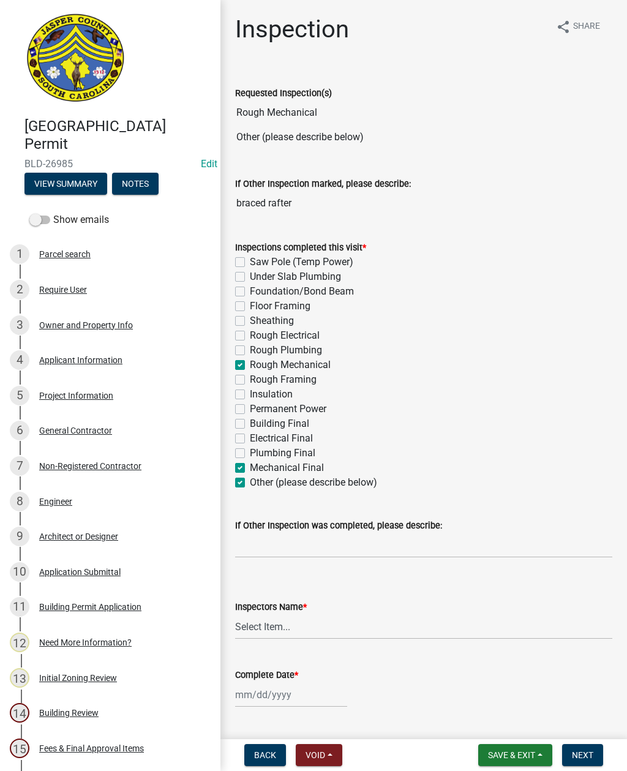
checkbox input "true"
click at [250, 467] on label "Mechanical Final" at bounding box center [287, 468] width 74 height 15
click at [250, 467] on input "Mechanical Final" at bounding box center [254, 465] width 8 height 8
checkbox input "false"
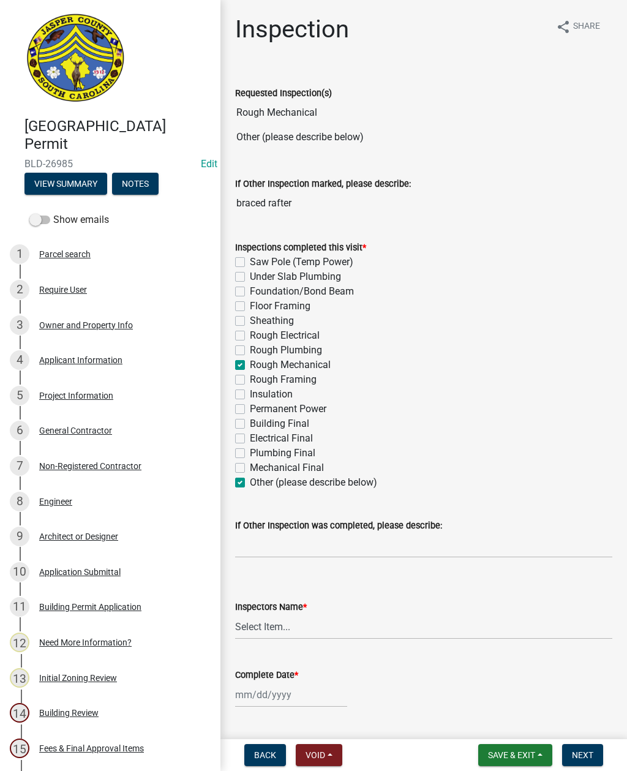
checkbox input "false"
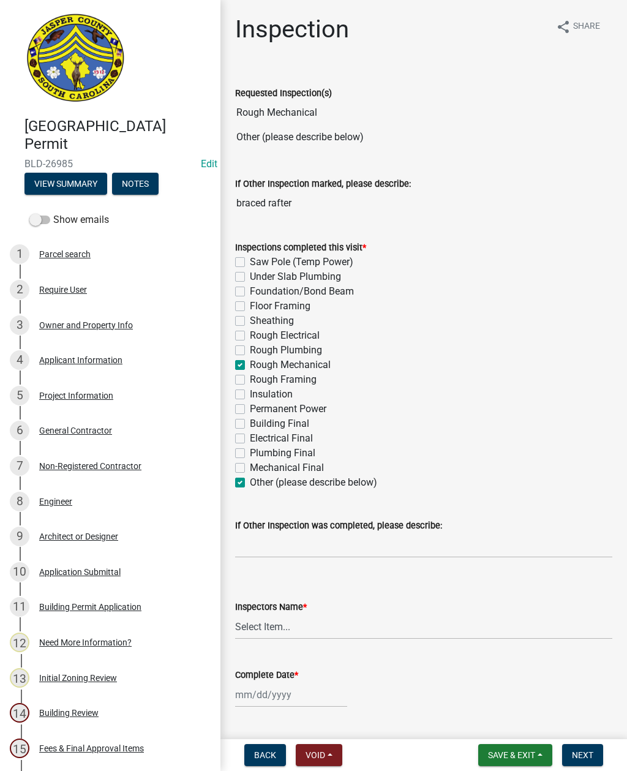
checkbox input "false"
checkbox input "true"
checkbox input "false"
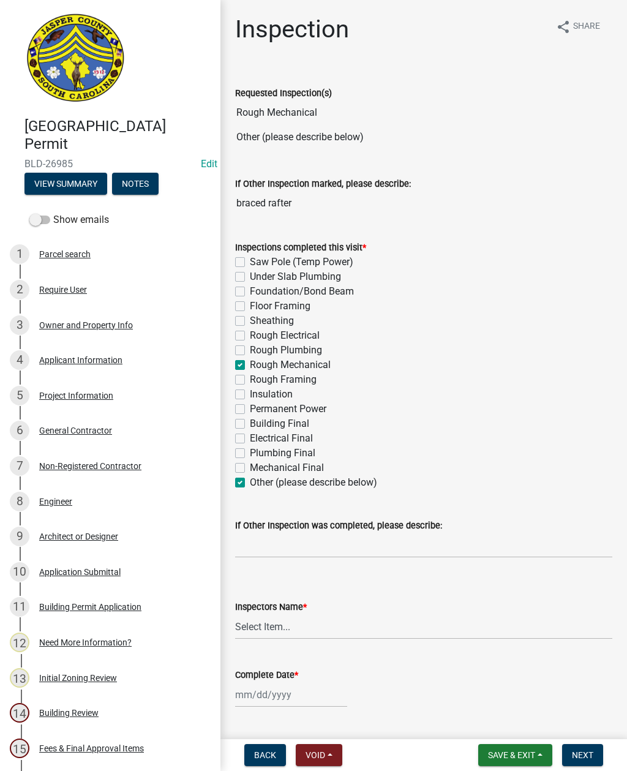
checkbox input "false"
checkbox input "true"
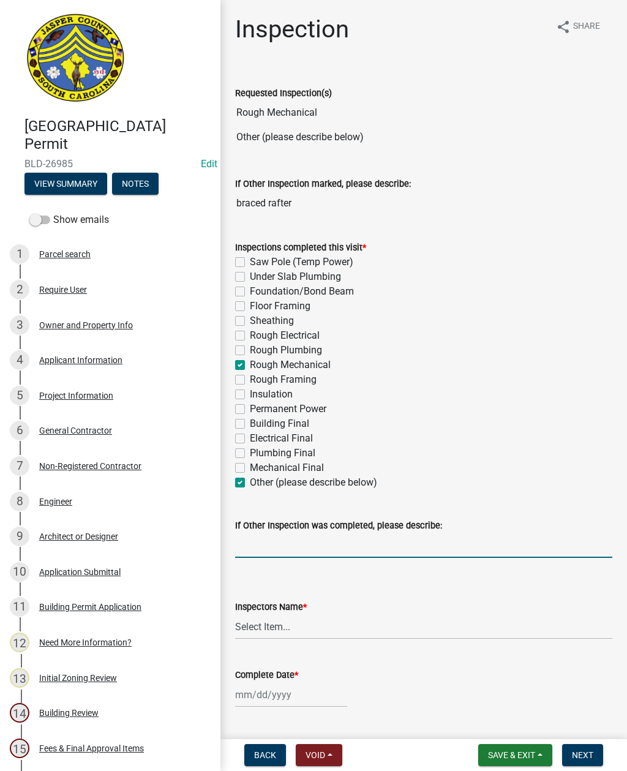
click at [292, 545] on input "If Other Inspection was completed, please describe:" at bounding box center [423, 545] width 377 height 25
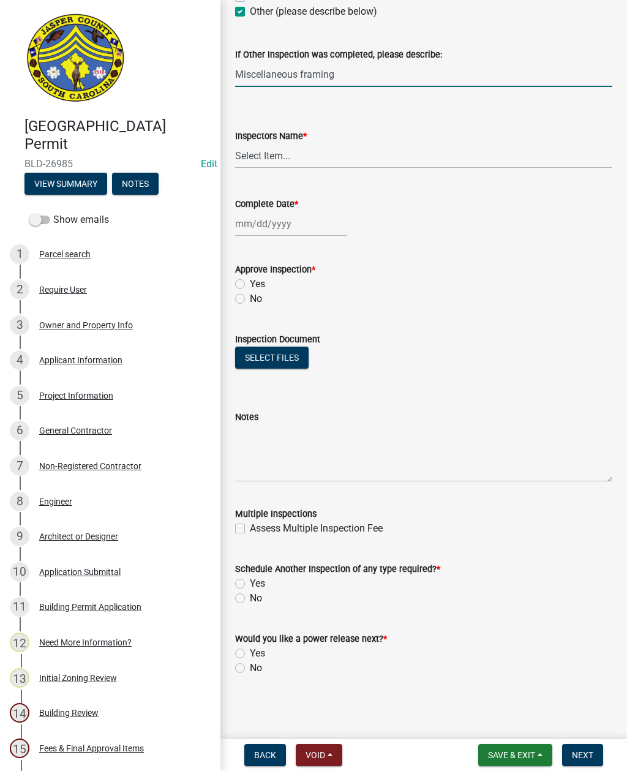
scroll to position [471, 0]
type input "Miscellaneous framing"
click at [272, 160] on select "Select Item... [EMAIL_ADDRESS][DOMAIN_NAME] ([PERSON_NAME] ) rcampbell ([PERSON…" at bounding box center [423, 155] width 377 height 25
select select "2d9ba1e5-2fdd-4b15-98d0-073dcbeb5880"
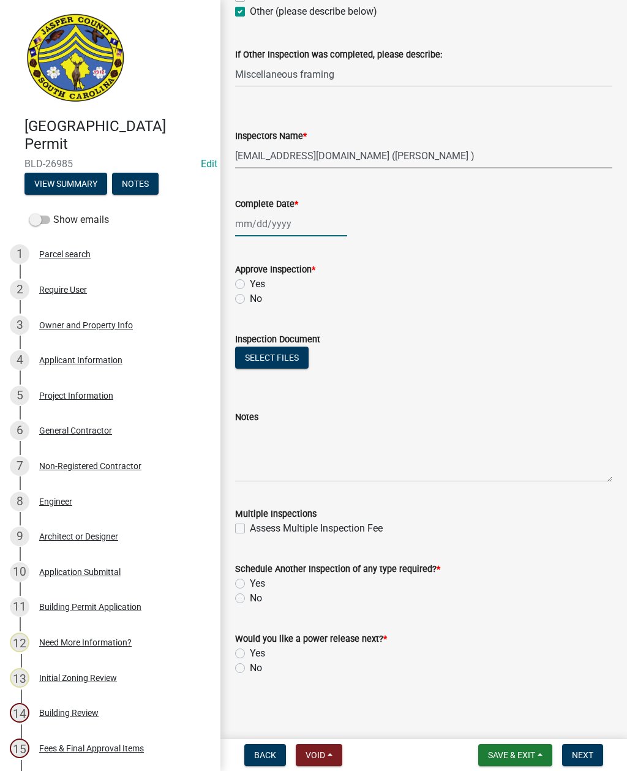
click at [274, 228] on div at bounding box center [291, 223] width 112 height 25
select select "9"
select select "2025"
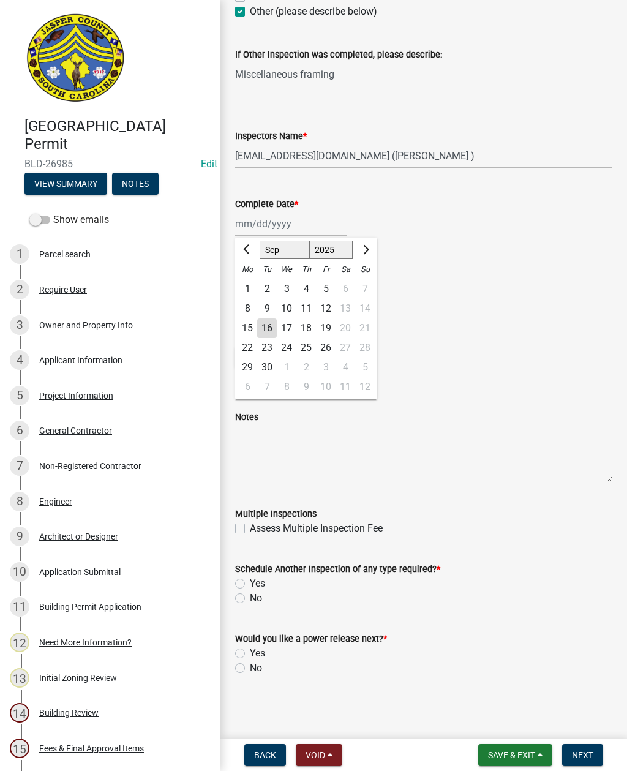
click at [273, 325] on div "16" at bounding box center [267, 329] width 20 height 20
type input "[DATE]"
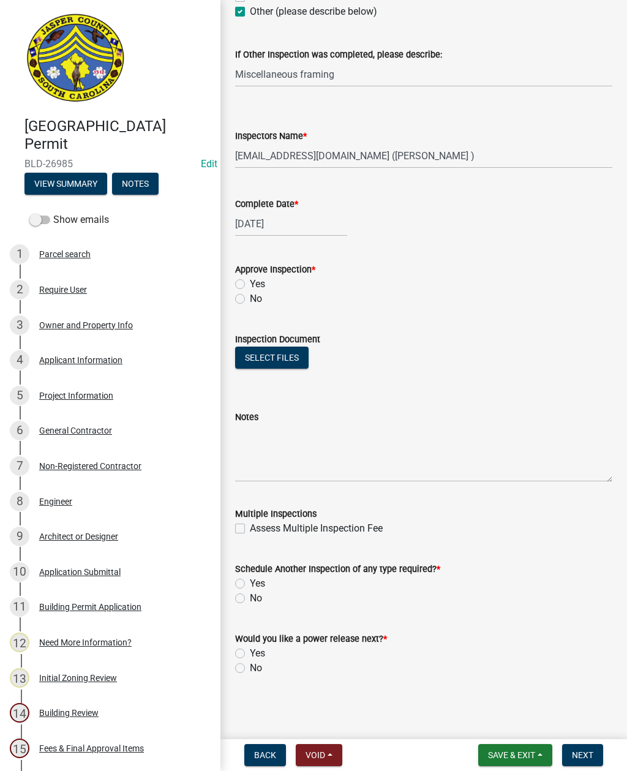
click at [250, 302] on label "No" at bounding box center [256, 299] width 12 height 15
click at [250, 300] on input "No" at bounding box center [254, 296] width 8 height 8
radio input "true"
click at [250, 581] on label "Yes" at bounding box center [257, 583] width 15 height 15
click at [250, 581] on input "Yes" at bounding box center [254, 580] width 8 height 8
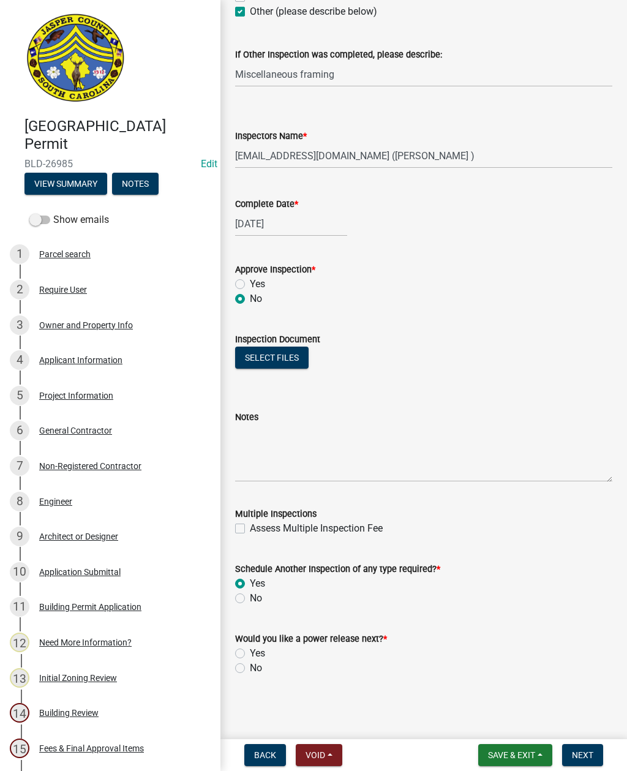
radio input "true"
click at [250, 669] on label "No" at bounding box center [256, 668] width 12 height 15
click at [250, 669] on input "No" at bounding box center [254, 665] width 8 height 8
radio input "true"
click at [318, 444] on textarea "Notes" at bounding box center [423, 454] width 377 height 58
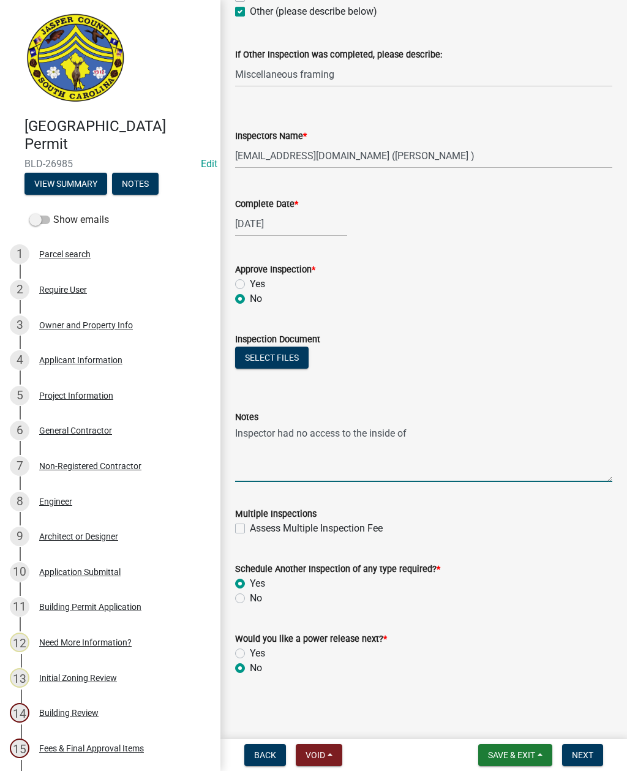
type textarea "Inspector had no access to the inside of the house"
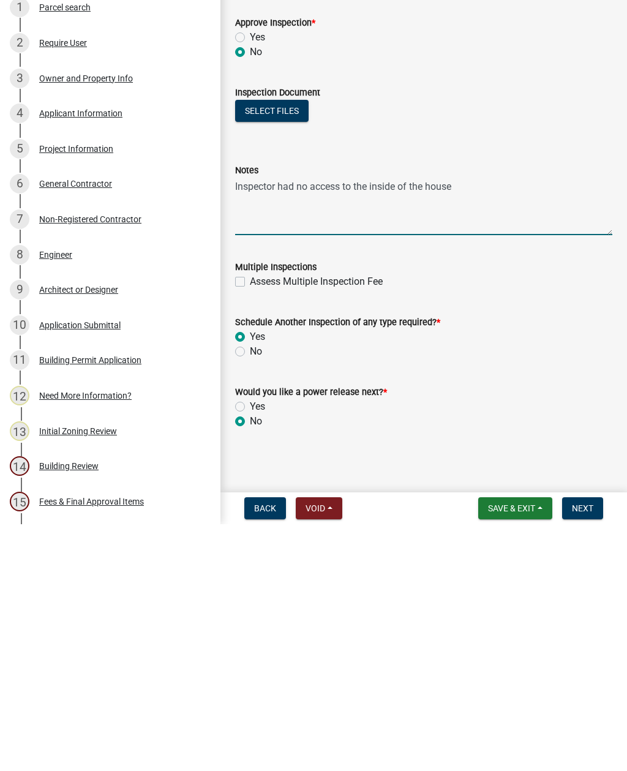
click at [582, 750] on span "Next" at bounding box center [582, 755] width 21 height 10
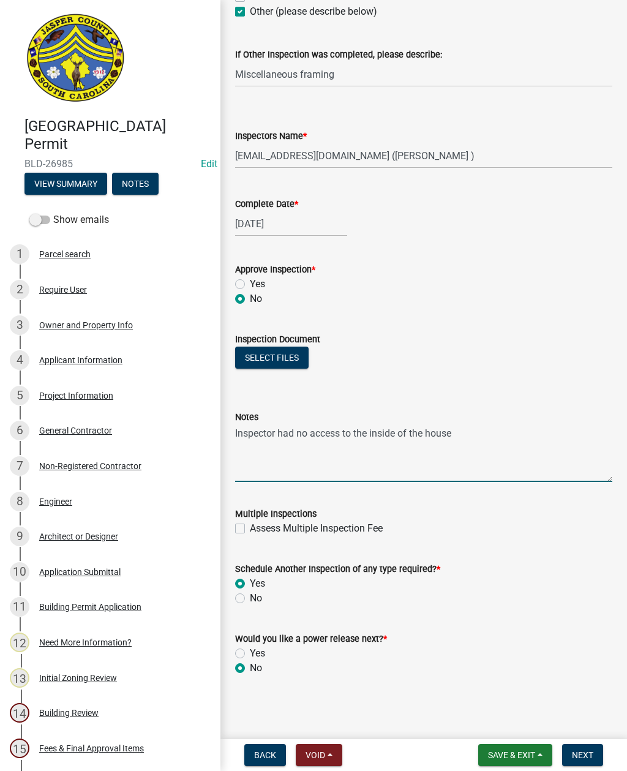
scroll to position [0, 0]
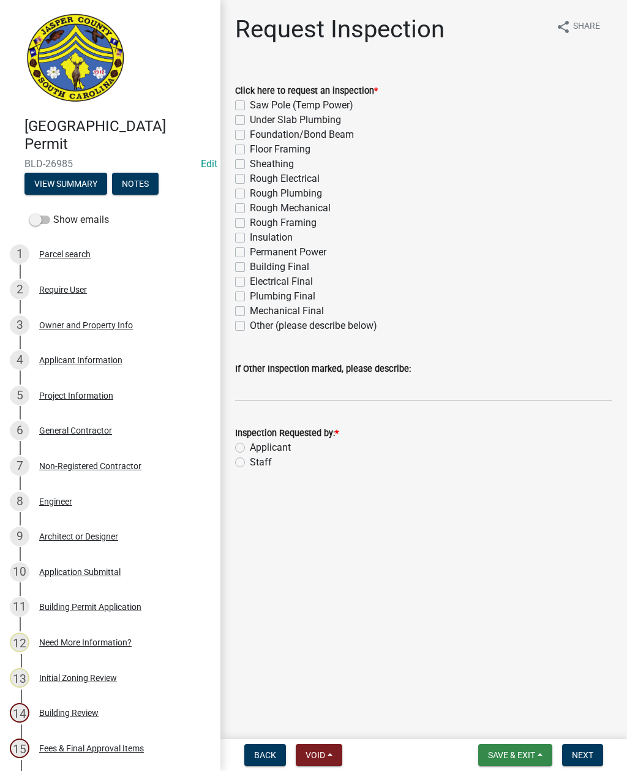
click at [506, 753] on span "Save & Exit" at bounding box center [511, 755] width 47 height 10
click at [496, 711] on button "Save & Exit" at bounding box center [504, 723] width 98 height 29
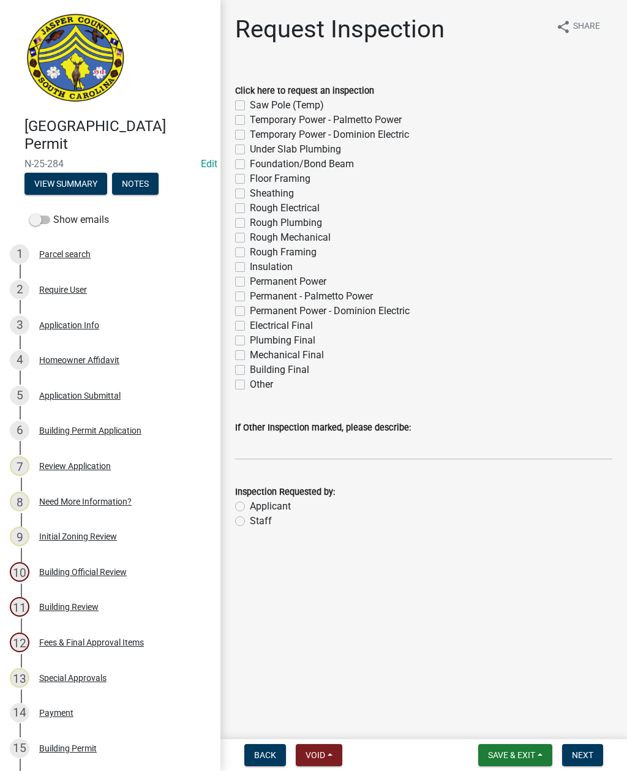
click at [250, 105] on label "Saw Pole (Temp)" at bounding box center [287, 105] width 74 height 15
click at [250, 105] on input "Saw Pole (Temp)" at bounding box center [254, 102] width 8 height 8
checkbox input "true"
checkbox input "false"
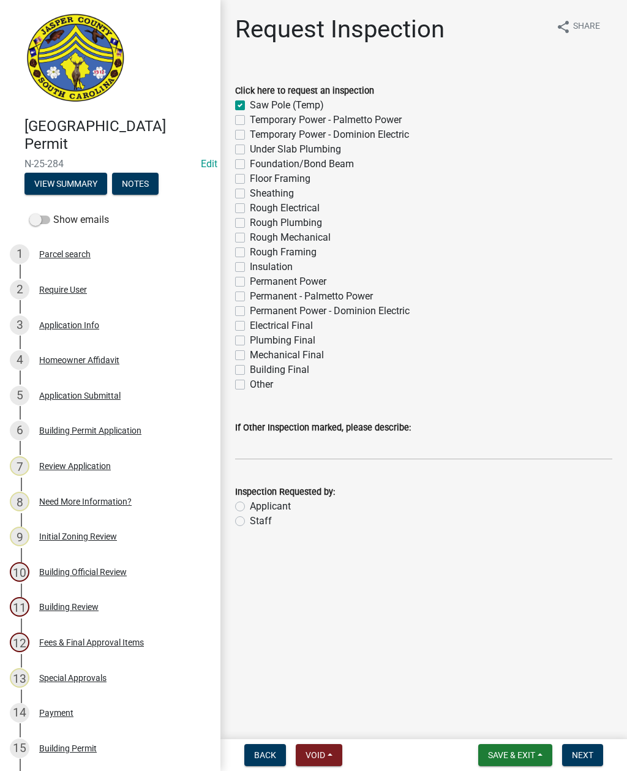
checkbox input "false"
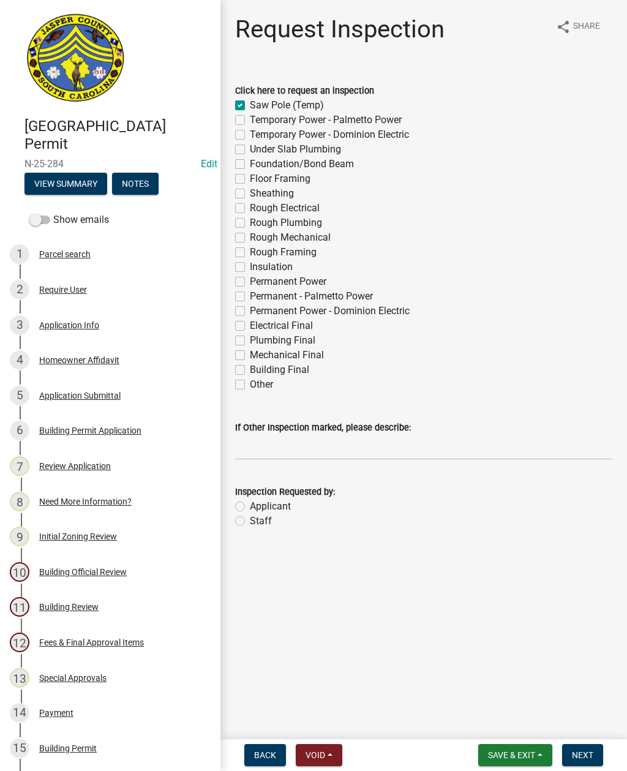
checkbox input "false"
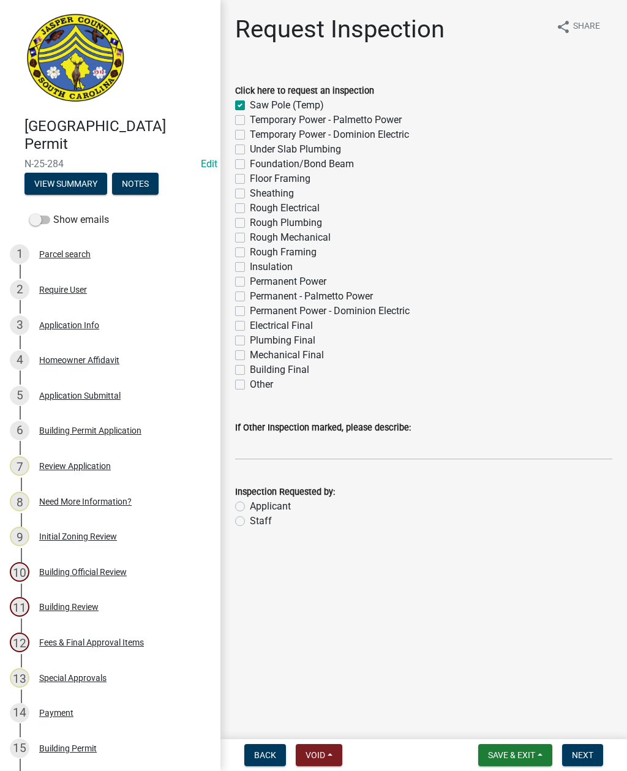
checkbox input "false"
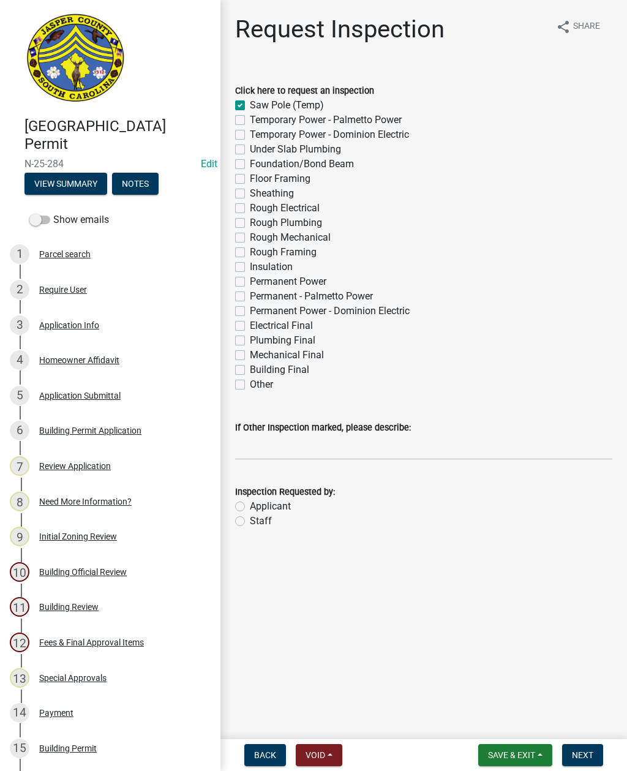
checkbox input "false"
click at [250, 524] on label "Staff" at bounding box center [261, 521] width 22 height 15
click at [250, 522] on input "Staff" at bounding box center [254, 518] width 8 height 8
radio input "true"
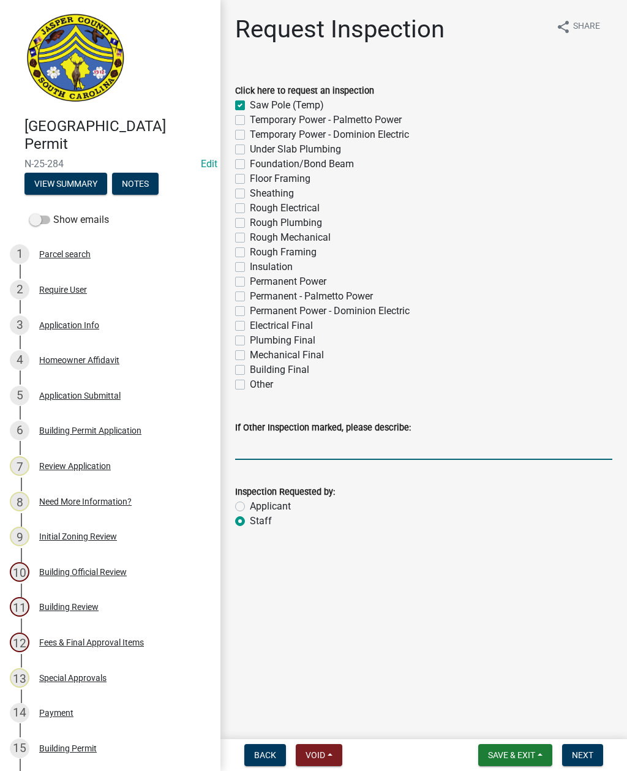
click at [271, 444] on input "If Other Inspection marked, please describe:" at bounding box center [423, 447] width 377 height 25
type input "Do not add to schedule"
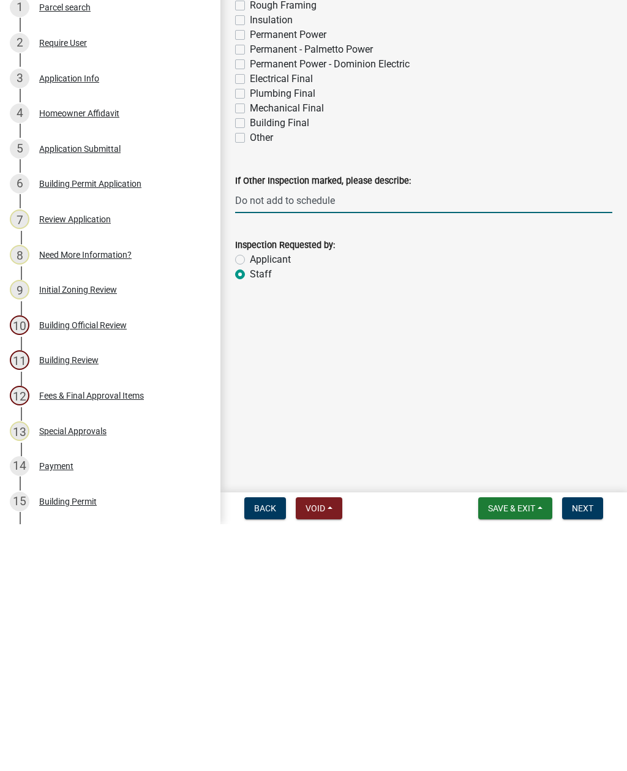
click at [580, 750] on span "Next" at bounding box center [582, 755] width 21 height 10
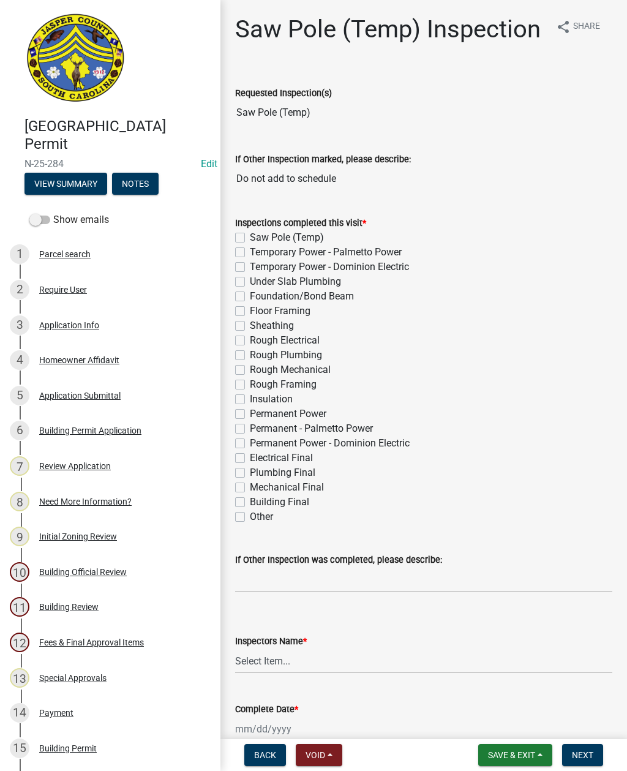
click at [250, 236] on label "Saw Pole (Temp)" at bounding box center [287, 237] width 74 height 15
click at [250, 236] on input "Saw Pole (Temp)" at bounding box center [254, 234] width 8 height 8
checkbox input "true"
checkbox input "false"
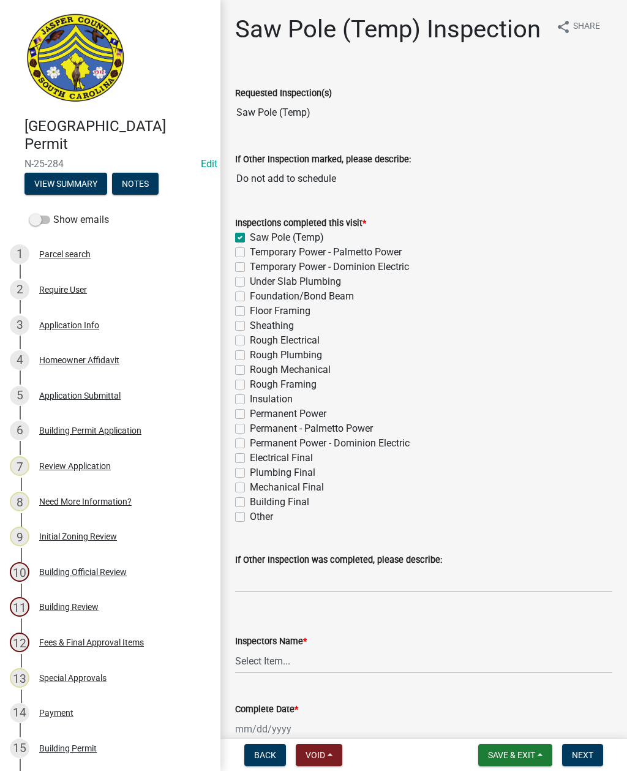
checkbox input "false"
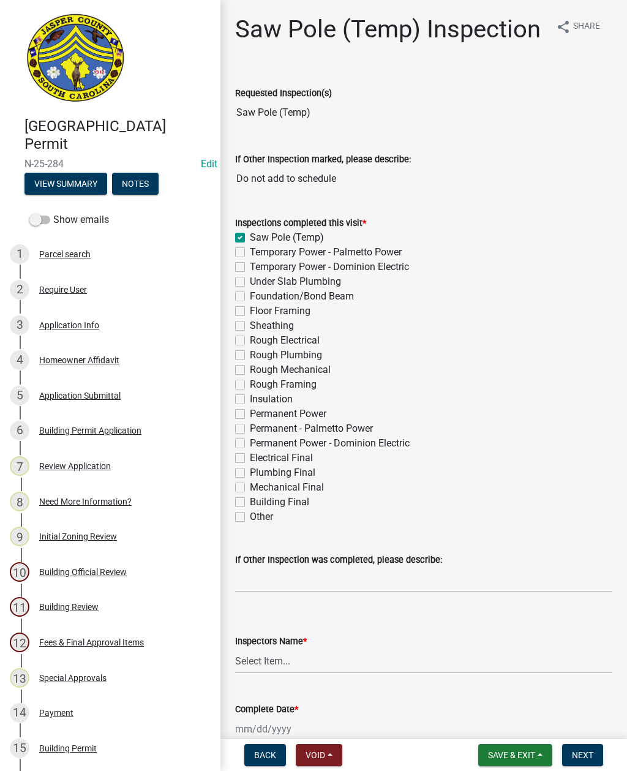
checkbox input "false"
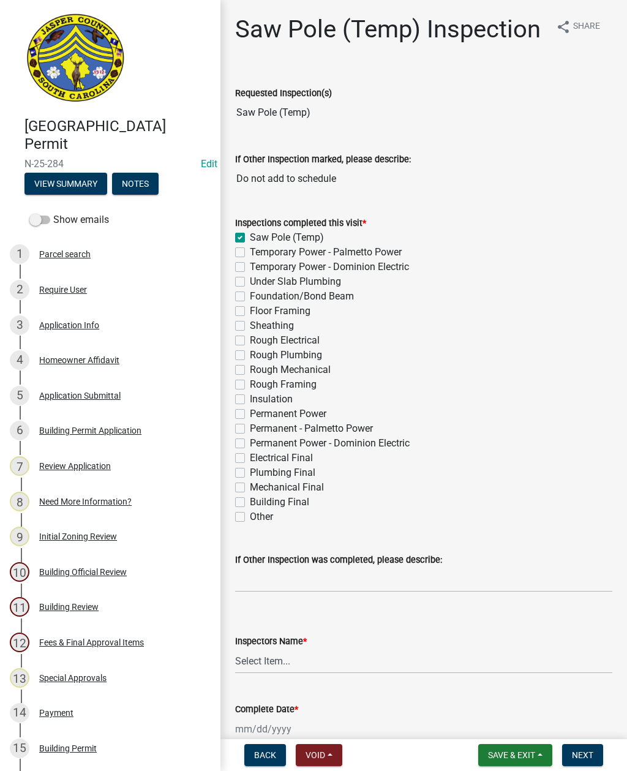
checkbox input "false"
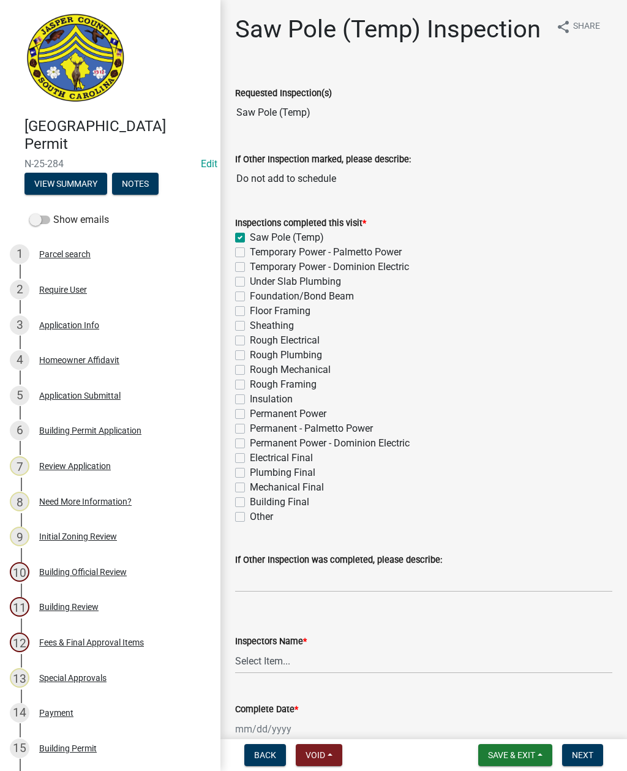
checkbox input "false"
click at [323, 651] on select "Select Item... [EMAIL_ADDRESS][DOMAIN_NAME] ([PERSON_NAME] ) rcampbell ([PERSON…" at bounding box center [423, 661] width 377 height 25
select select "2d9ba1e5-2fdd-4b15-98d0-073dcbeb5880"
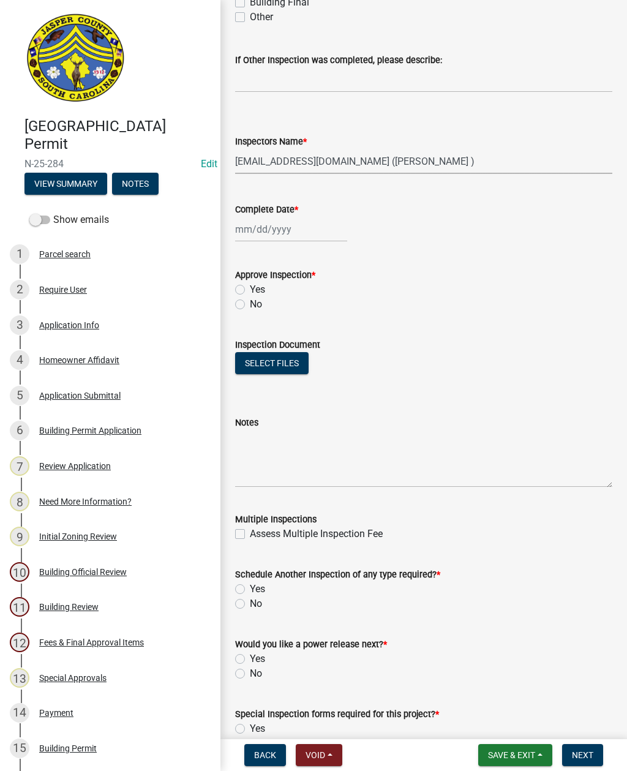
scroll to position [503, 0]
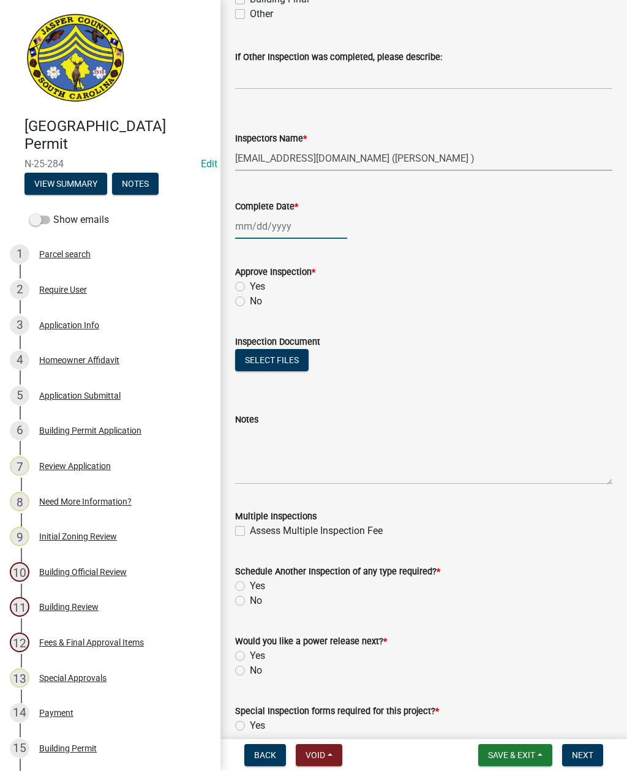
click at [273, 221] on div at bounding box center [291, 226] width 112 height 25
select select "9"
select select "2025"
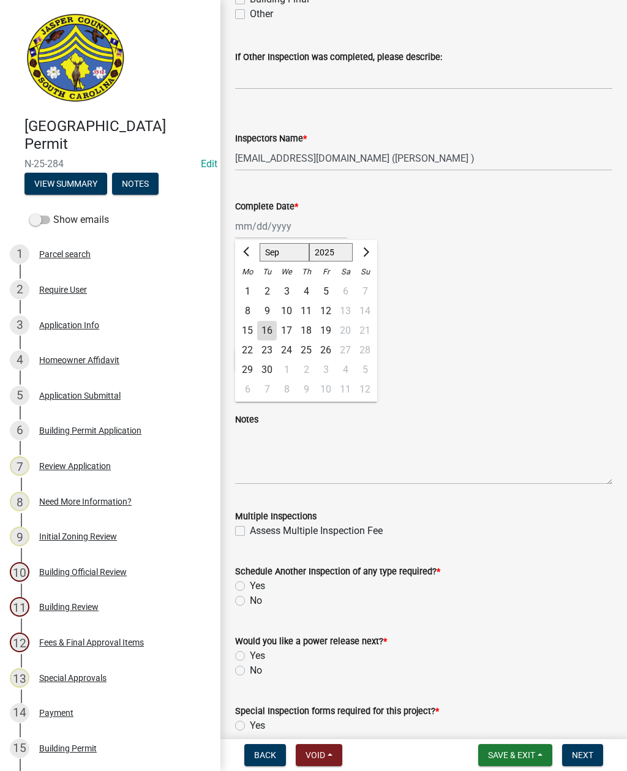
click at [273, 323] on div "16" at bounding box center [267, 331] width 20 height 20
type input "[DATE]"
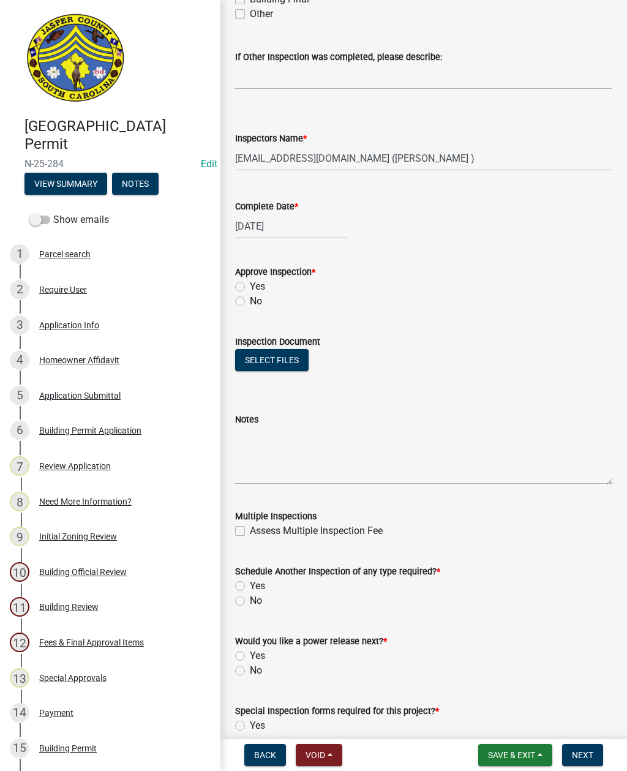
click at [250, 286] on label "Yes" at bounding box center [257, 286] width 15 height 15
click at [250, 286] on input "Yes" at bounding box center [254, 283] width 8 height 8
radio input "true"
click at [230, 585] on div "Schedule Another Inspection of any type required? * Yes No" at bounding box center [424, 578] width 396 height 59
click at [250, 584] on label "Yes" at bounding box center [257, 586] width 15 height 15
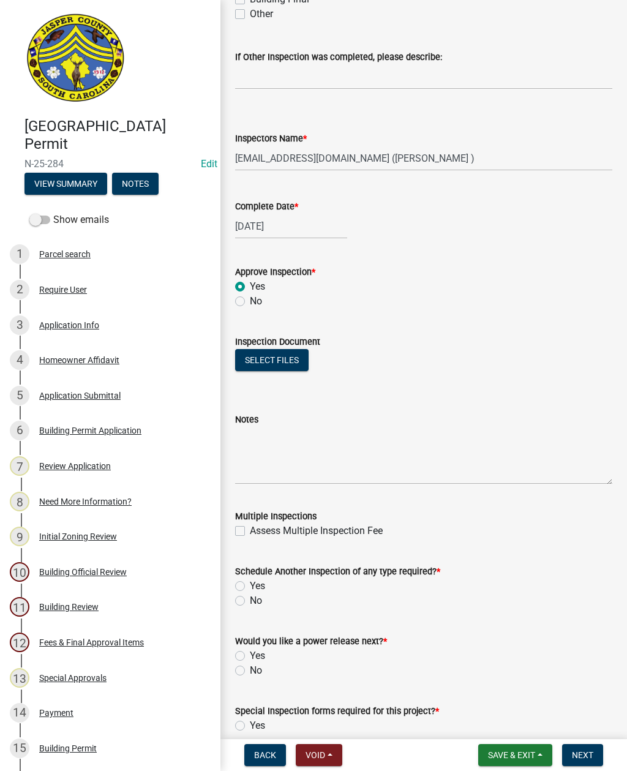
click at [250, 584] on input "Yes" at bounding box center [254, 583] width 8 height 8
radio input "true"
click at [250, 652] on label "Yes" at bounding box center [257, 656] width 15 height 15
click at [250, 652] on input "Yes" at bounding box center [254, 653] width 8 height 8
radio input "true"
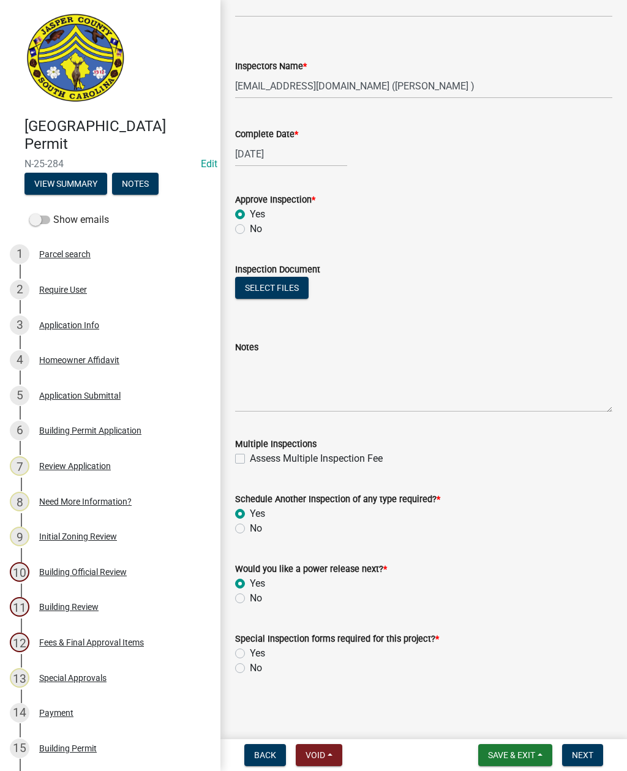
scroll to position [575, 0]
click at [250, 671] on label "No" at bounding box center [256, 668] width 12 height 15
click at [250, 669] on input "No" at bounding box center [254, 665] width 8 height 8
radio input "true"
click at [586, 750] on span "Next" at bounding box center [582, 755] width 21 height 10
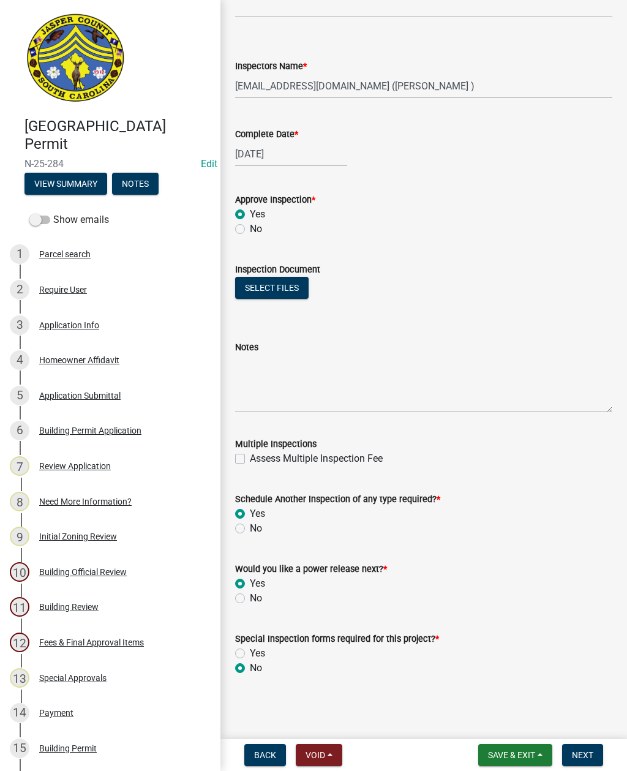
scroll to position [0, 0]
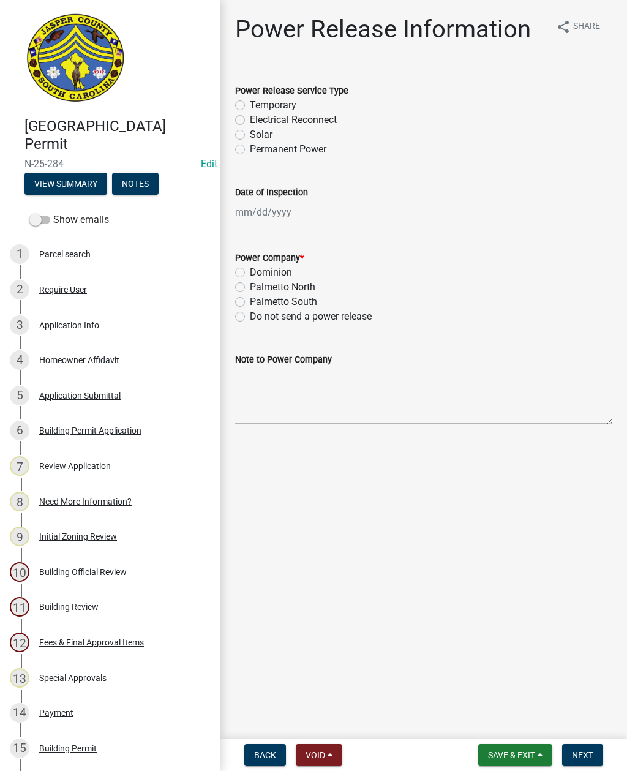
click at [250, 286] on label "Palmetto North" at bounding box center [283, 287] width 66 height 15
click at [250, 286] on input "Palmetto North" at bounding box center [254, 284] width 8 height 8
radio input "true"
click at [250, 103] on label "Temporary" at bounding box center [273, 105] width 47 height 15
click at [250, 103] on input "Temporary" at bounding box center [254, 102] width 8 height 8
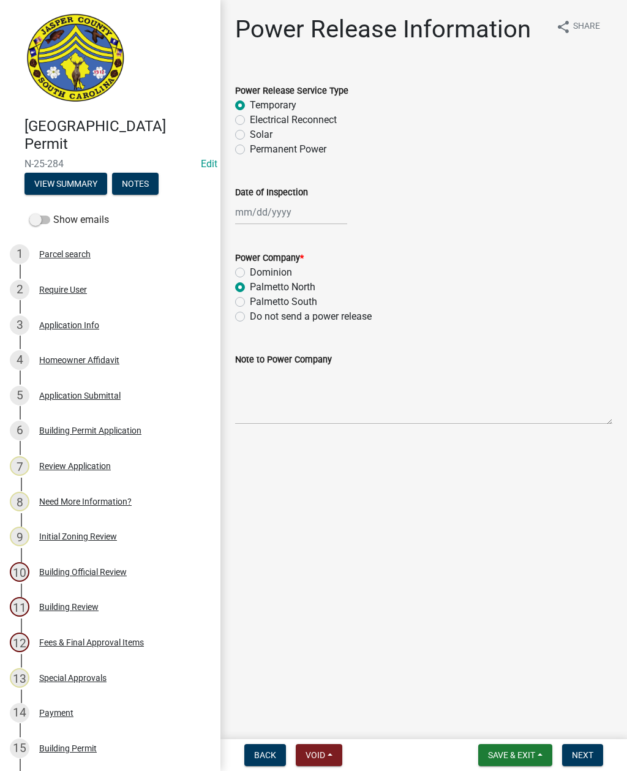
radio input "true"
click at [265, 213] on div at bounding box center [291, 212] width 112 height 25
select select "9"
select select "2025"
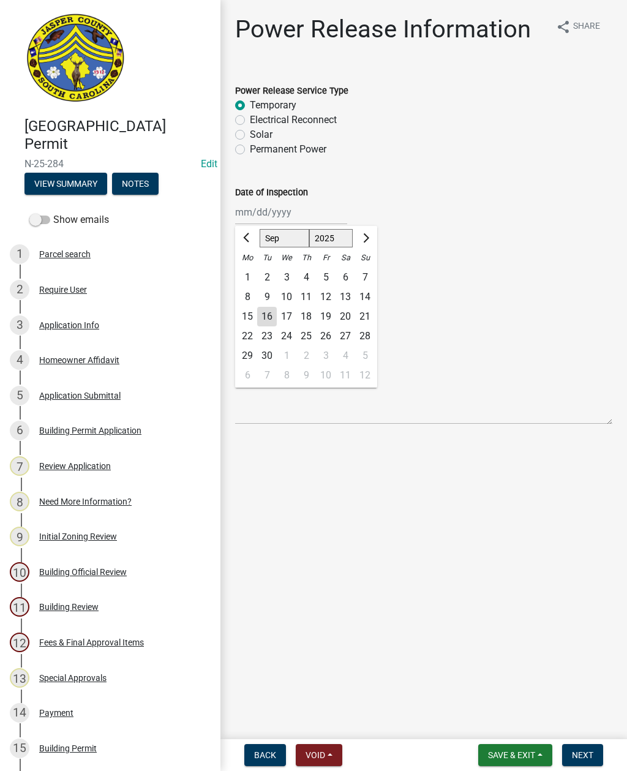
click at [267, 314] on div "16" at bounding box center [267, 317] width 20 height 20
type input "[DATE]"
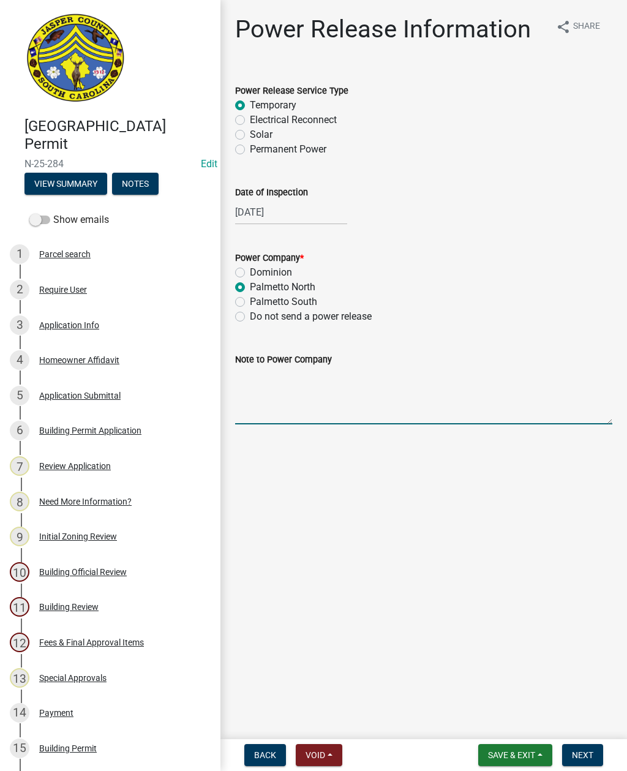
click at [292, 391] on textarea "Note to Power Company" at bounding box center [423, 396] width 377 height 58
type textarea "Tsaw pole"
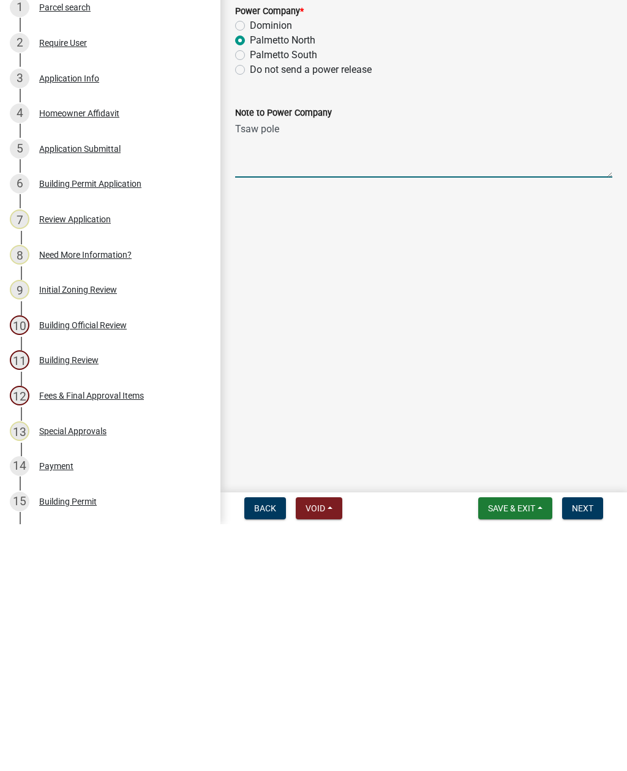
click at [587, 744] on button "Next" at bounding box center [582, 755] width 41 height 22
